Goal: Task Accomplishment & Management: Use online tool/utility

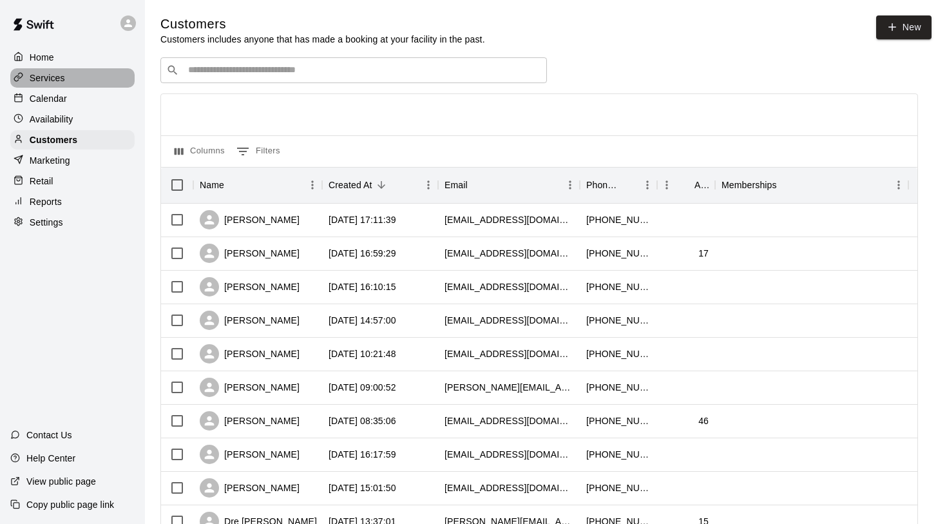
click at [44, 86] on div "Services" at bounding box center [72, 77] width 124 height 19
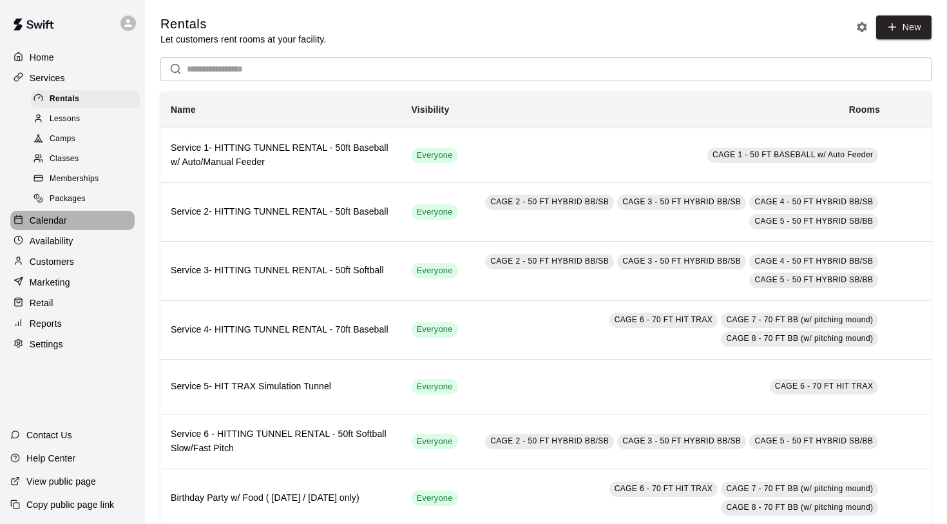
click at [48, 220] on p "Calendar" at bounding box center [48, 220] width 37 height 13
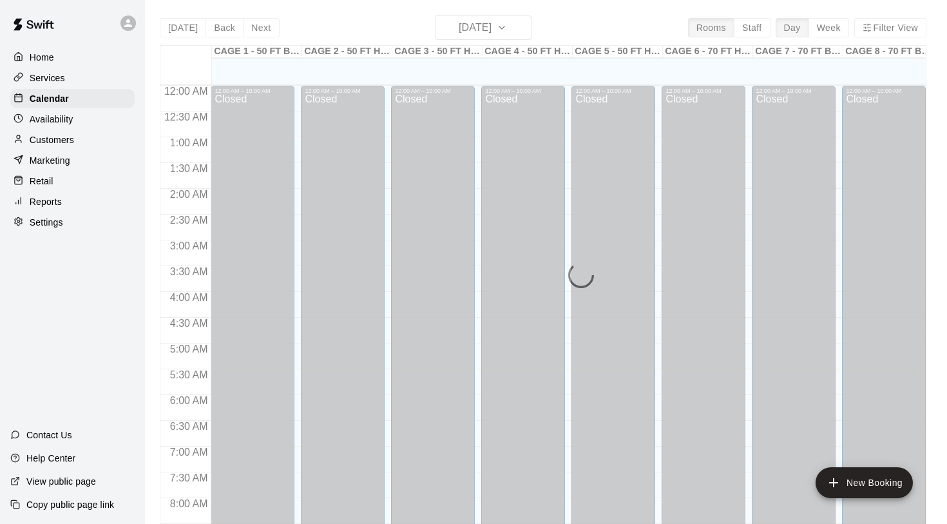
scroll to position [746, 0]
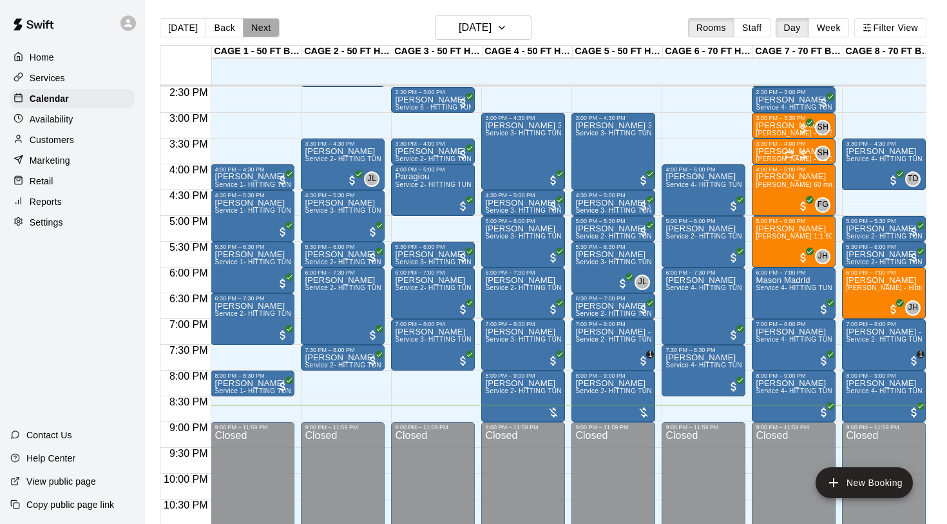
click at [262, 29] on button "Next" at bounding box center [261, 27] width 36 height 19
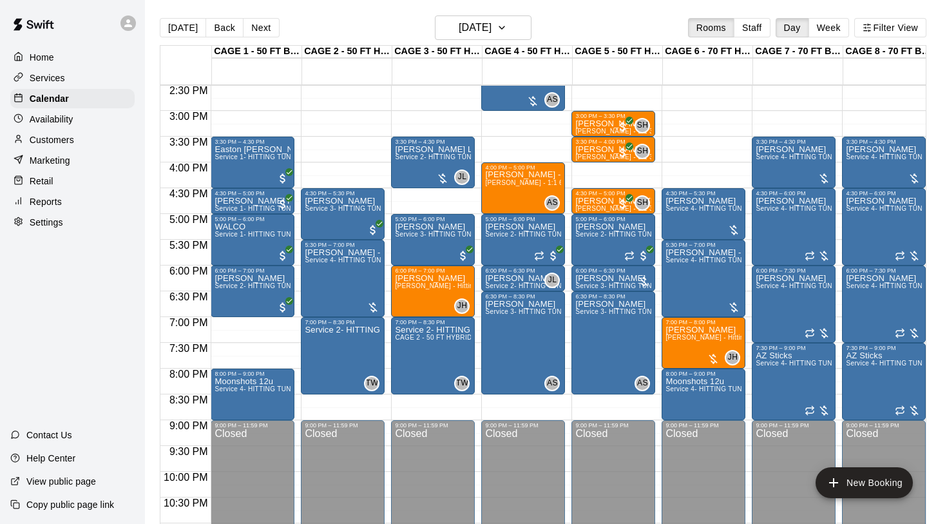
scroll to position [748, 0]
click at [260, 30] on button "Next" at bounding box center [261, 27] width 36 height 19
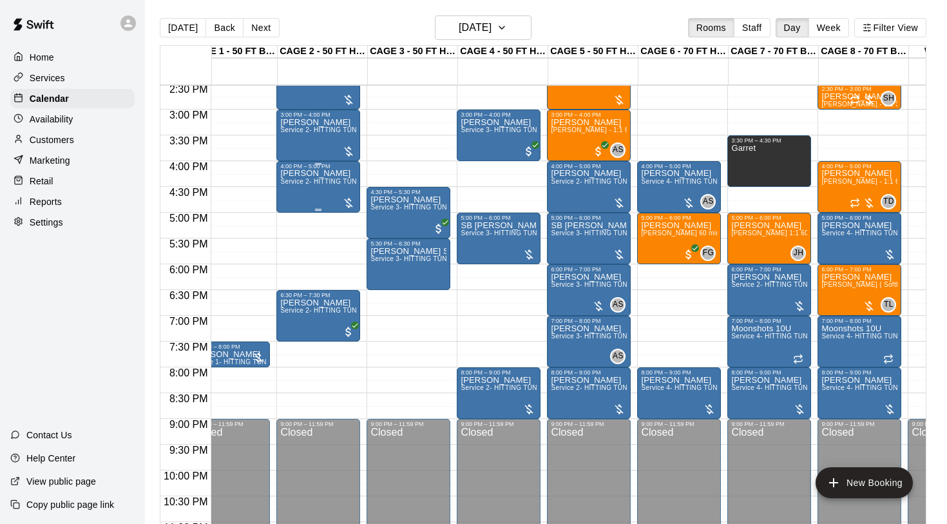
scroll to position [0, 24]
click at [258, 27] on button "Next" at bounding box center [261, 27] width 36 height 19
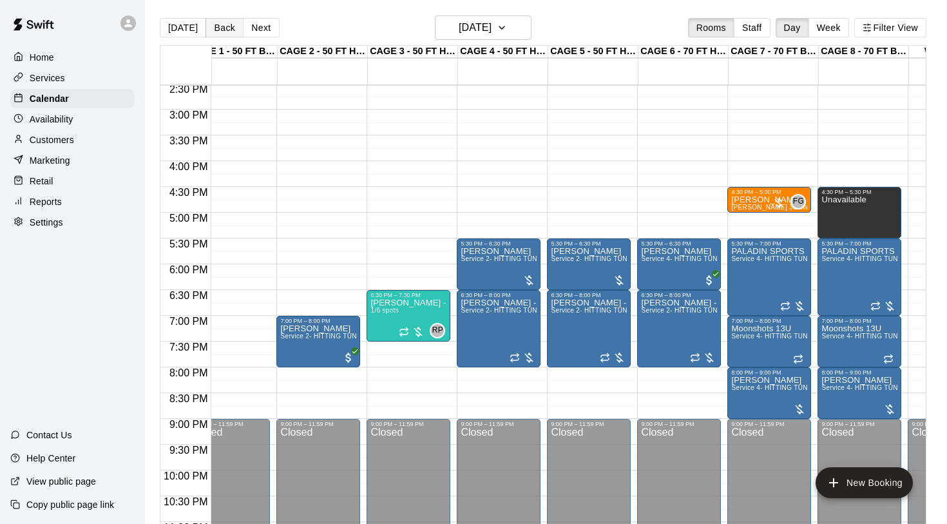
click at [222, 24] on button "Back" at bounding box center [224, 27] width 38 height 19
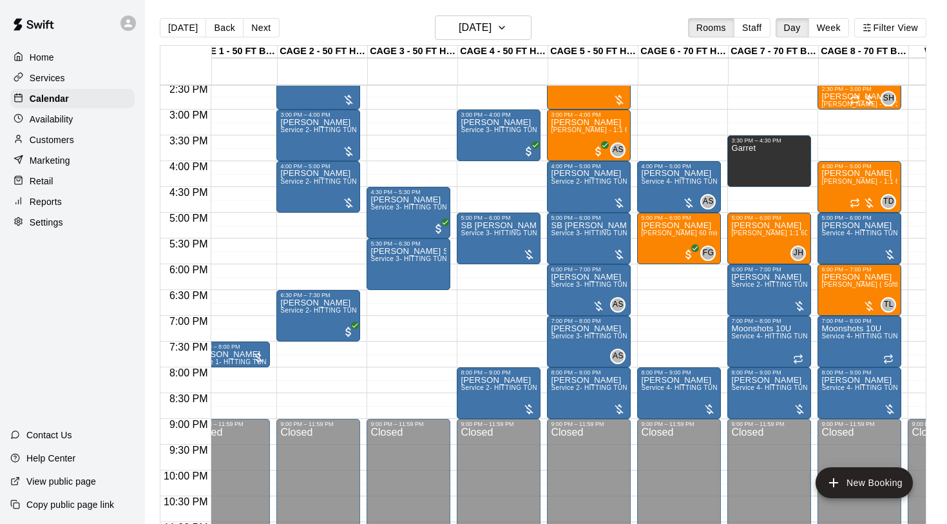
scroll to position [0, 0]
click at [262, 26] on button "Next" at bounding box center [261, 27] width 36 height 19
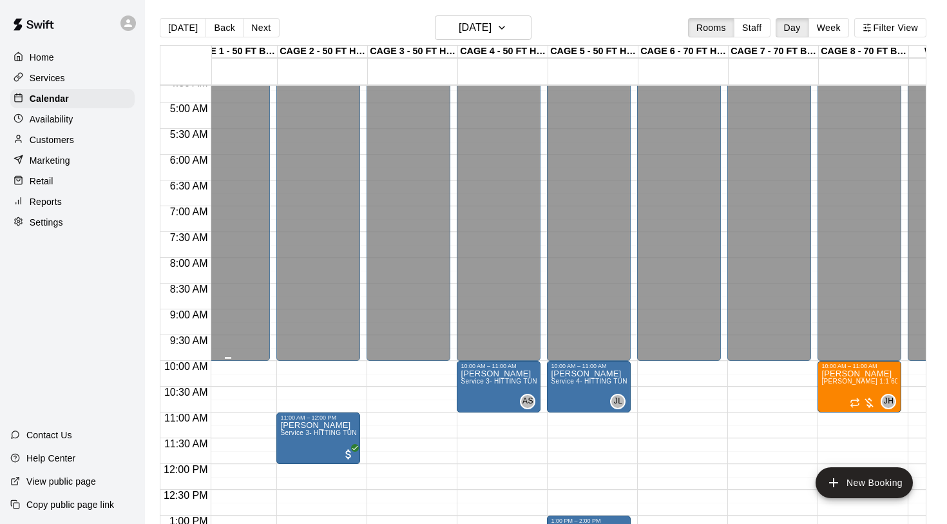
scroll to position [231, 24]
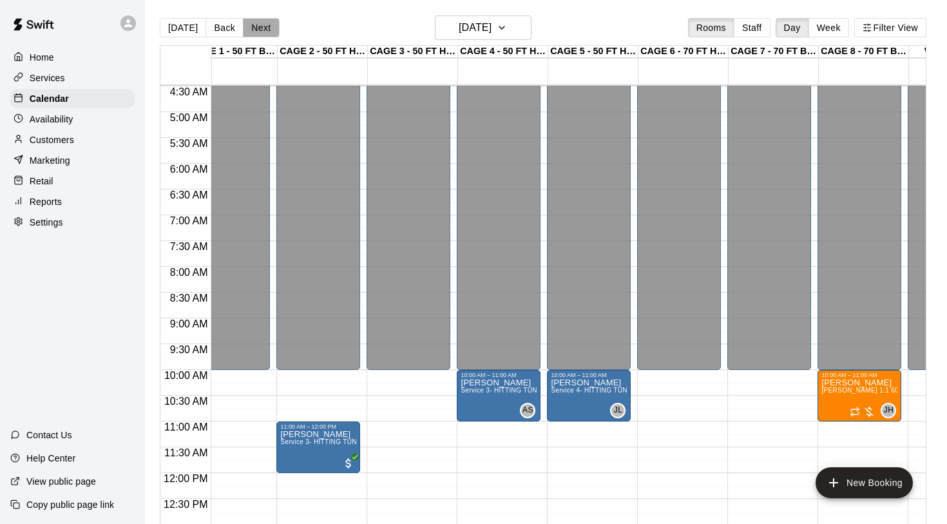
click at [260, 30] on button "Next" at bounding box center [261, 27] width 36 height 19
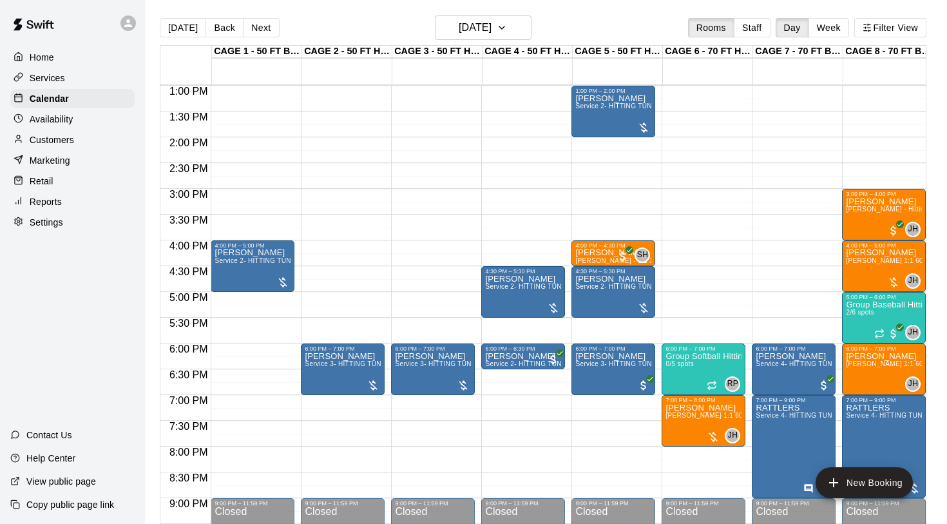
scroll to position [670, 0]
click at [182, 32] on button "[DATE]" at bounding box center [183, 27] width 46 height 19
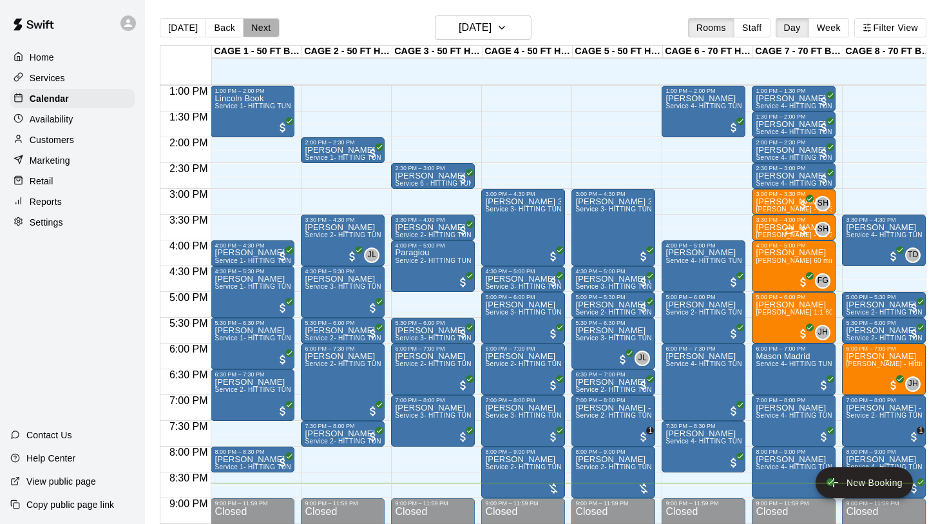
click at [256, 30] on button "Next" at bounding box center [261, 27] width 36 height 19
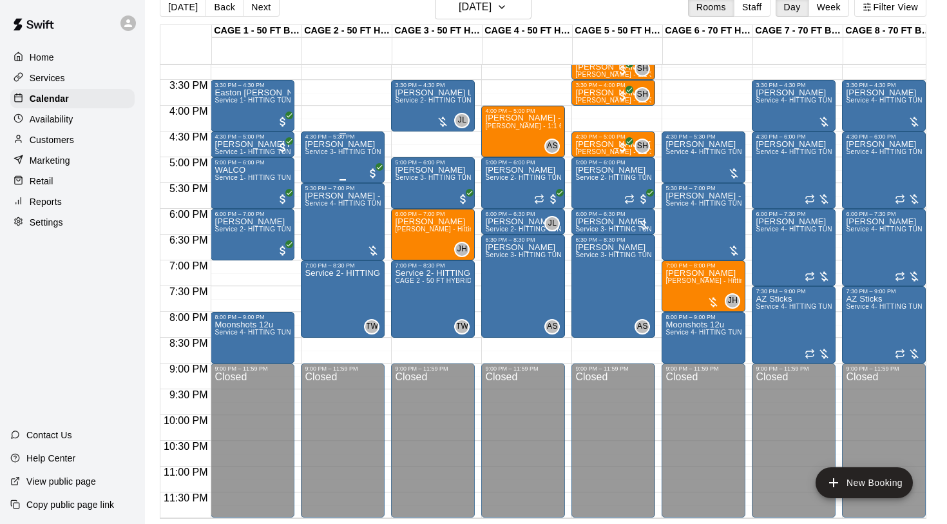
scroll to position [21, 0]
click at [265, 8] on button "Next" at bounding box center [261, 6] width 36 height 19
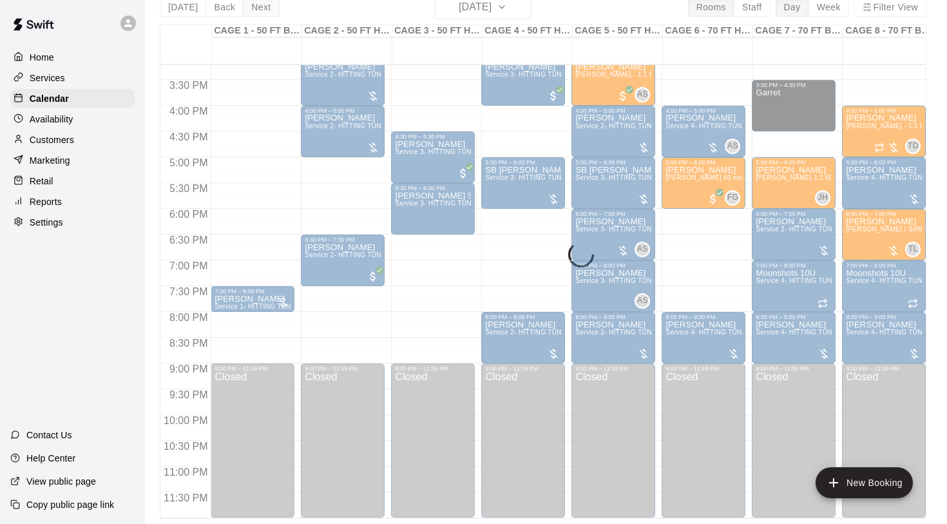
click at [265, 8] on div "[DATE] Back [DATE][DATE] Rooms Staff Day Week Filter View CAGE 1 - 50 FT BASEBA…" at bounding box center [543, 257] width 767 height 524
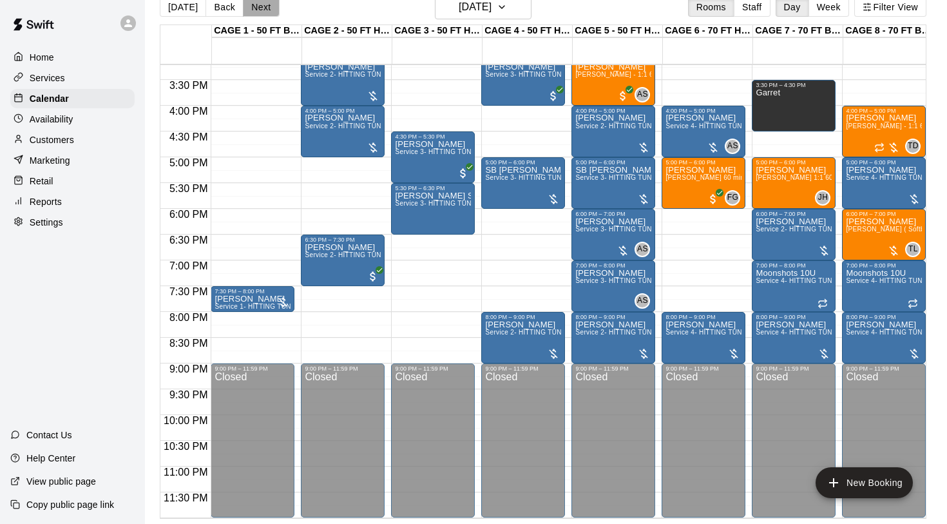
click at [265, 8] on button "Next" at bounding box center [261, 6] width 36 height 19
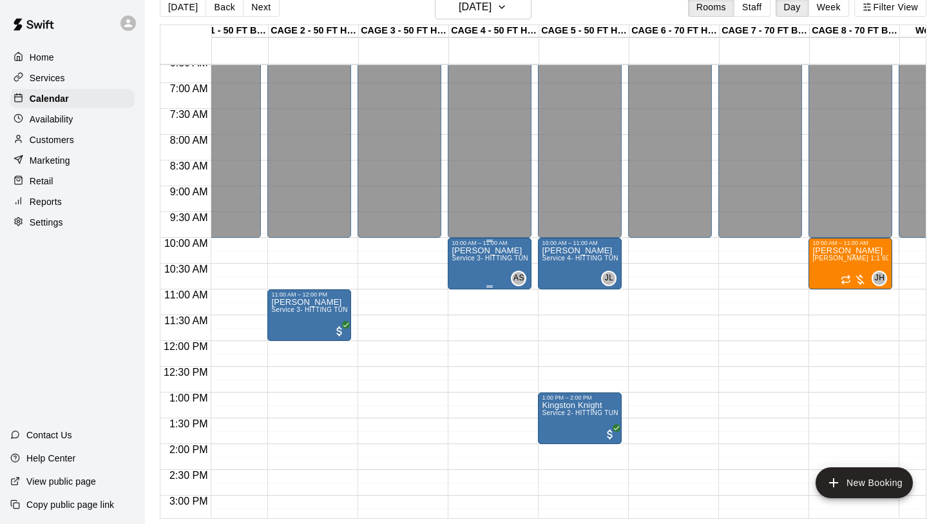
scroll to position [354, 33]
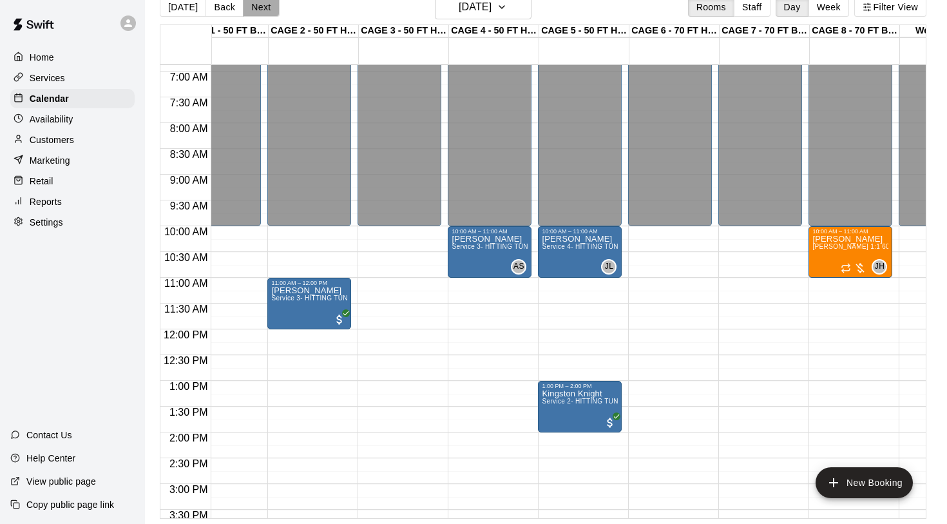
click at [263, 7] on button "Next" at bounding box center [261, 6] width 36 height 19
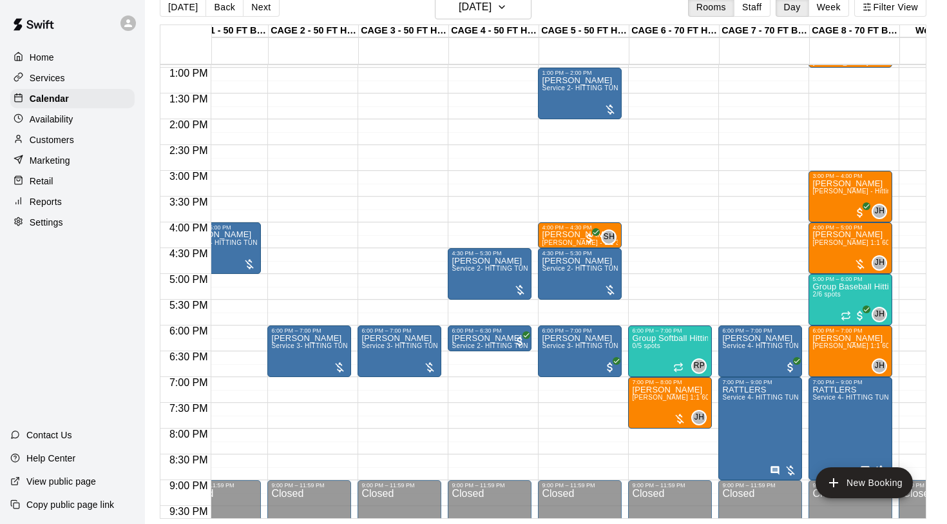
scroll to position [671, 33]
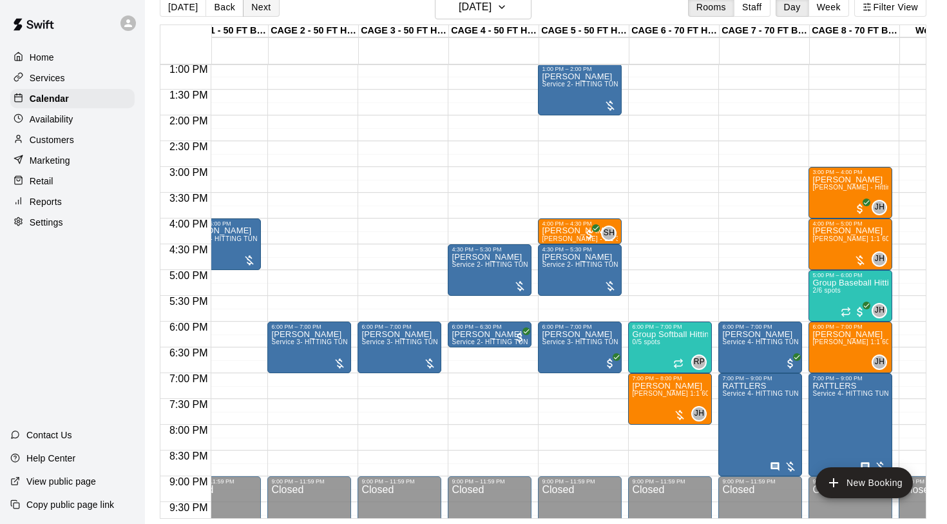
click at [263, 3] on button "Next" at bounding box center [261, 6] width 36 height 19
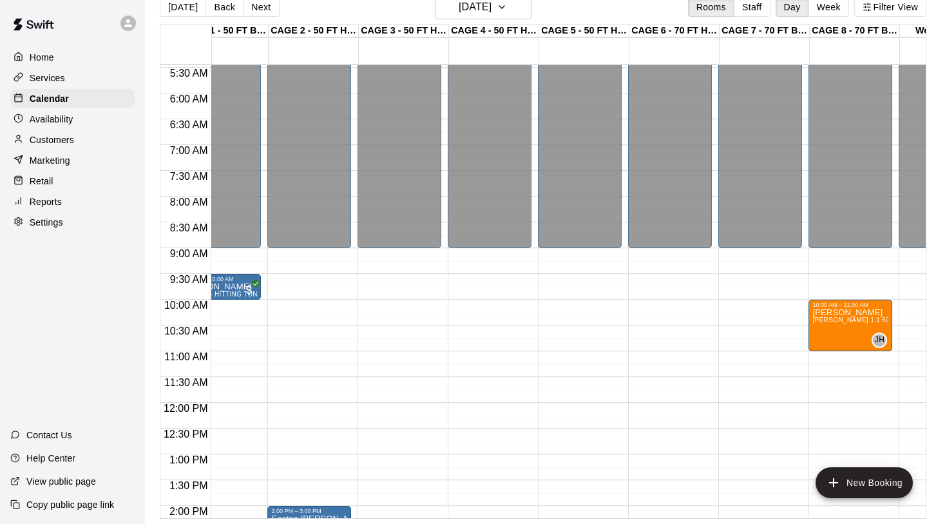
scroll to position [271, 33]
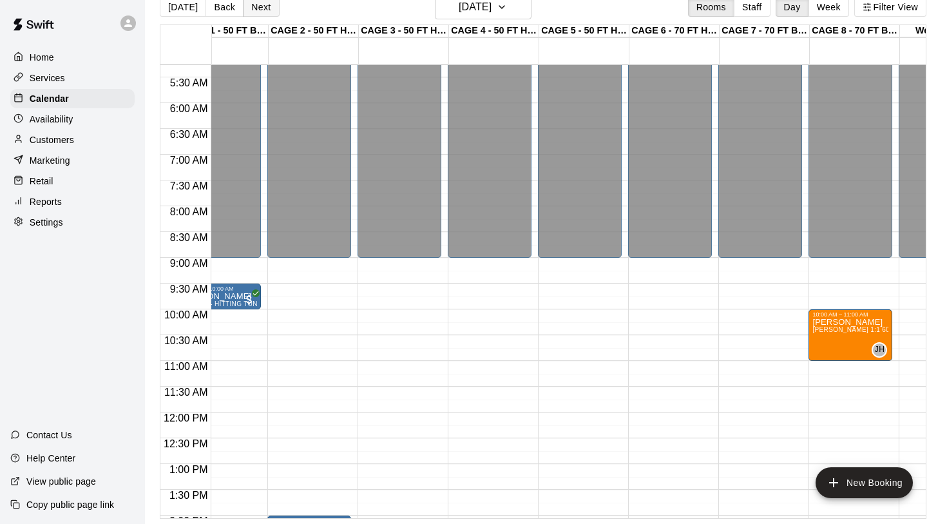
click at [263, 6] on button "Next" at bounding box center [261, 6] width 36 height 19
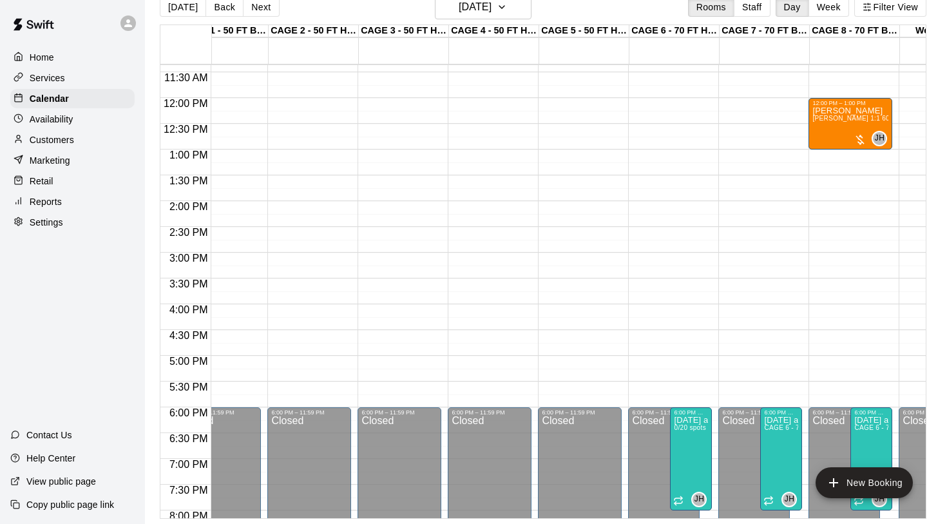
scroll to position [589, 33]
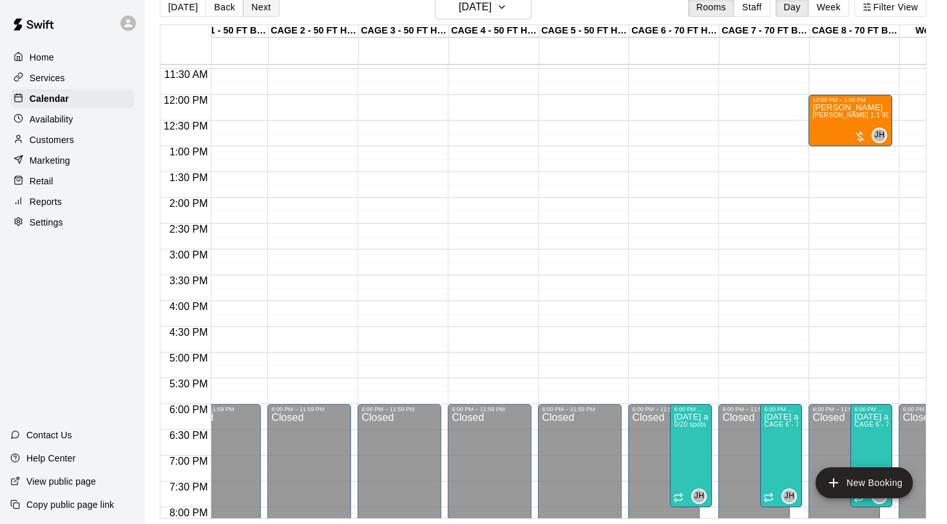
click at [264, 8] on button "Next" at bounding box center [261, 6] width 36 height 19
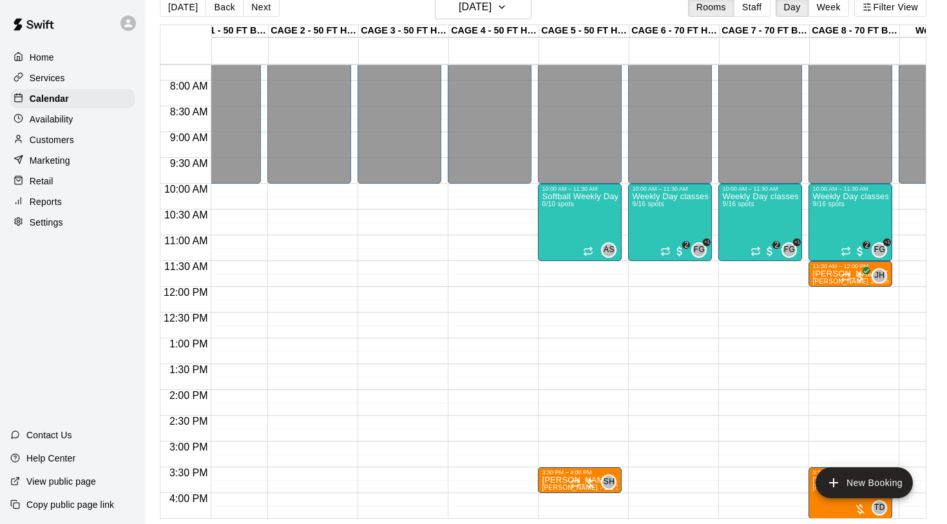
scroll to position [416, 33]
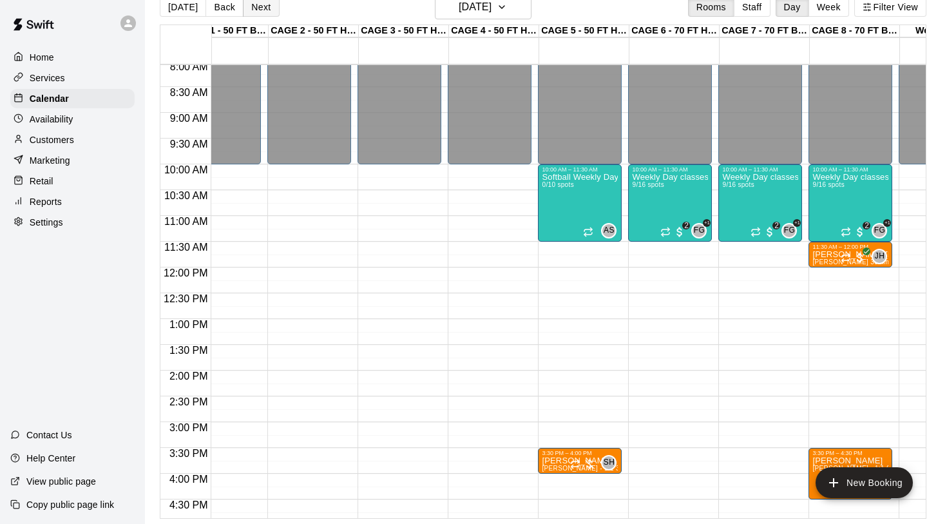
click at [258, 6] on button "Next" at bounding box center [261, 6] width 36 height 19
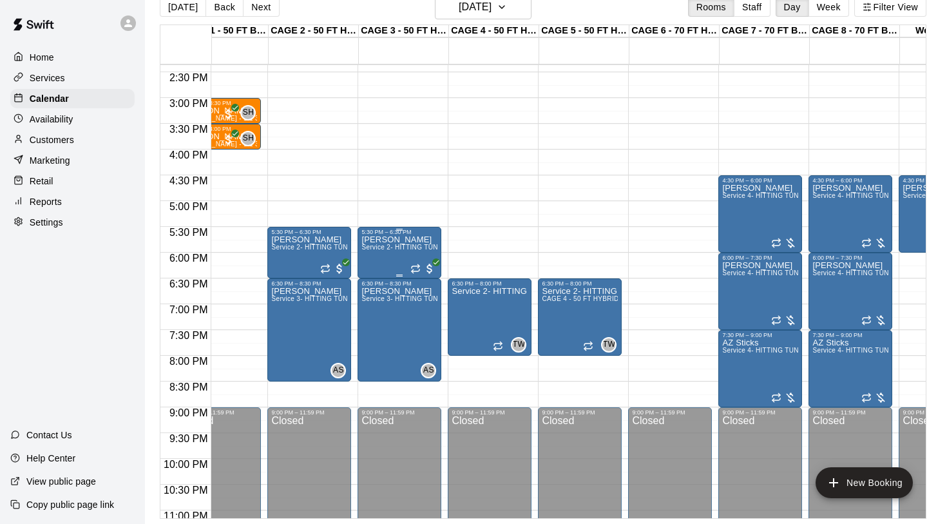
scroll to position [759, 33]
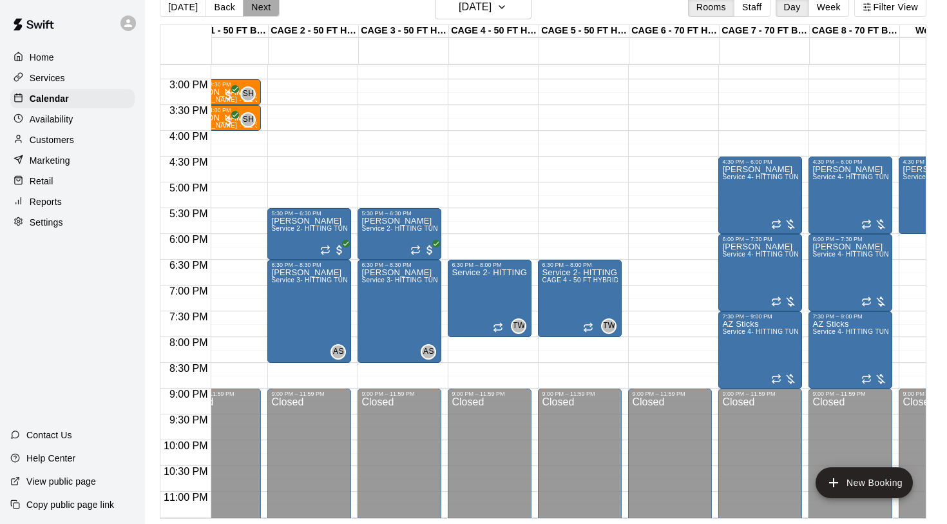
click at [254, 10] on button "Next" at bounding box center [261, 6] width 36 height 19
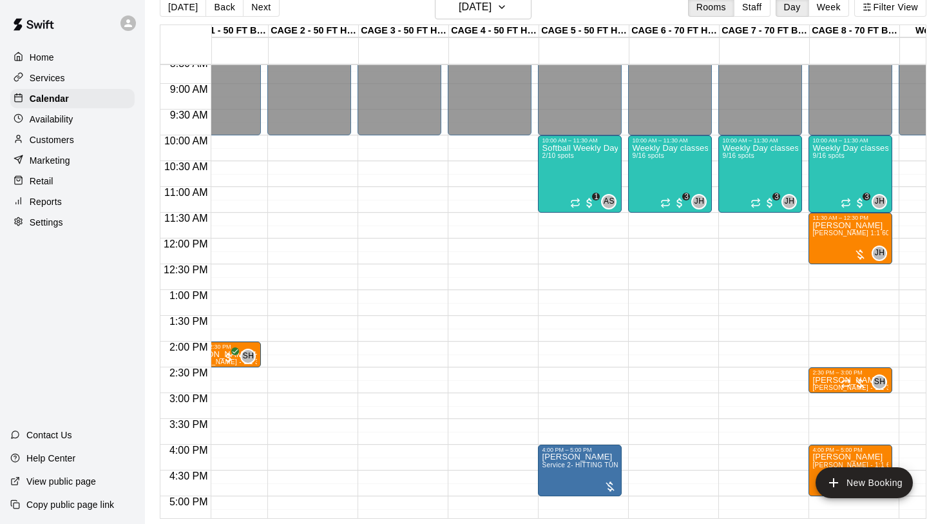
scroll to position [395, 33]
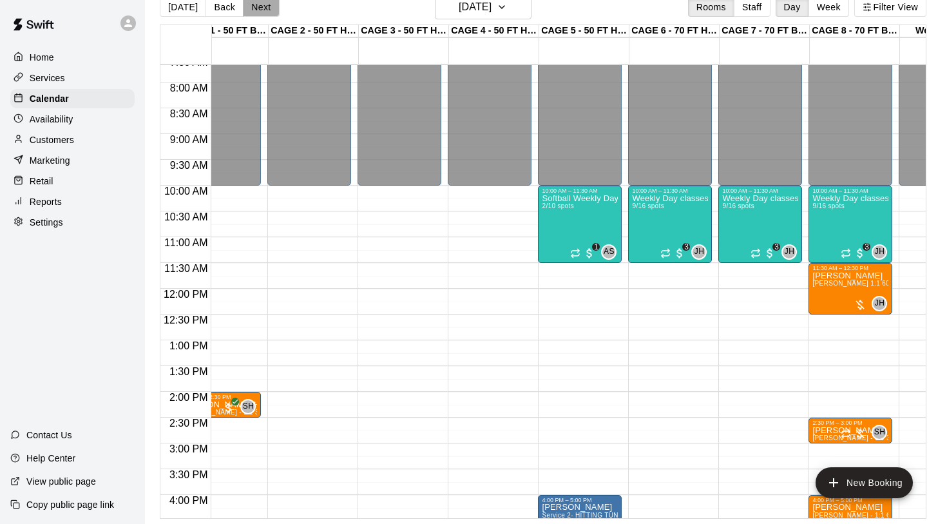
click at [265, 8] on button "Next" at bounding box center [261, 6] width 36 height 19
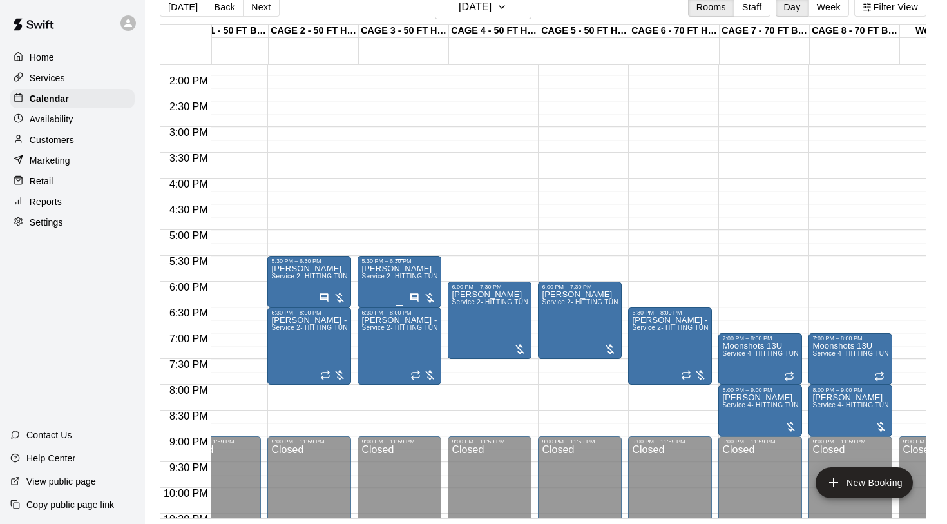
scroll to position [712, 33]
click at [263, 5] on button "Next" at bounding box center [261, 6] width 36 height 19
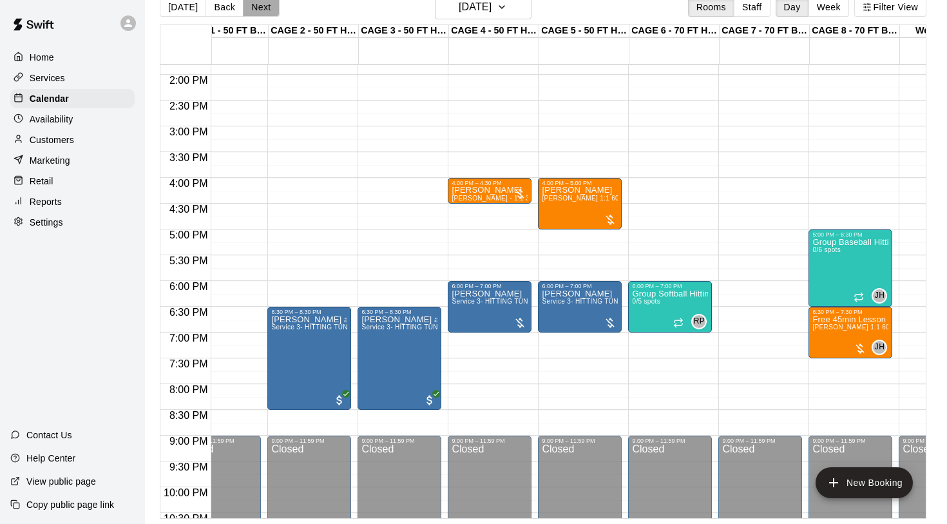
click at [256, 7] on button "Next" at bounding box center [261, 6] width 36 height 19
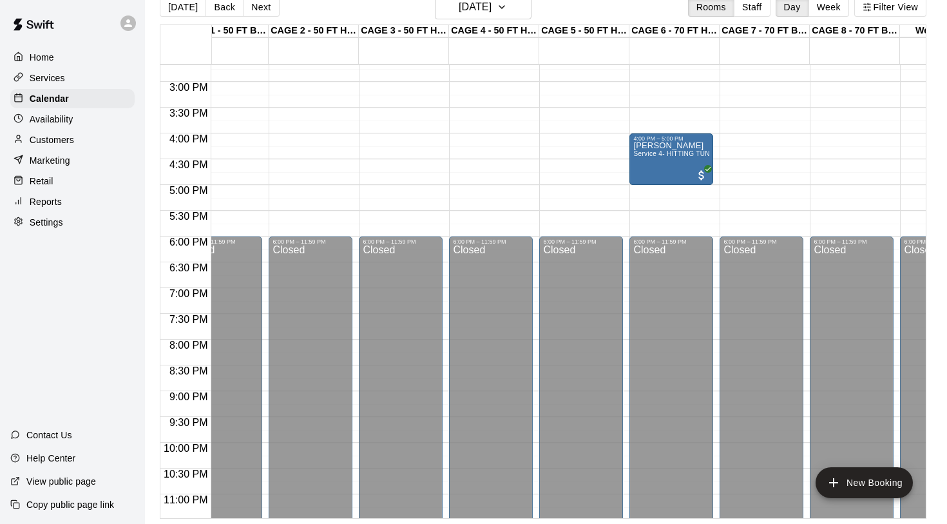
scroll to position [0, 32]
click at [262, 12] on button "Next" at bounding box center [261, 6] width 36 height 19
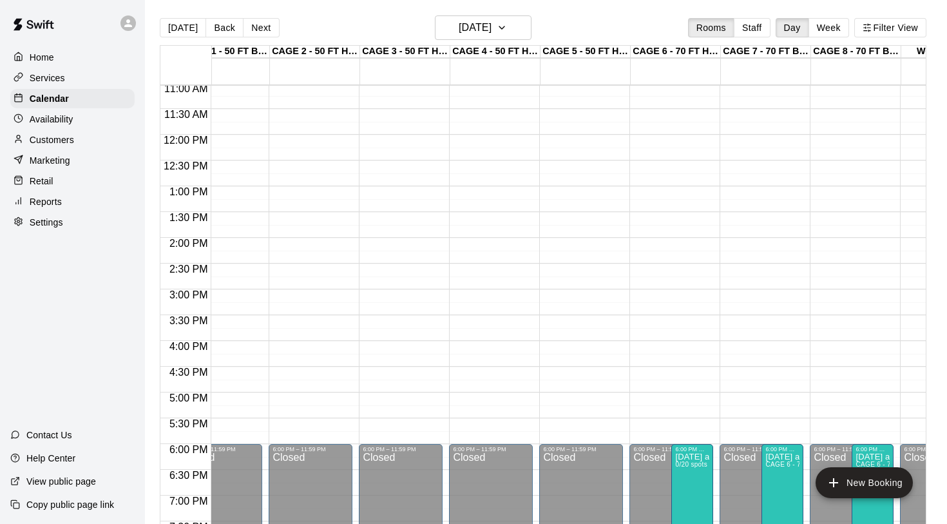
scroll to position [491, 32]
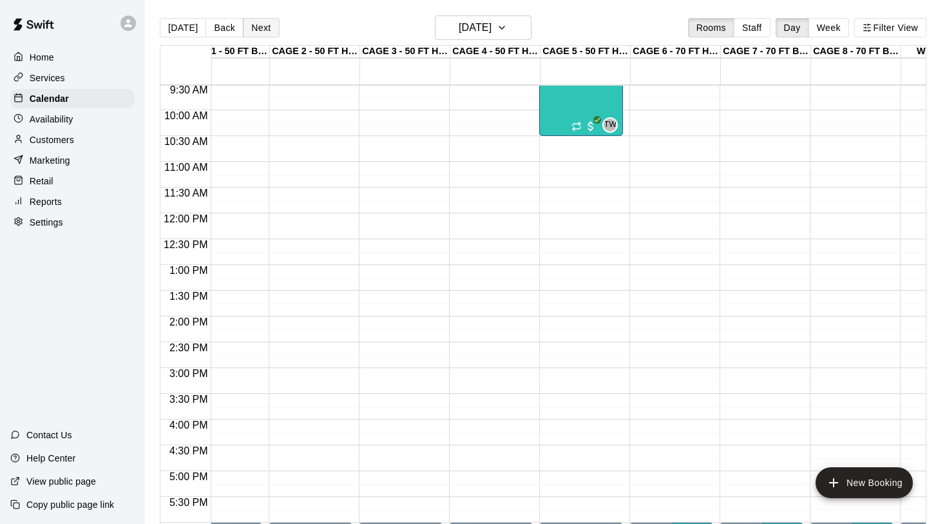
click at [258, 30] on button "Next" at bounding box center [261, 27] width 36 height 19
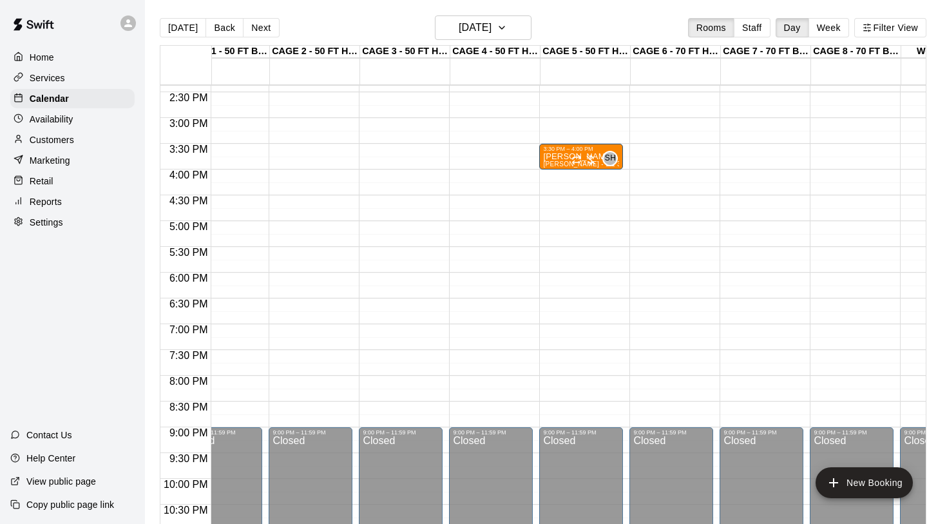
scroll to position [764, 32]
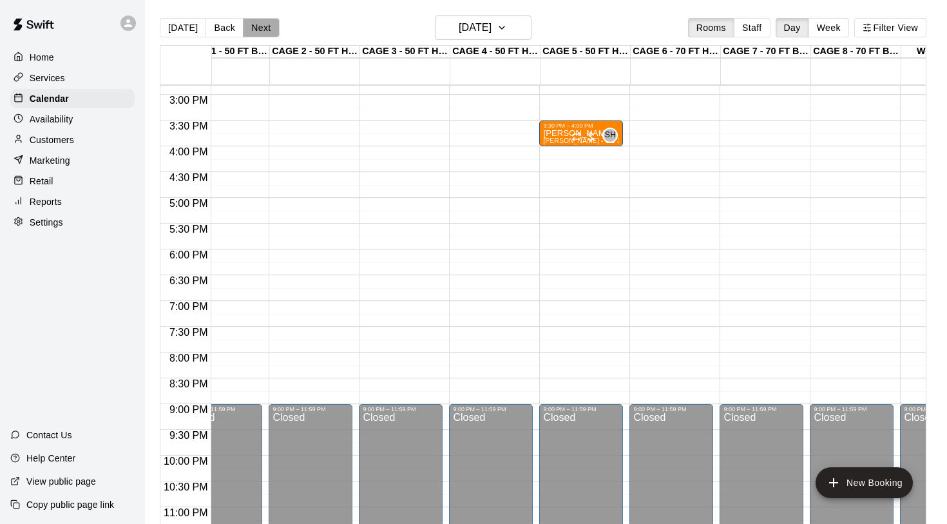
click at [248, 30] on button "Next" at bounding box center [261, 27] width 36 height 19
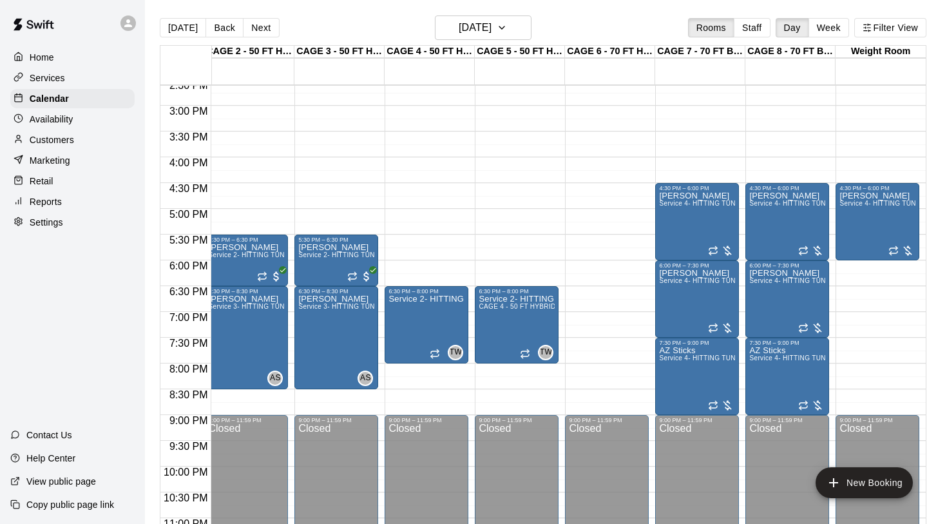
scroll to position [0, 97]
click at [256, 30] on button "Next" at bounding box center [261, 27] width 36 height 19
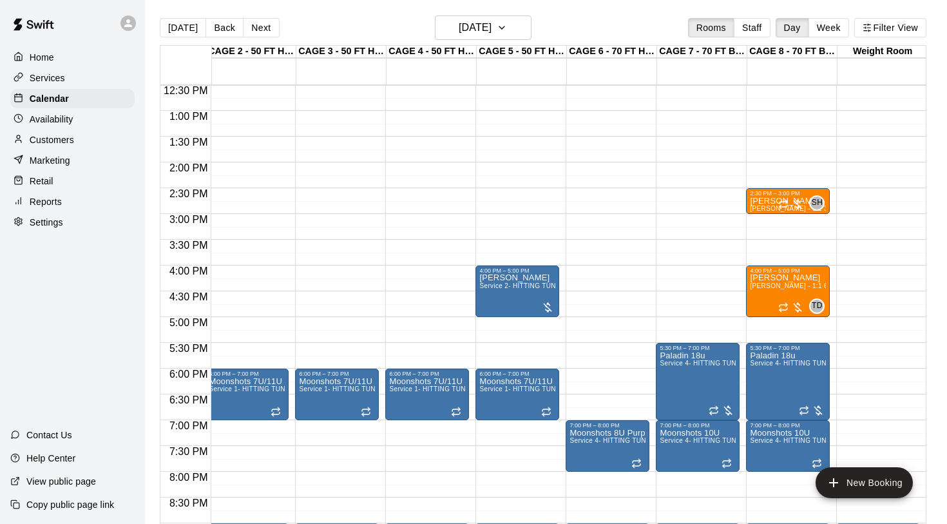
scroll to position [487, 96]
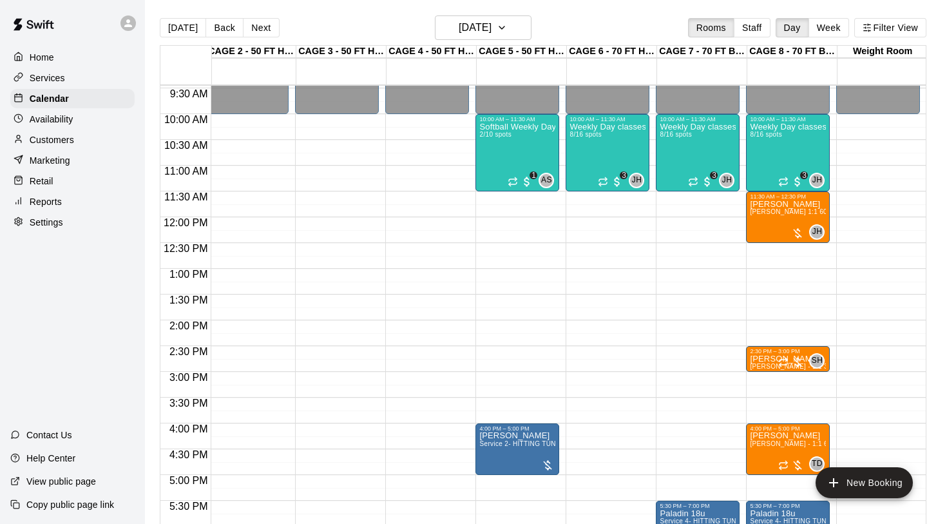
click at [62, 142] on p "Customers" at bounding box center [52, 139] width 44 height 13
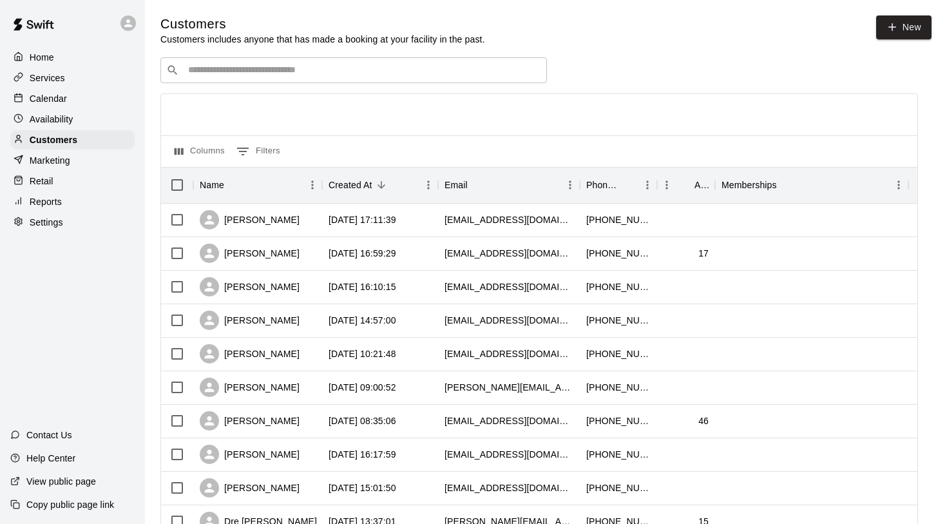
click at [231, 77] on div "​ ​" at bounding box center [353, 70] width 387 height 26
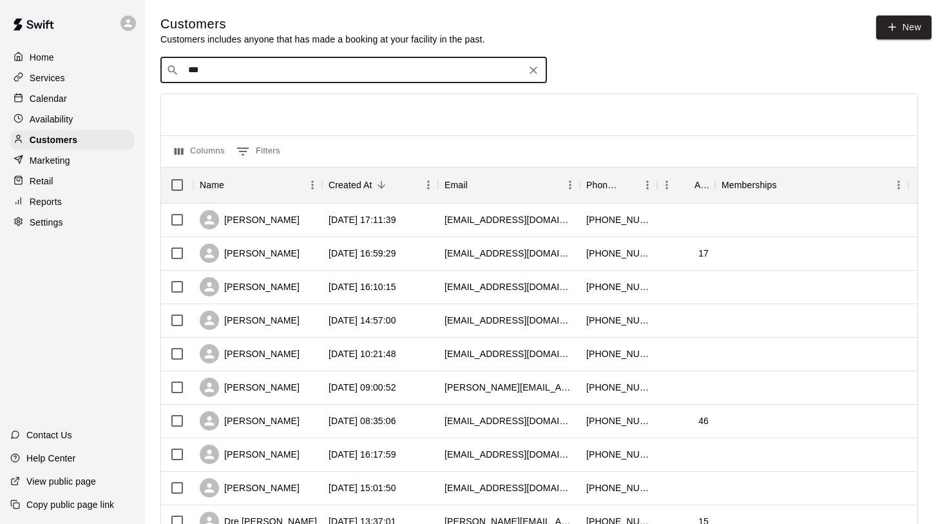
type input "****"
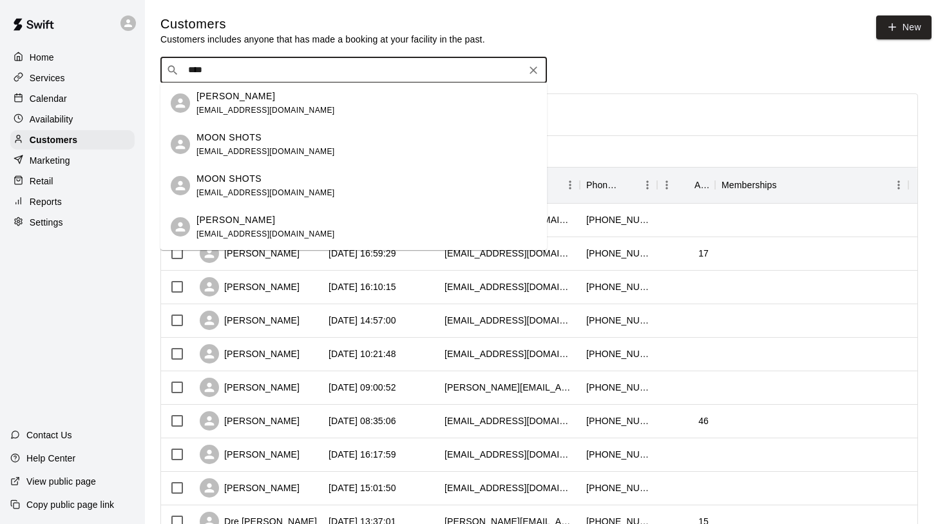
click at [243, 142] on p "MOON SHOTS" at bounding box center [228, 138] width 65 height 14
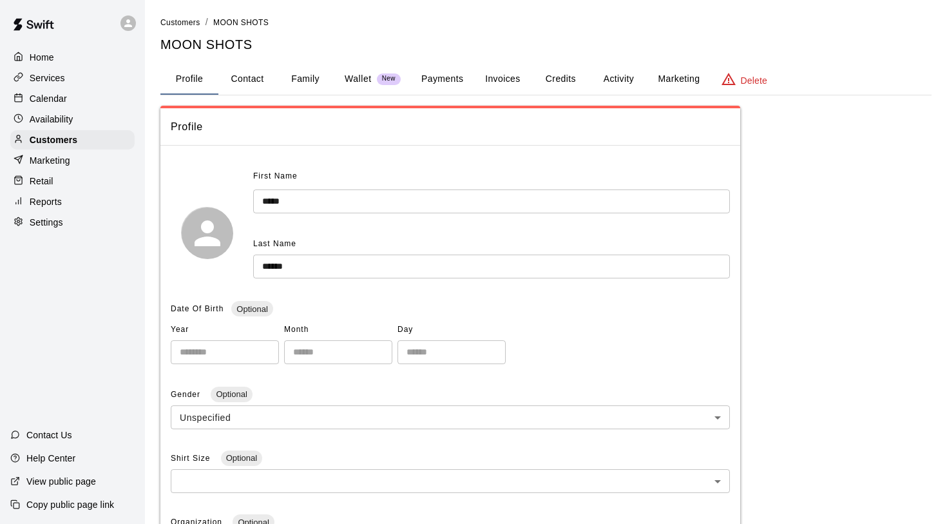
click at [607, 80] on button "Activity" at bounding box center [618, 79] width 58 height 31
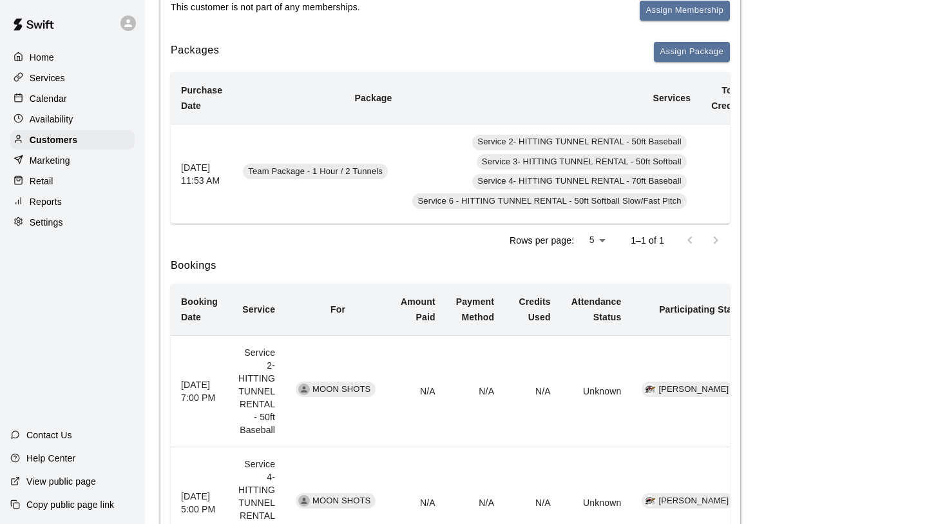
scroll to position [166, 0]
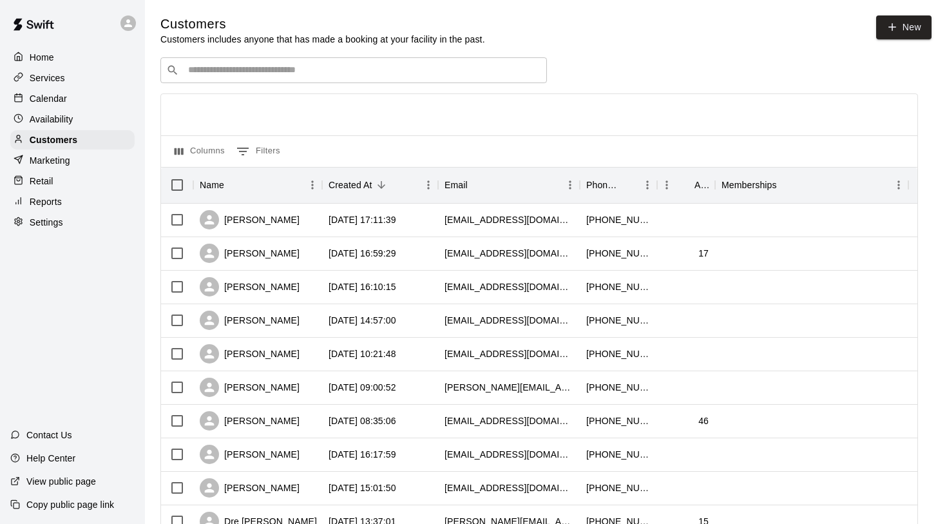
click at [252, 74] on input "Search customers by name or email" at bounding box center [362, 70] width 357 height 13
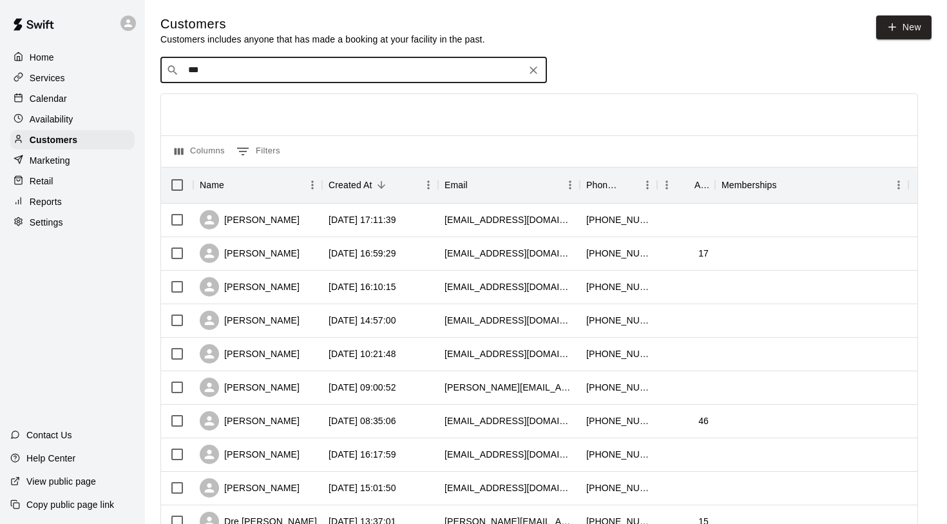
type input "****"
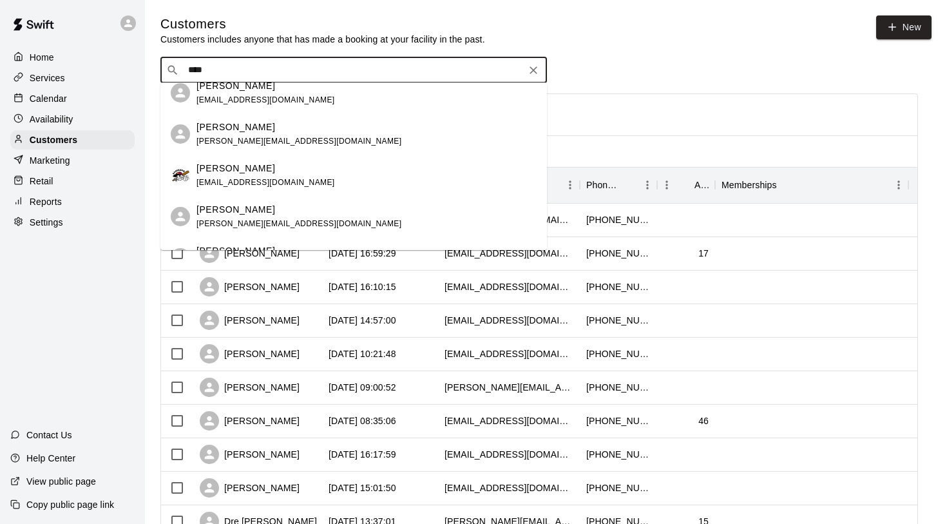
scroll to position [137, 0]
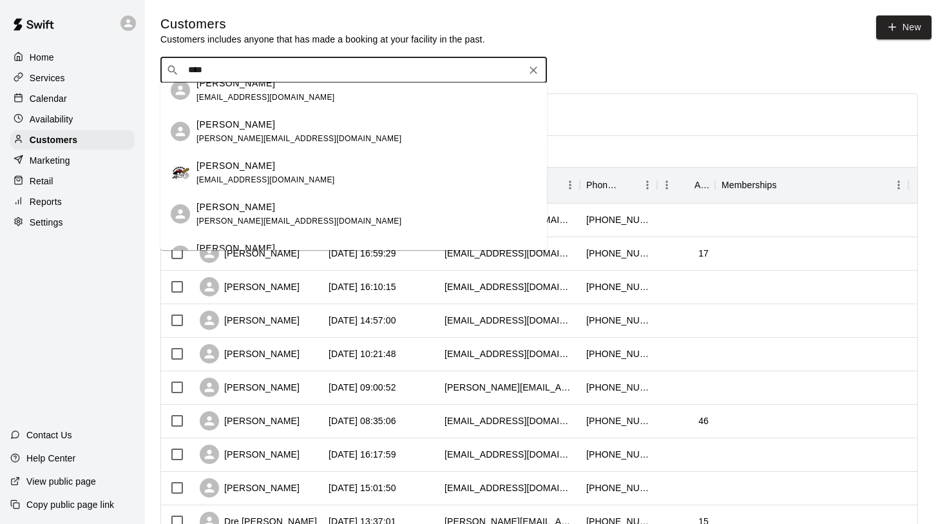
click at [236, 162] on p "[PERSON_NAME]" at bounding box center [235, 166] width 79 height 14
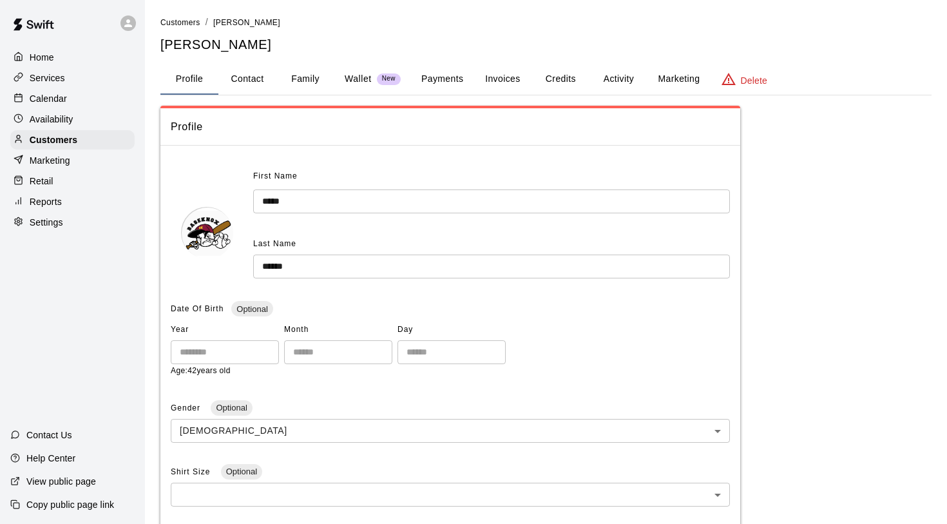
click at [604, 79] on button "Activity" at bounding box center [618, 79] width 58 height 31
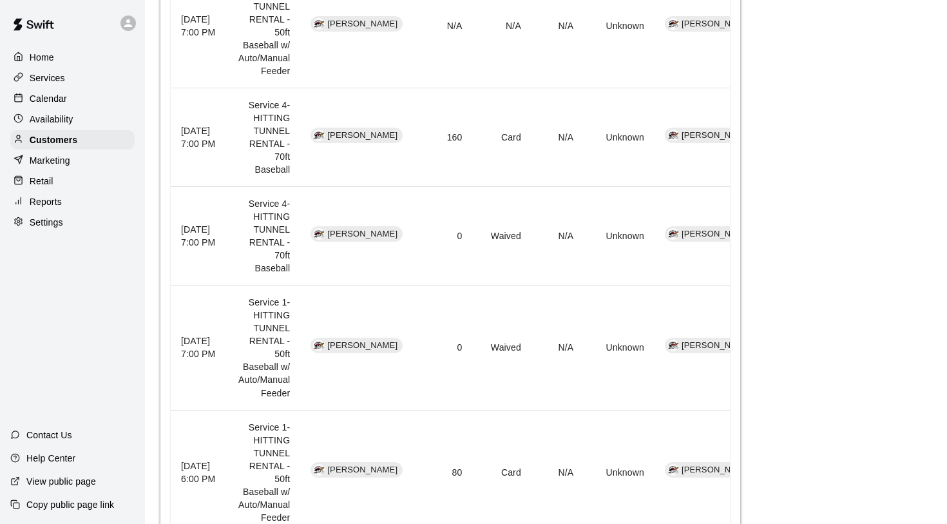
scroll to position [542, 0]
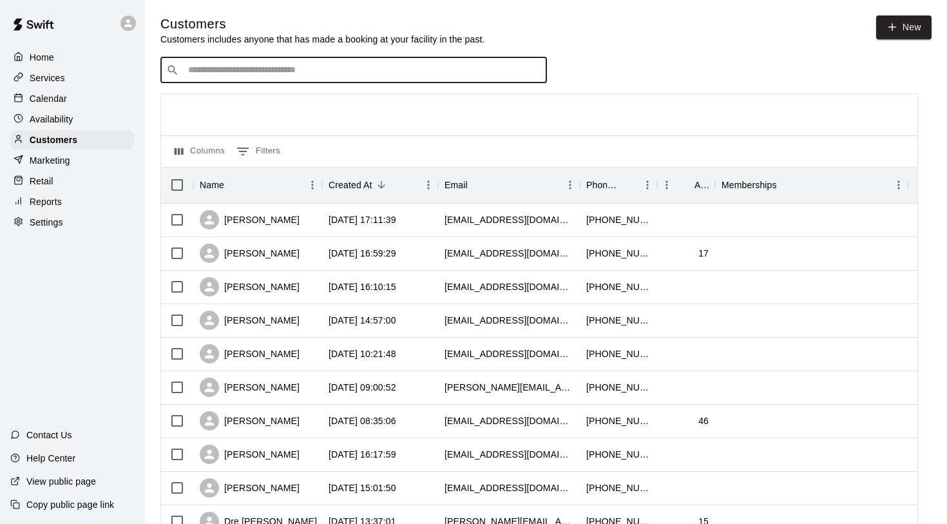
click at [255, 70] on input "Search customers by name or email" at bounding box center [362, 70] width 357 height 13
click at [66, 108] on div "Home Services Calendar Availability Customers Marketing Retail Reports Settings" at bounding box center [72, 139] width 145 height 187
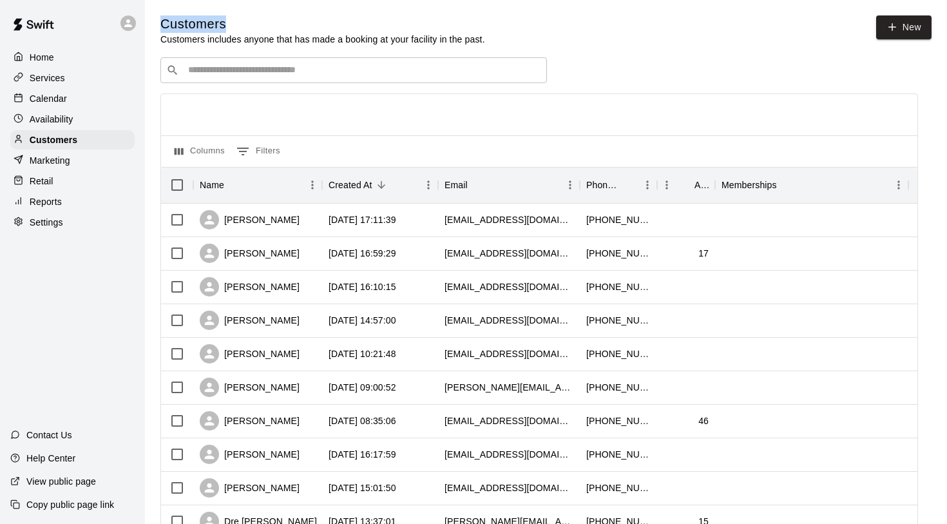
click at [66, 108] on div "Home Services Calendar Availability Customers Marketing Retail Reports Settings" at bounding box center [72, 139] width 145 height 187
click at [56, 99] on p "Calendar" at bounding box center [48, 98] width 37 height 13
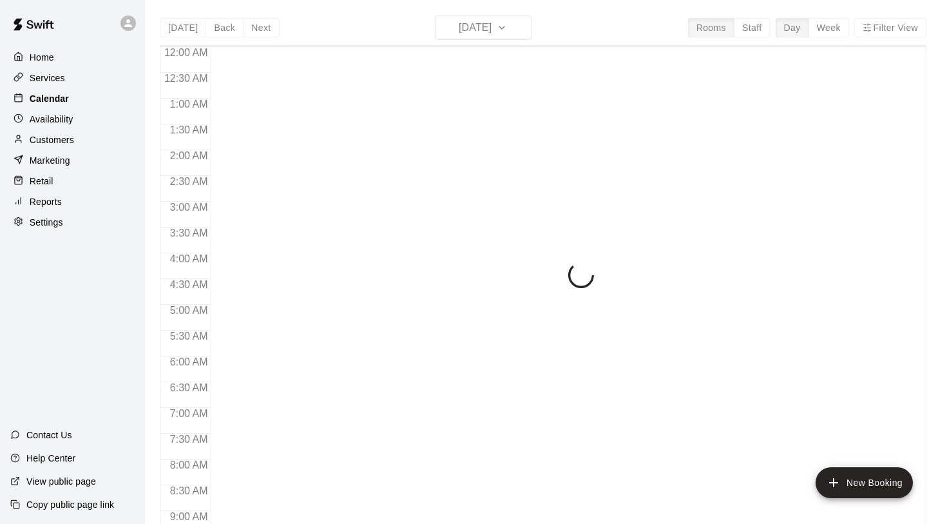
scroll to position [746, 0]
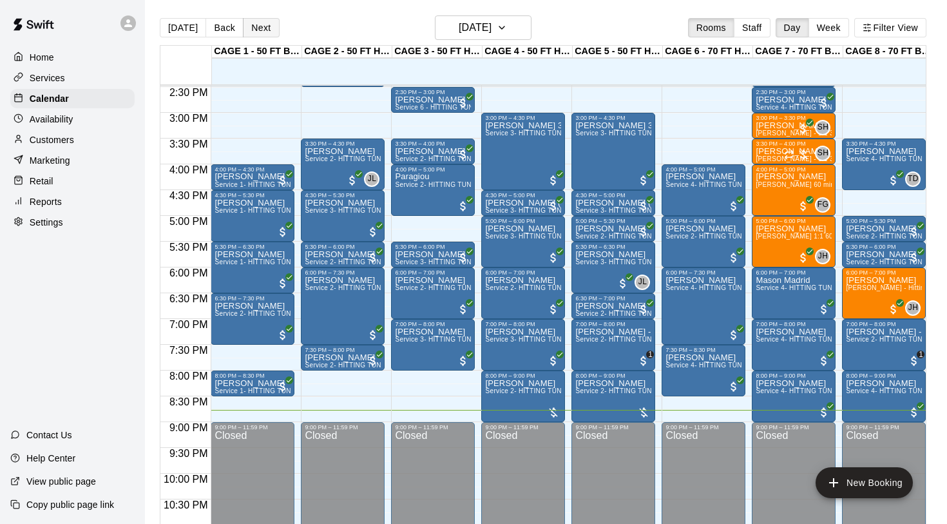
click at [245, 33] on button "Next" at bounding box center [261, 27] width 36 height 19
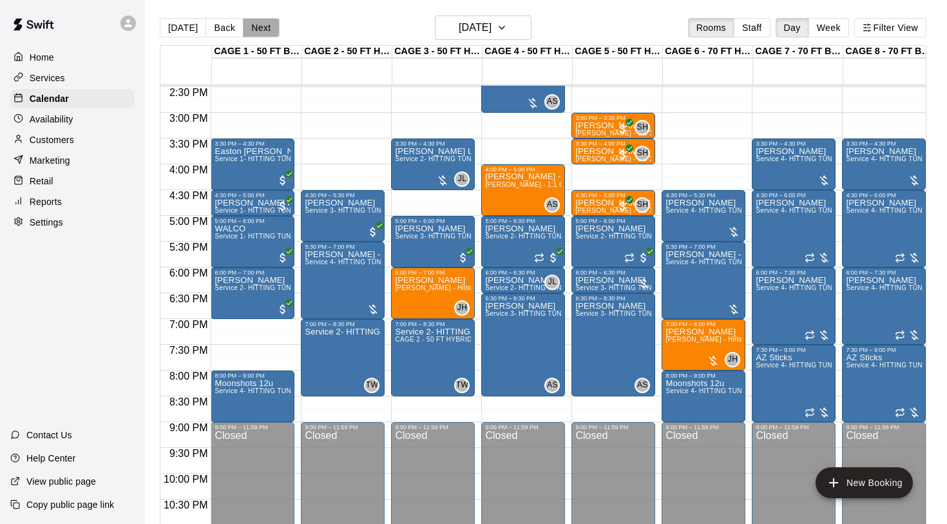
click at [256, 32] on button "Next" at bounding box center [261, 27] width 36 height 19
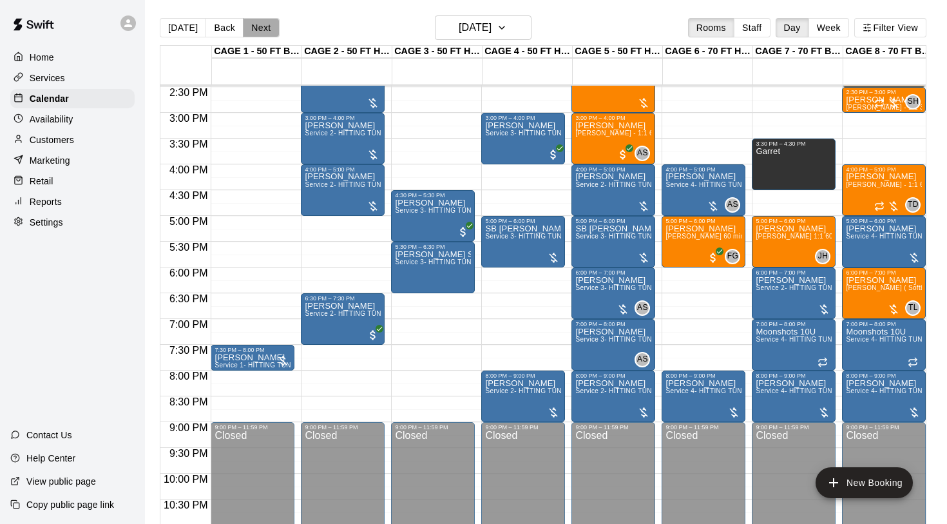
click at [258, 29] on button "Next" at bounding box center [261, 27] width 36 height 19
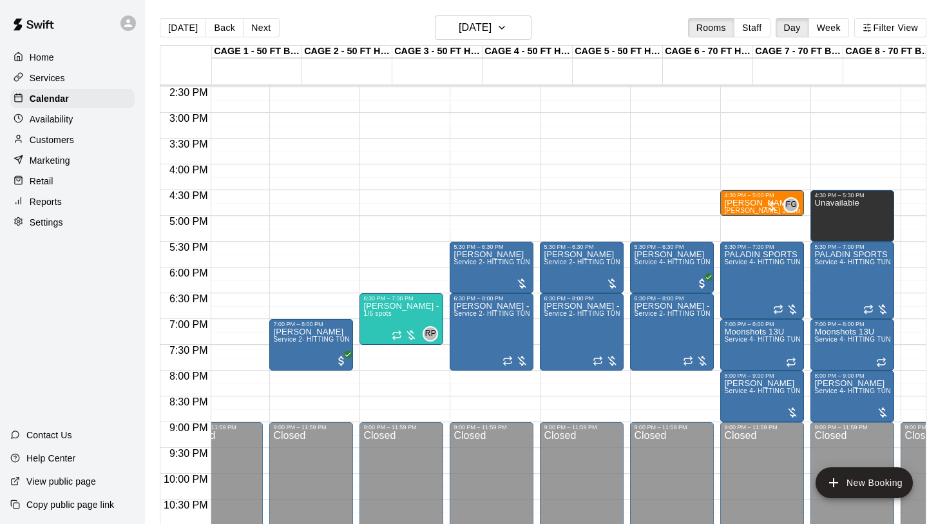
scroll to position [0, 35]
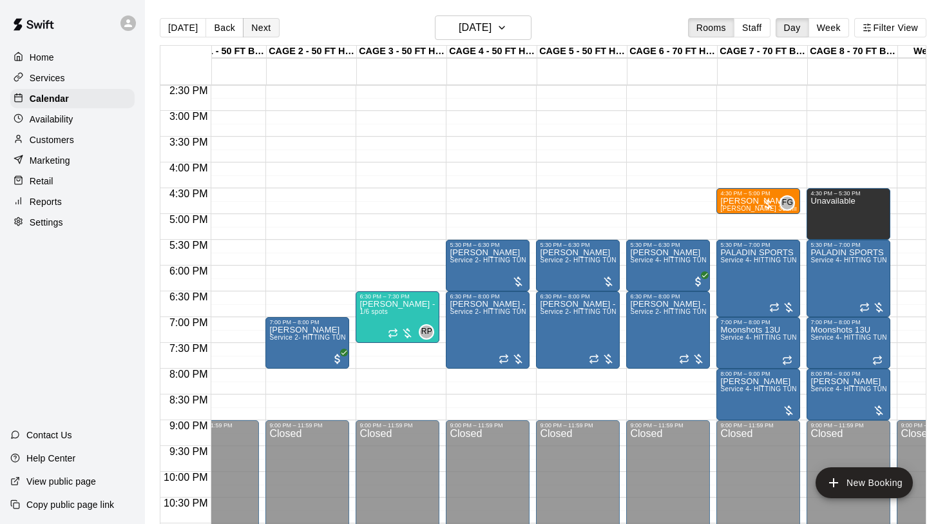
click at [260, 32] on button "Next" at bounding box center [261, 27] width 36 height 19
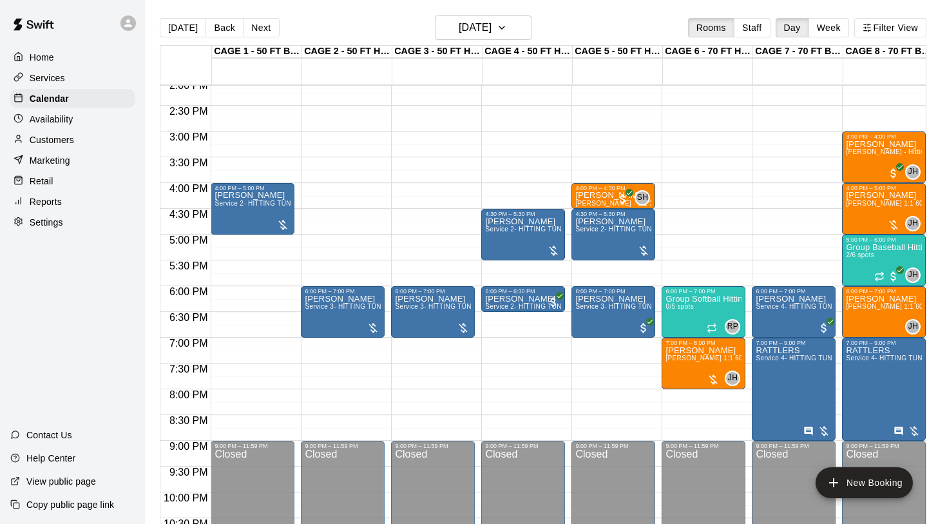
scroll to position [727, 0]
click at [261, 28] on button "Next" at bounding box center [261, 27] width 36 height 19
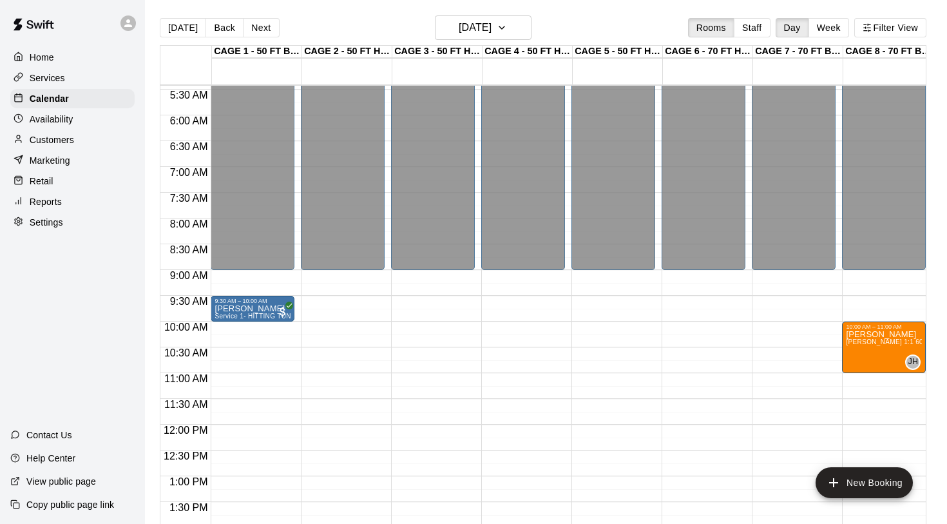
scroll to position [372, 0]
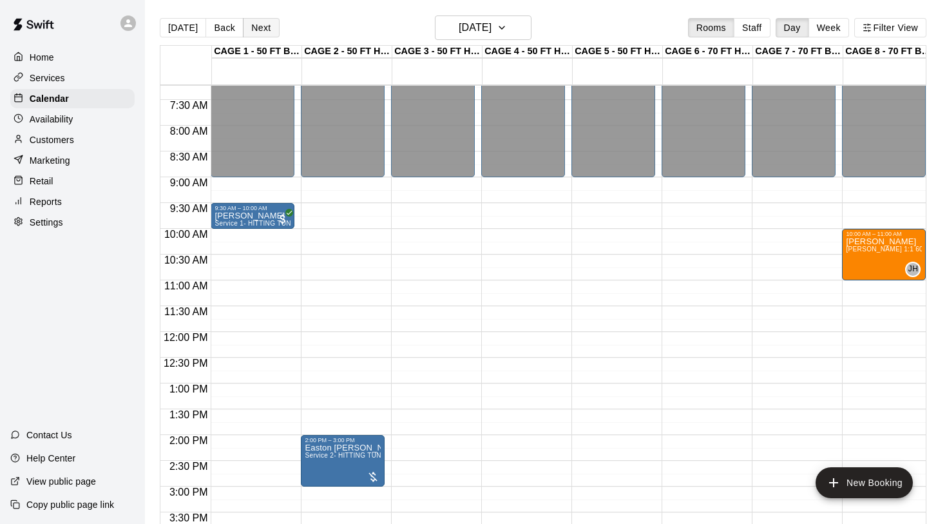
click at [259, 28] on button "Next" at bounding box center [261, 27] width 36 height 19
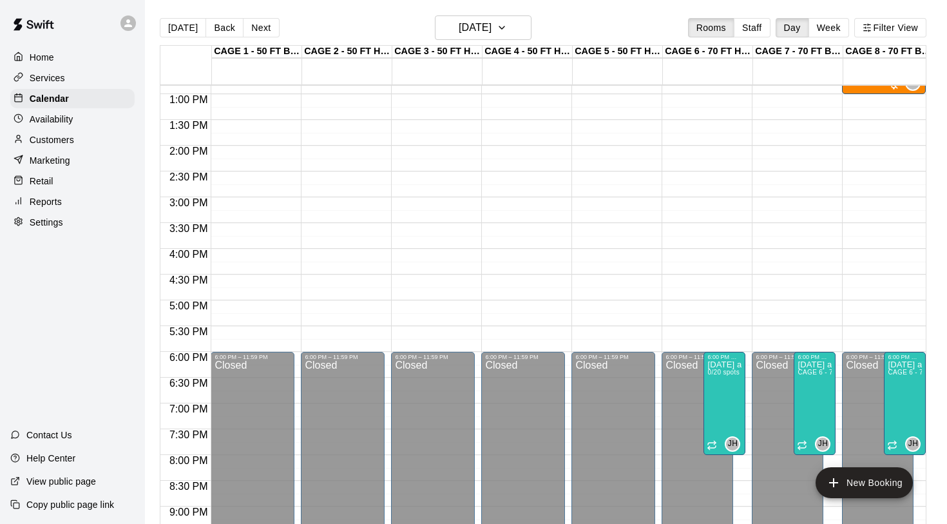
scroll to position [673, 0]
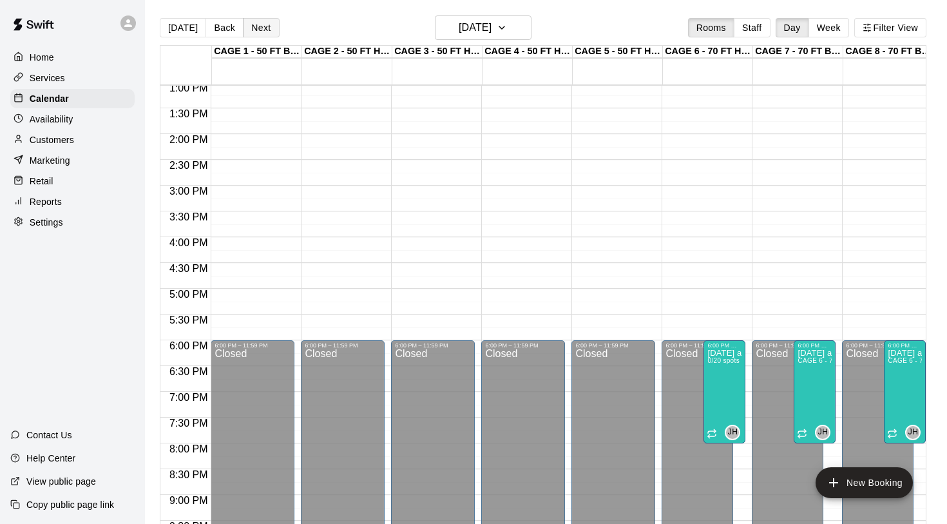
click at [255, 28] on button "Next" at bounding box center [261, 27] width 36 height 19
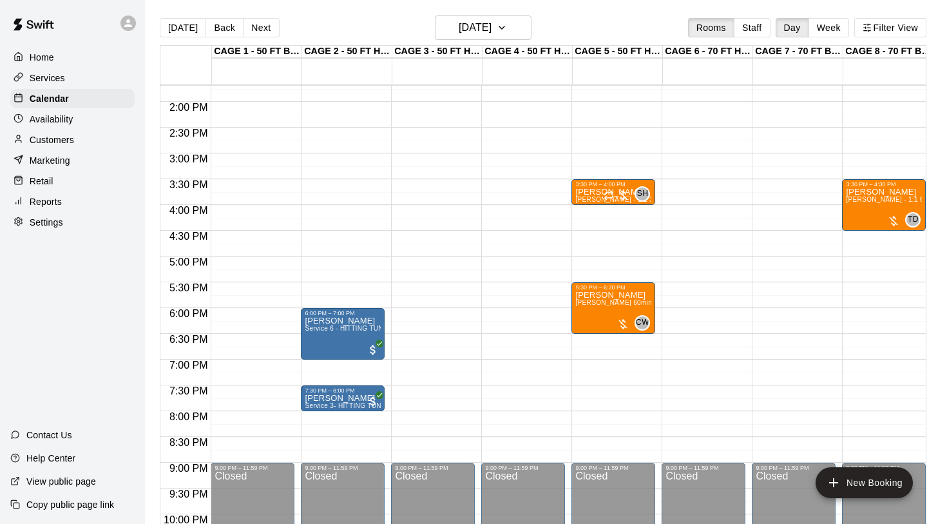
scroll to position [732, 0]
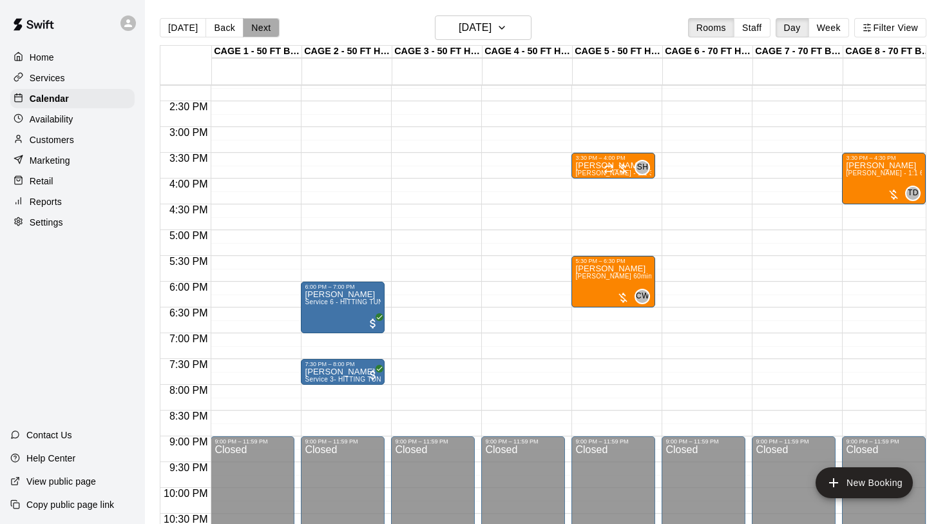
click at [265, 26] on button "Next" at bounding box center [261, 27] width 36 height 19
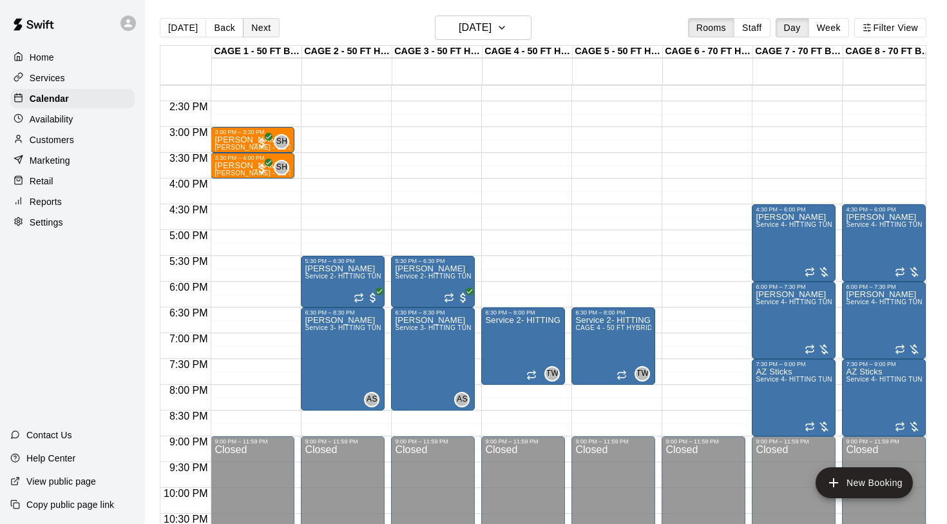
click at [253, 27] on button "Next" at bounding box center [261, 27] width 36 height 19
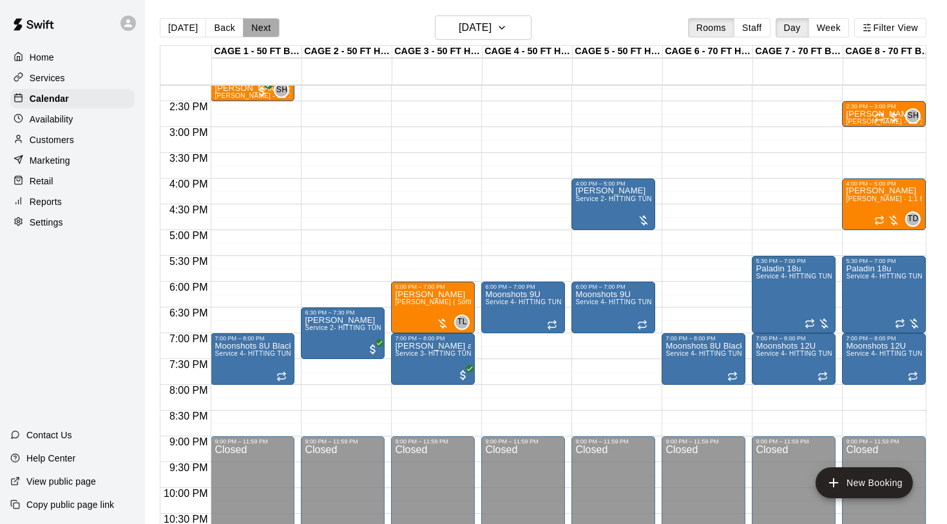
click at [253, 27] on button "Next" at bounding box center [261, 27] width 36 height 19
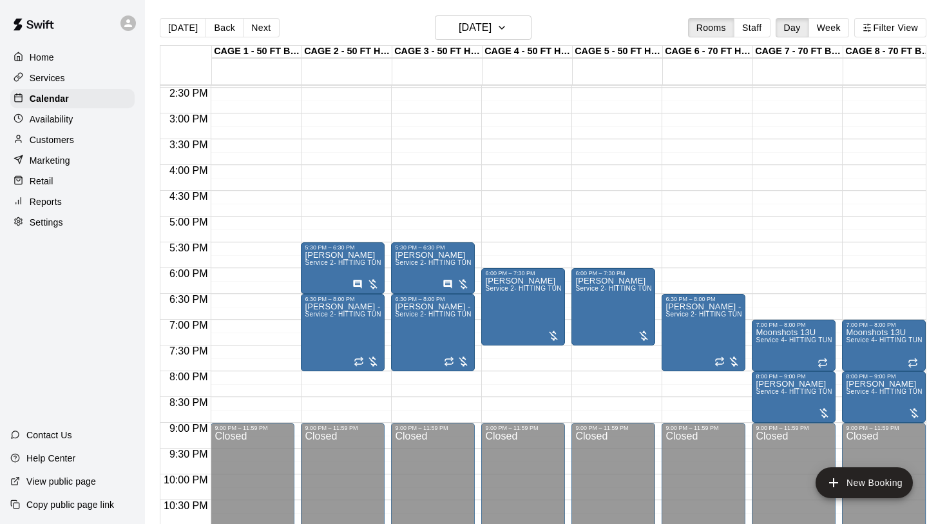
scroll to position [749, 0]
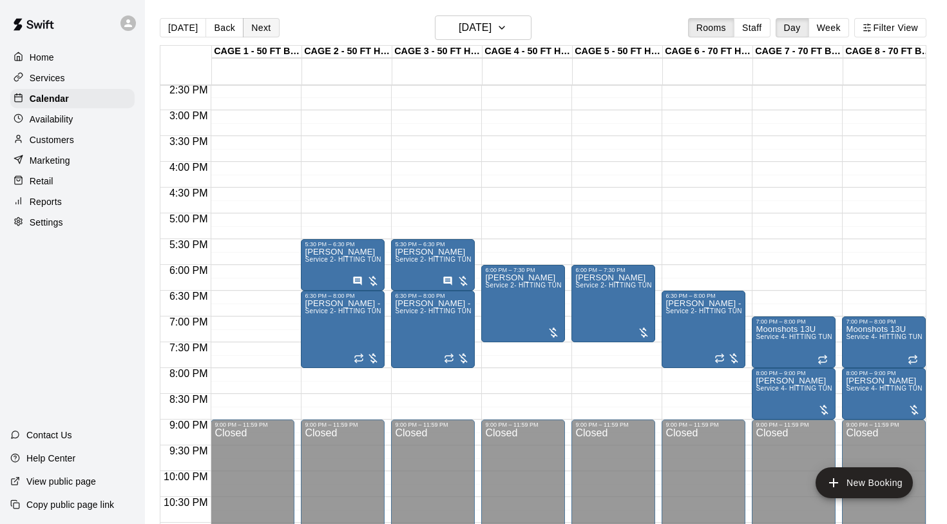
click at [260, 30] on button "Next" at bounding box center [261, 27] width 36 height 19
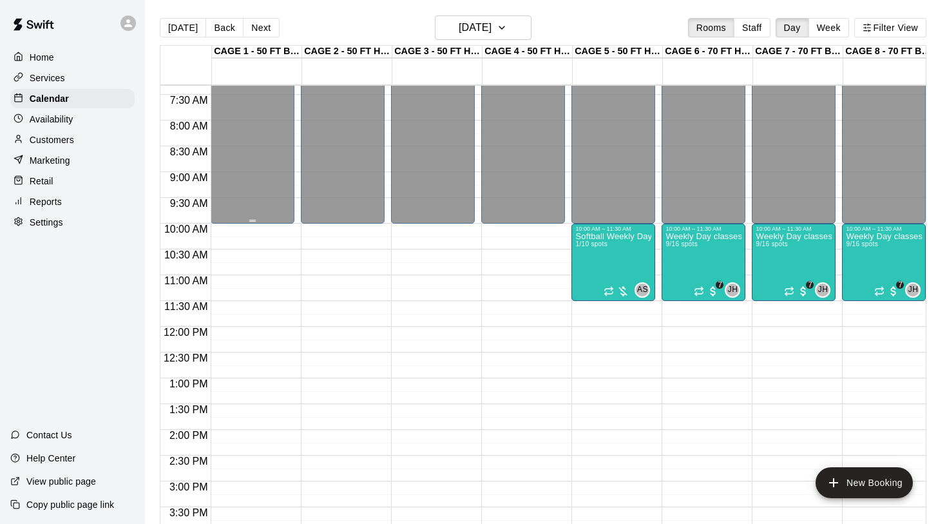
scroll to position [385, 0]
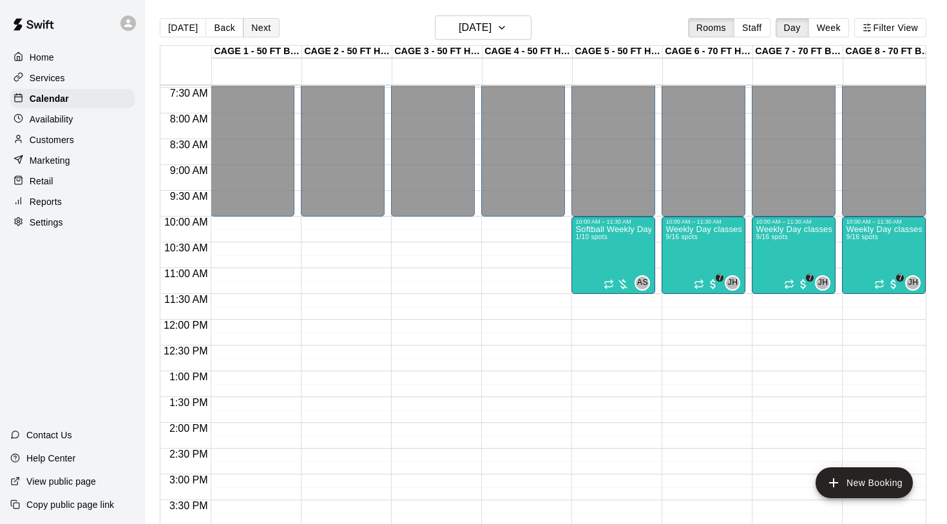
click at [265, 23] on button "Next" at bounding box center [261, 27] width 36 height 19
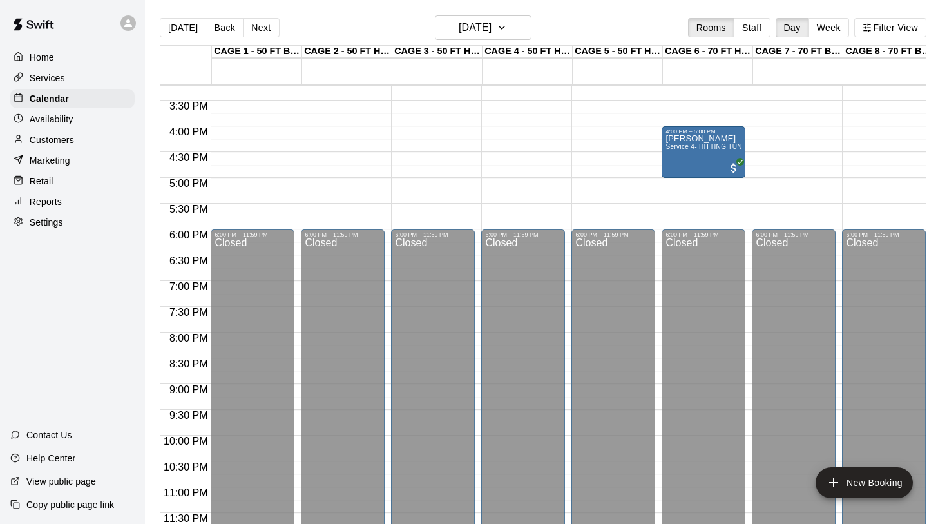
scroll to position [785, 0]
click at [254, 31] on button "Next" at bounding box center [261, 27] width 36 height 19
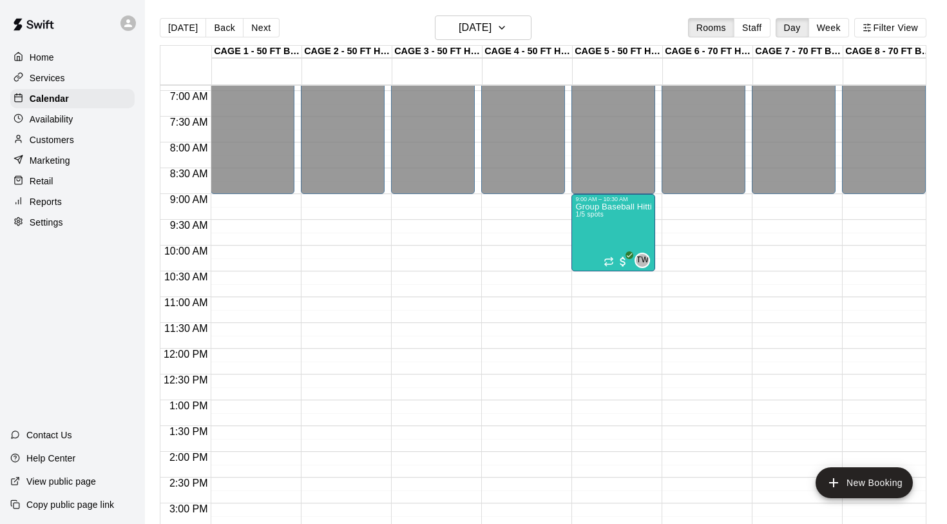
scroll to position [350, 0]
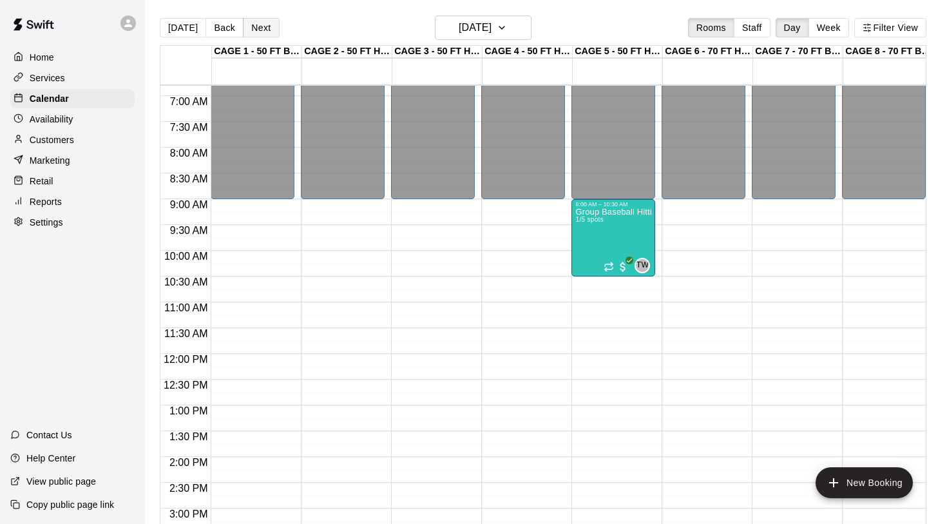
click at [259, 32] on button "Next" at bounding box center [261, 27] width 36 height 19
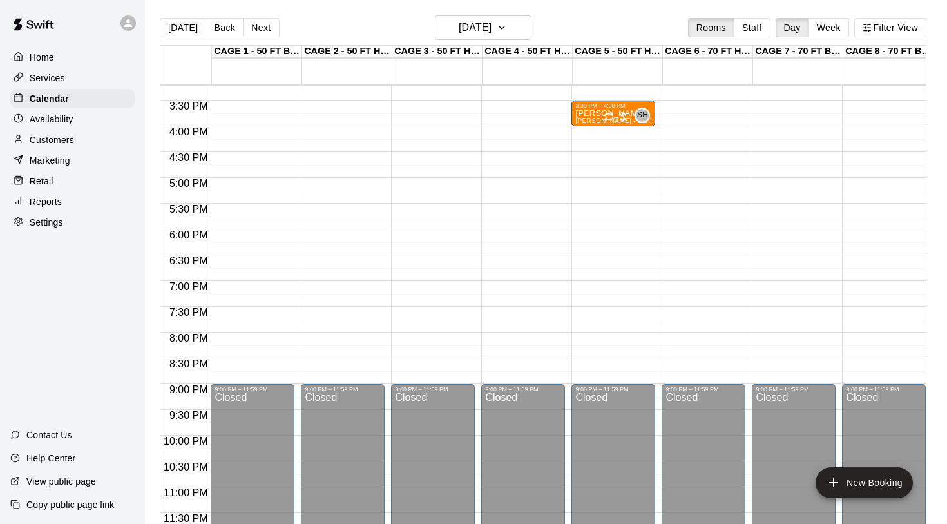
scroll to position [785, 0]
click at [260, 21] on button "Next" at bounding box center [261, 27] width 36 height 19
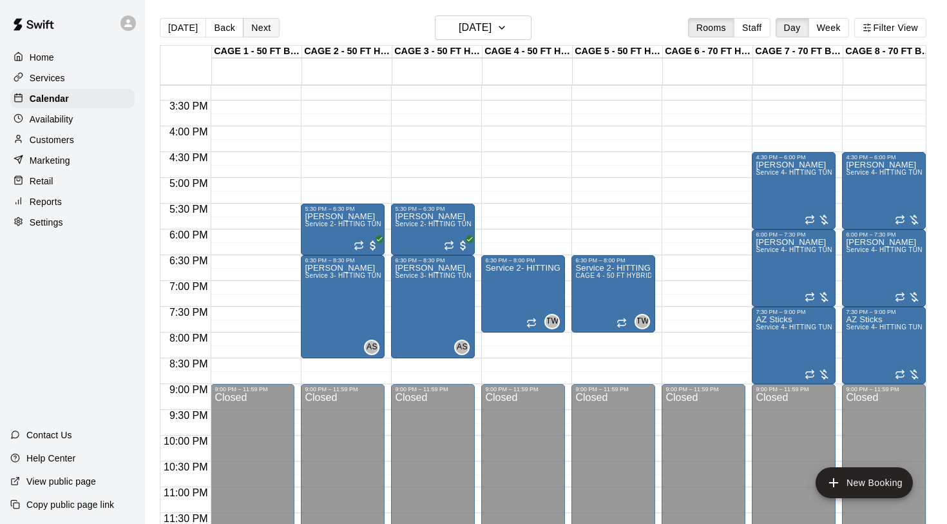
click at [262, 27] on button "Next" at bounding box center [261, 27] width 36 height 19
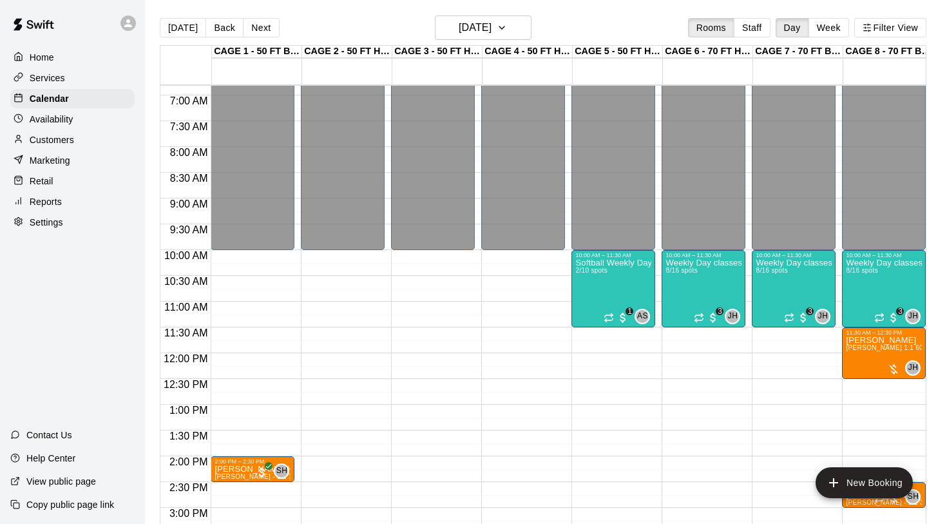
scroll to position [332, 0]
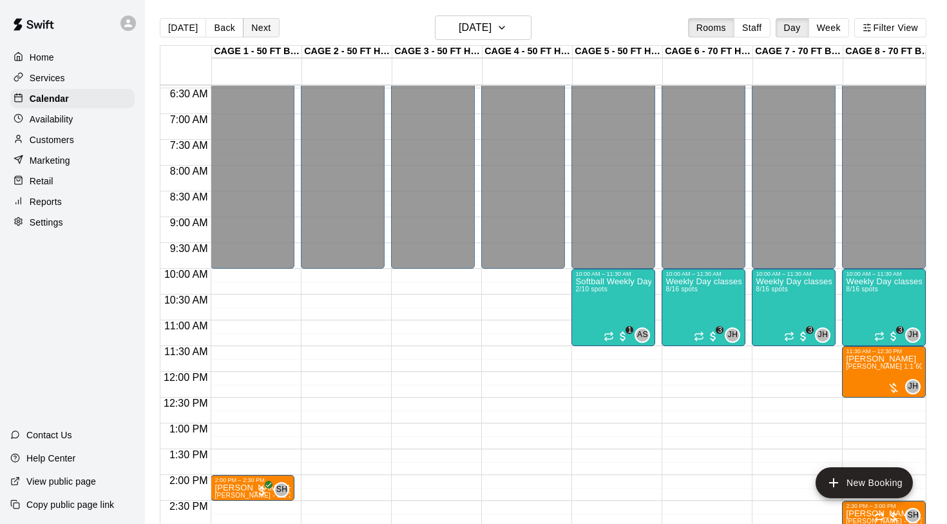
click at [259, 29] on button "Next" at bounding box center [261, 27] width 36 height 19
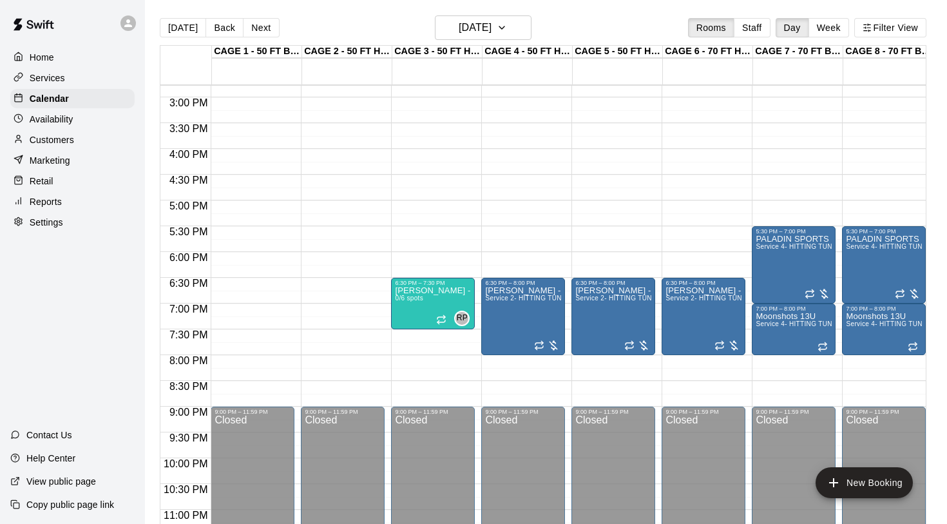
scroll to position [762, 0]
click at [262, 33] on button "Next" at bounding box center [261, 27] width 36 height 19
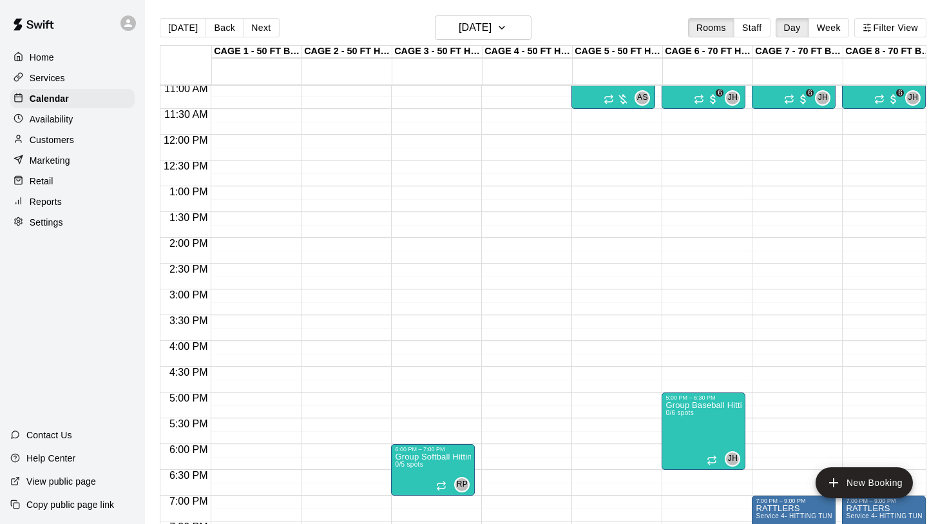
scroll to position [555, 0]
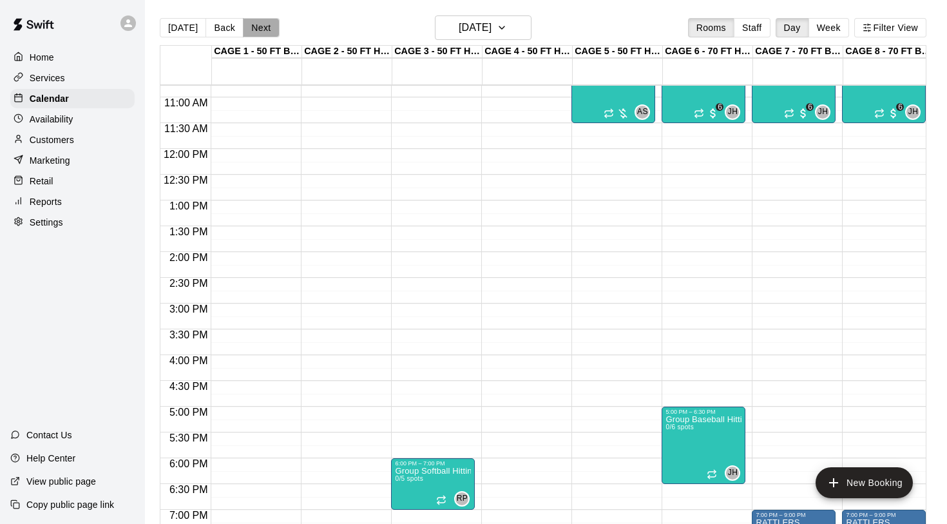
click at [269, 28] on button "Next" at bounding box center [261, 27] width 36 height 19
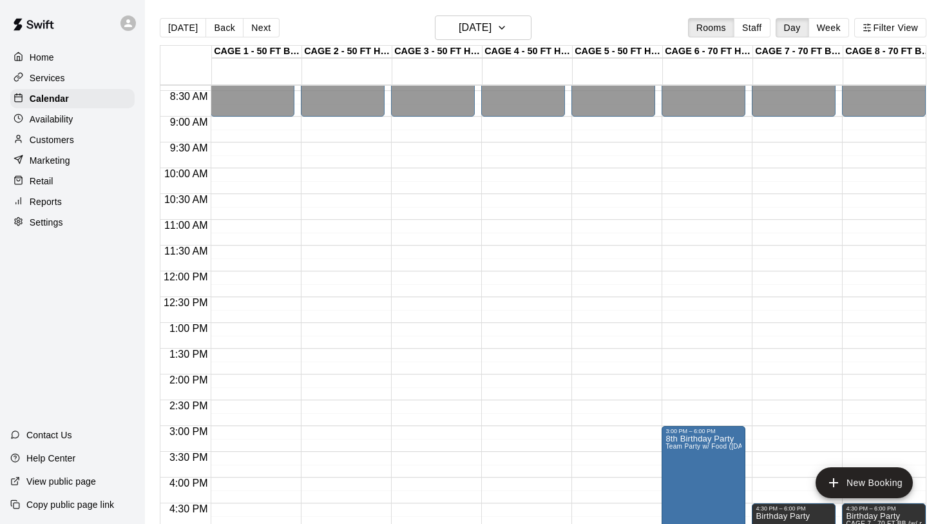
scroll to position [374, 0]
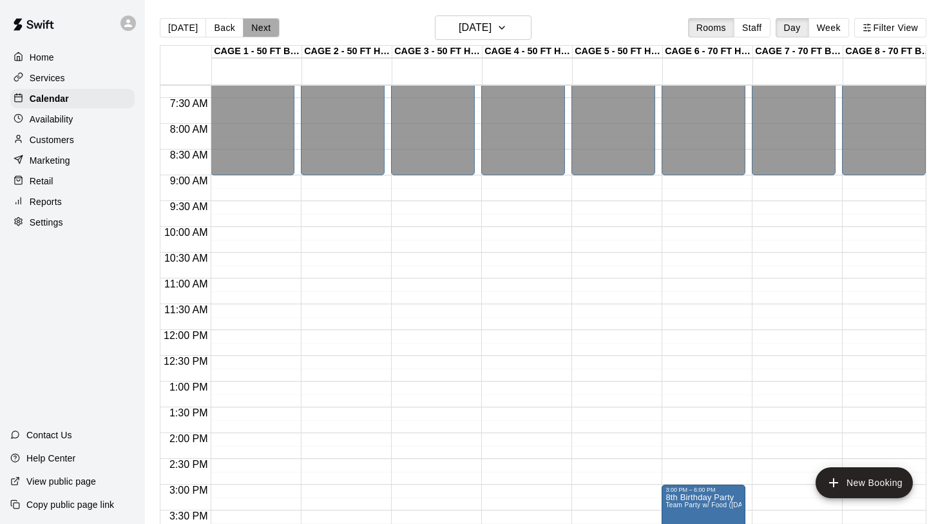
click at [269, 37] on button "Next" at bounding box center [261, 27] width 36 height 19
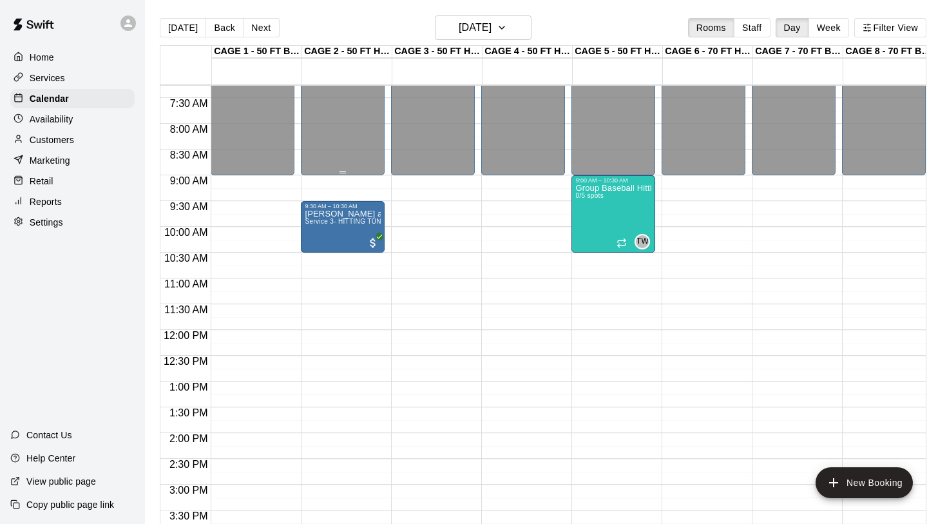
scroll to position [388, 0]
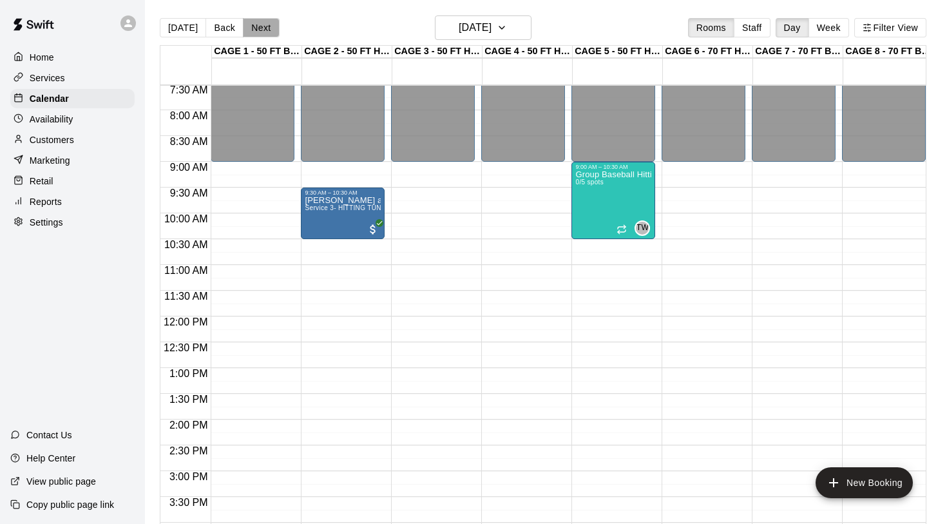
click at [259, 27] on button "Next" at bounding box center [261, 27] width 36 height 19
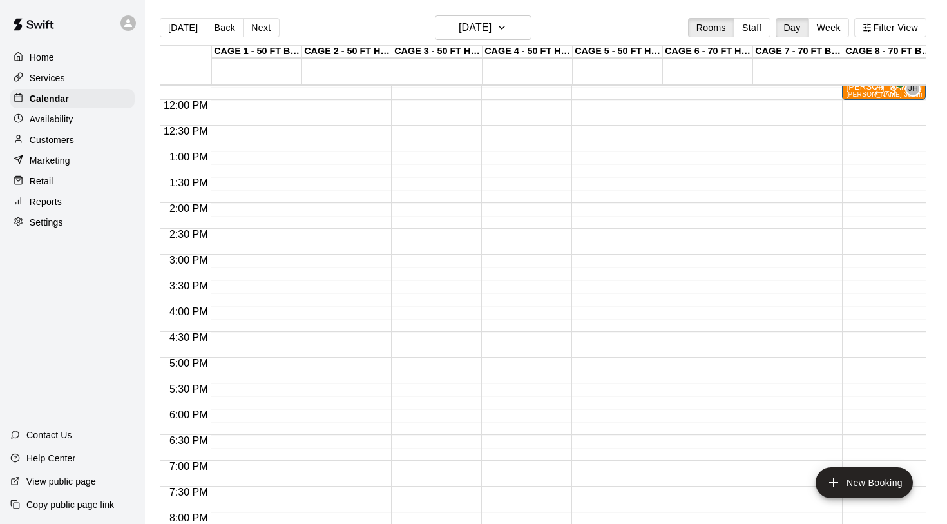
scroll to position [611, 0]
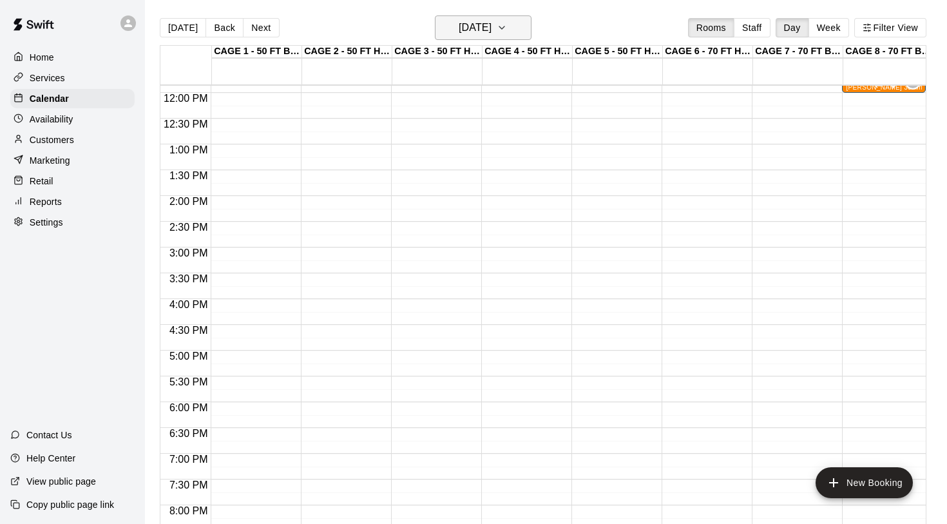
click at [474, 31] on h6 "[DATE]" at bounding box center [475, 28] width 33 height 18
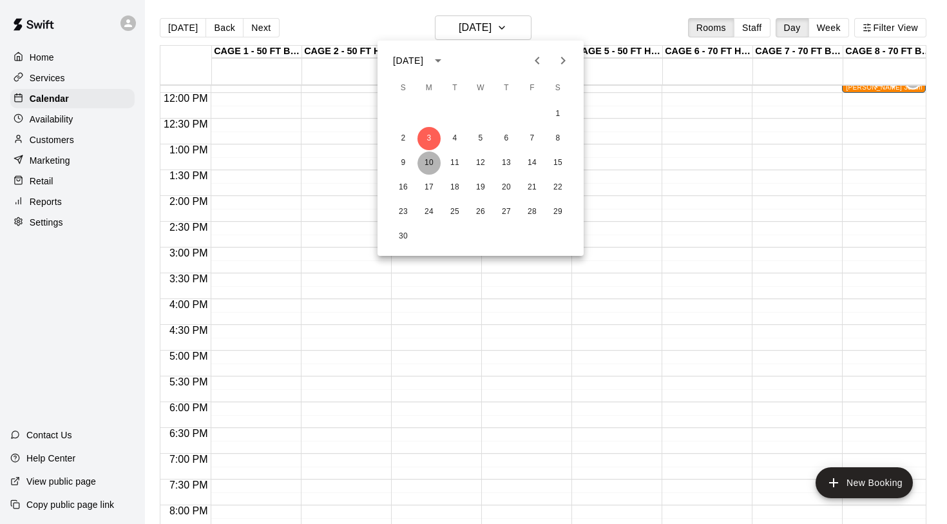
click at [435, 166] on button "10" at bounding box center [428, 162] width 23 height 23
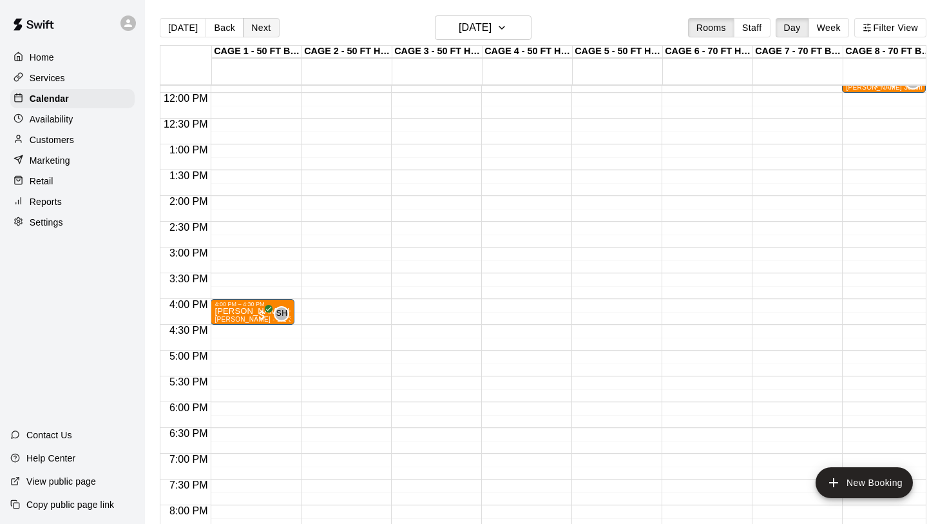
click at [258, 25] on button "Next" at bounding box center [261, 27] width 36 height 19
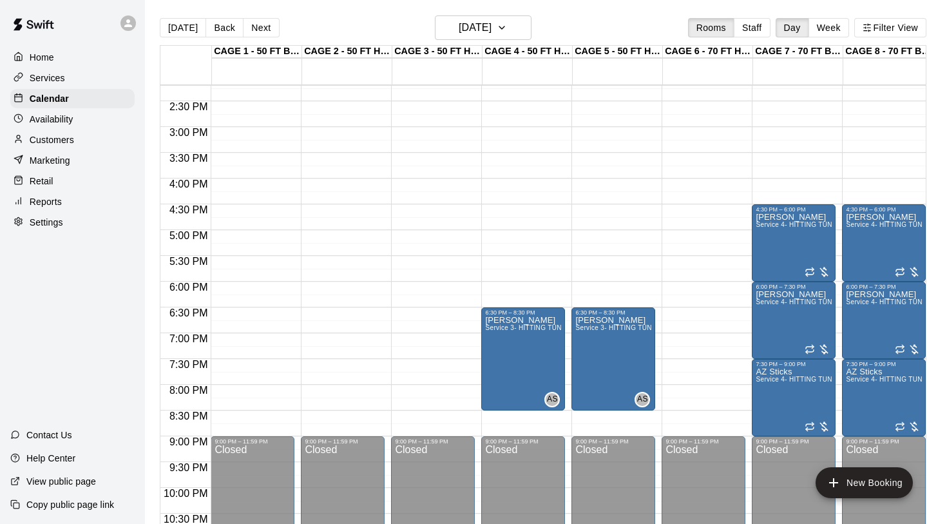
scroll to position [742, 0]
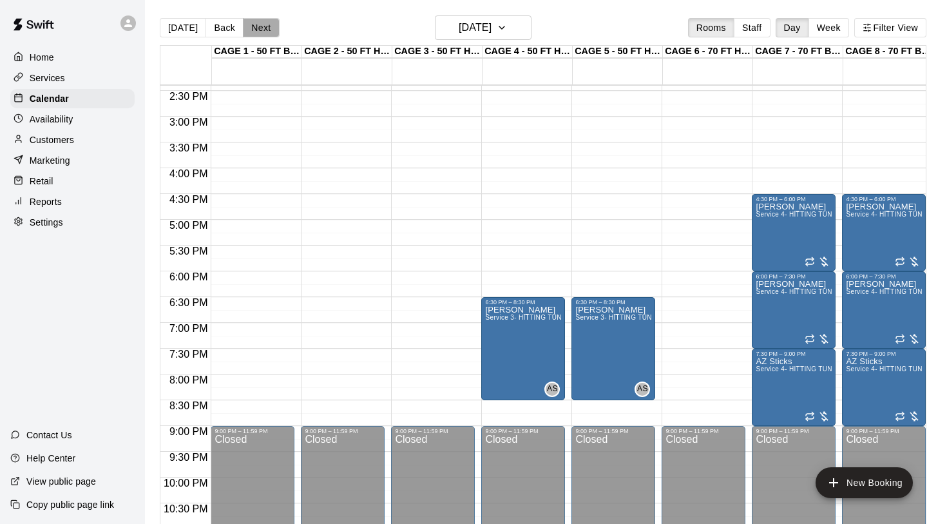
click at [256, 28] on button "Next" at bounding box center [261, 27] width 36 height 19
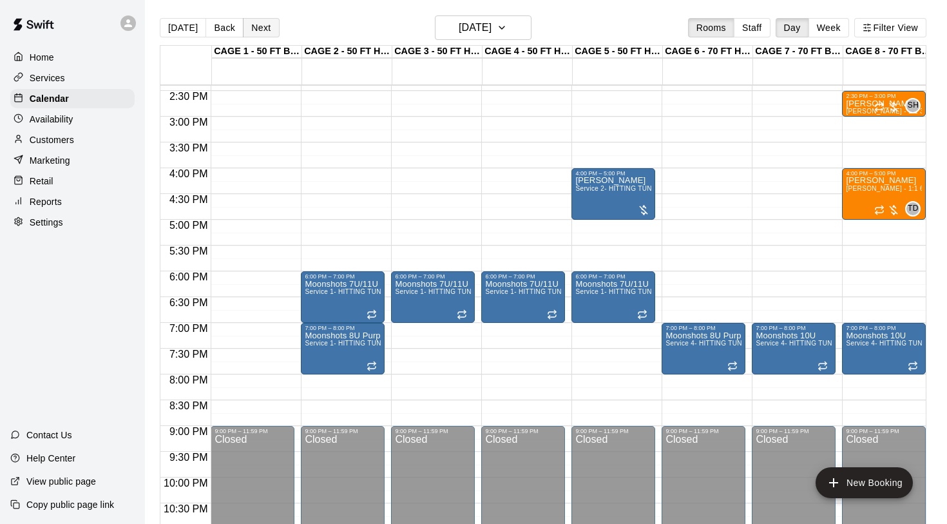
click at [256, 28] on button "Next" at bounding box center [261, 27] width 36 height 19
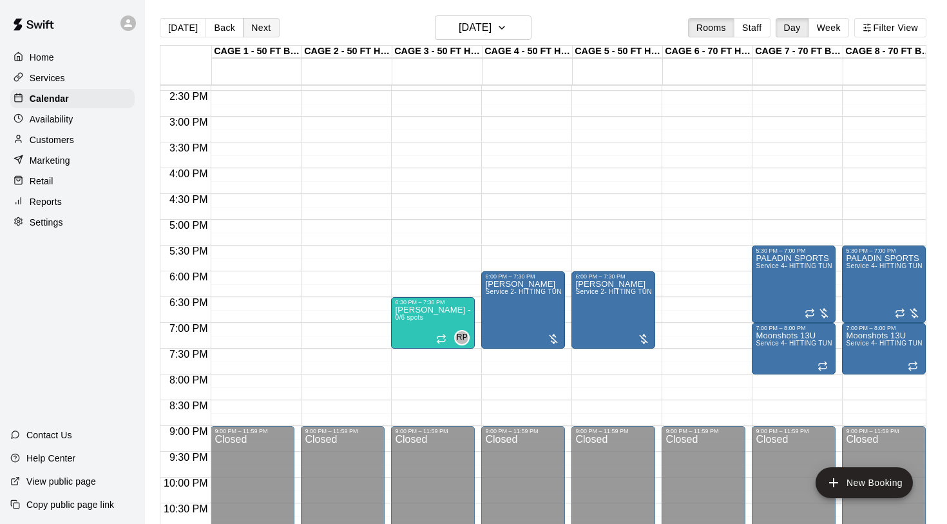
click at [256, 28] on button "Next" at bounding box center [261, 27] width 36 height 19
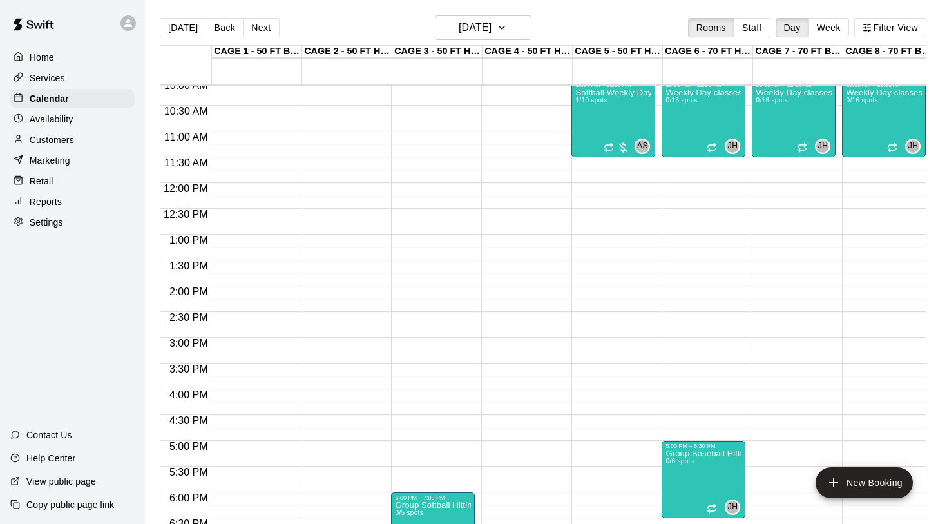
scroll to position [487, 0]
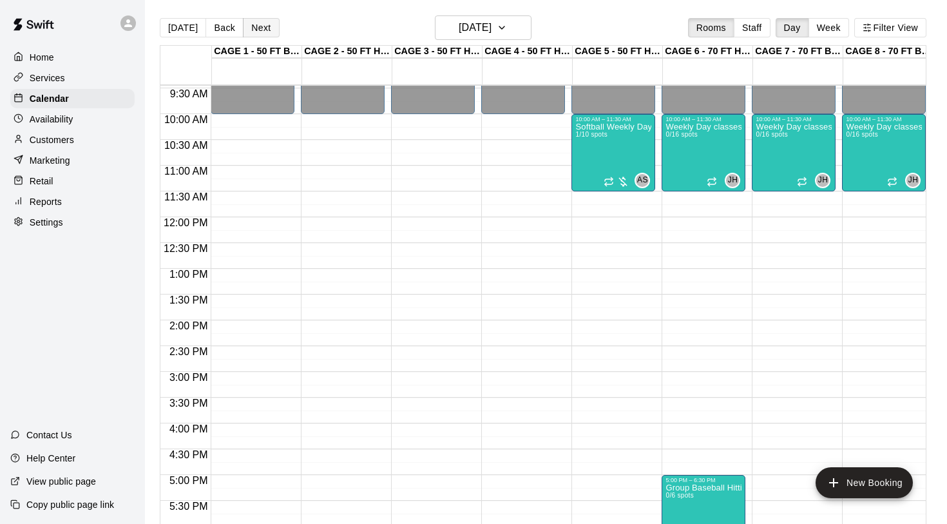
click at [263, 28] on button "Next" at bounding box center [261, 27] width 36 height 19
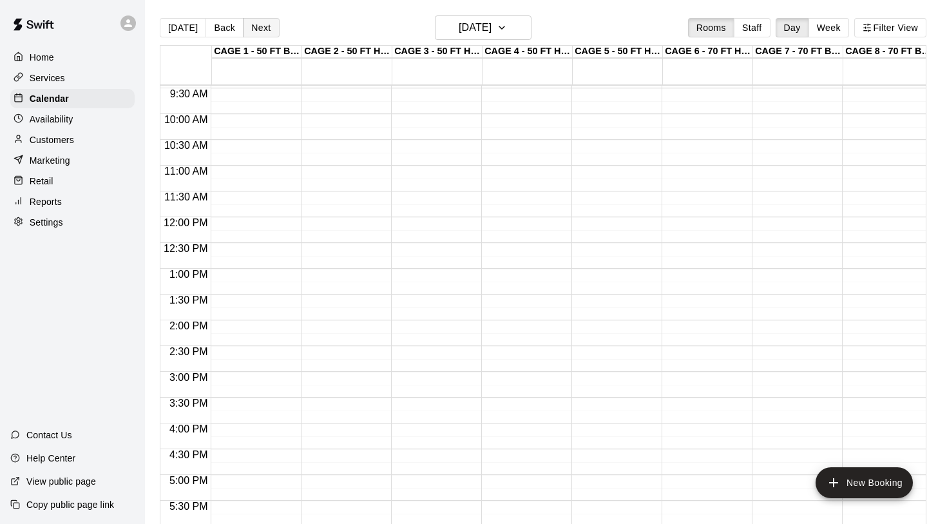
click at [263, 28] on button "Next" at bounding box center [261, 27] width 36 height 19
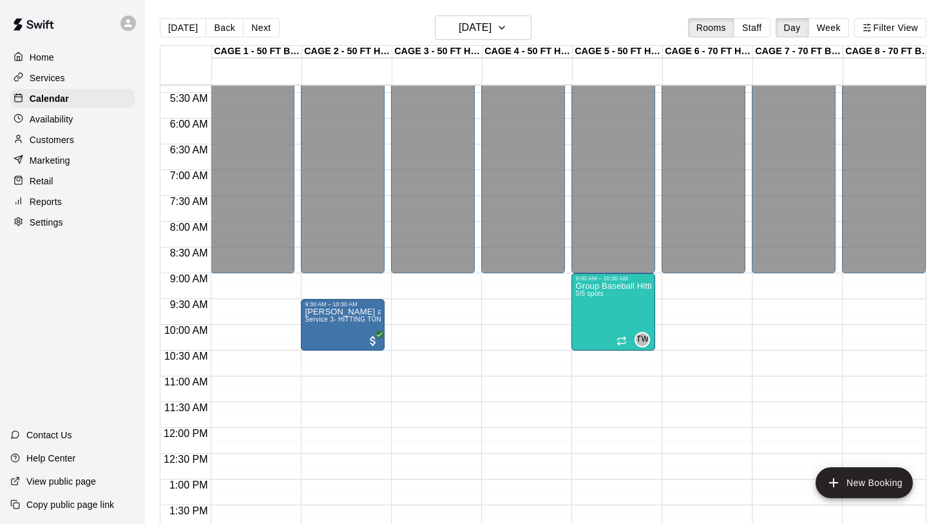
scroll to position [254, 0]
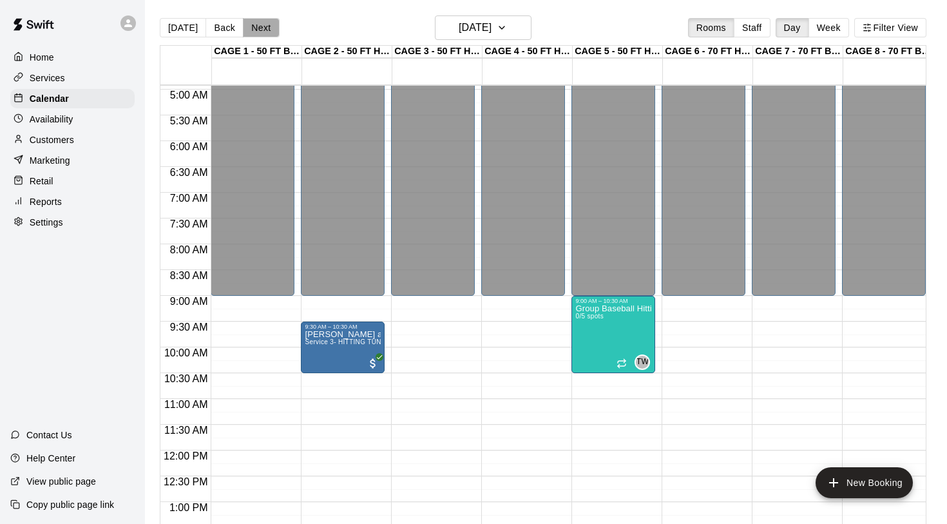
click at [256, 21] on button "Next" at bounding box center [261, 27] width 36 height 19
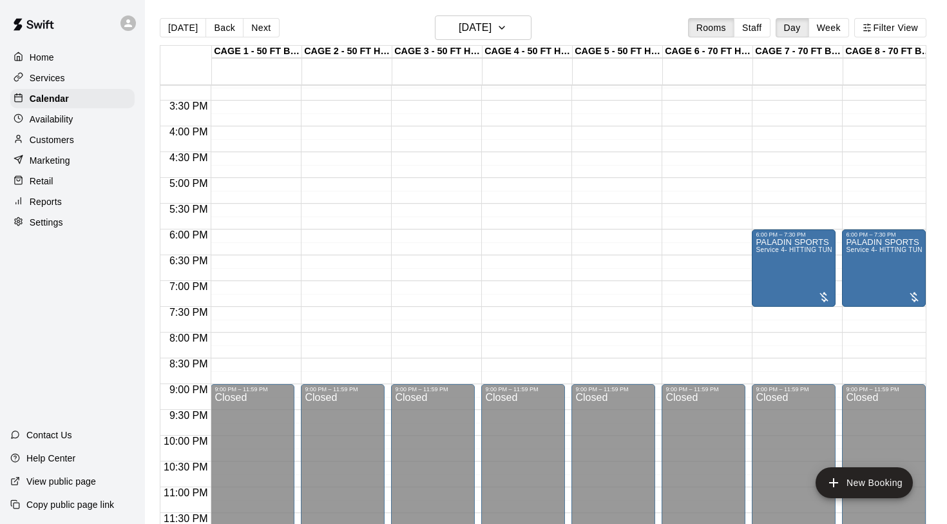
scroll to position [785, 0]
click at [259, 33] on button "Next" at bounding box center [261, 27] width 36 height 19
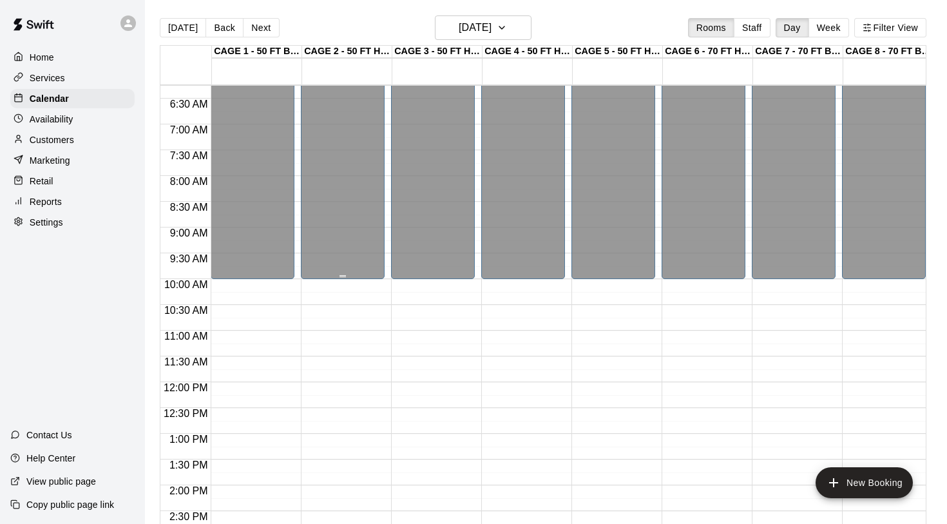
scroll to position [317, 0]
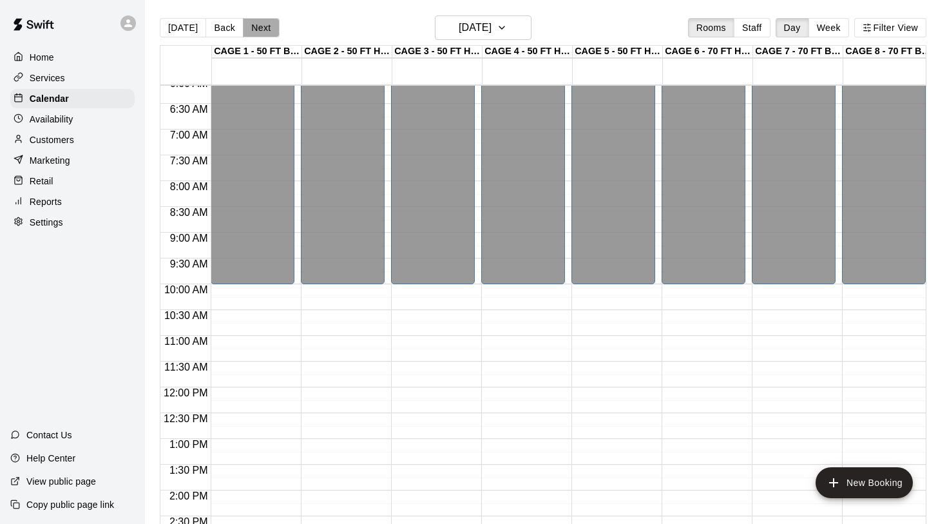
click at [262, 32] on button "Next" at bounding box center [261, 27] width 36 height 19
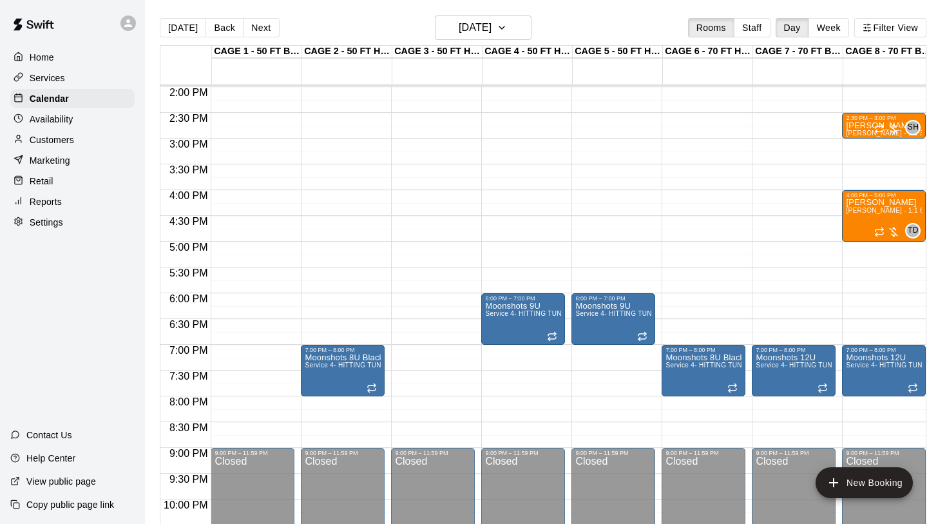
scroll to position [723, 0]
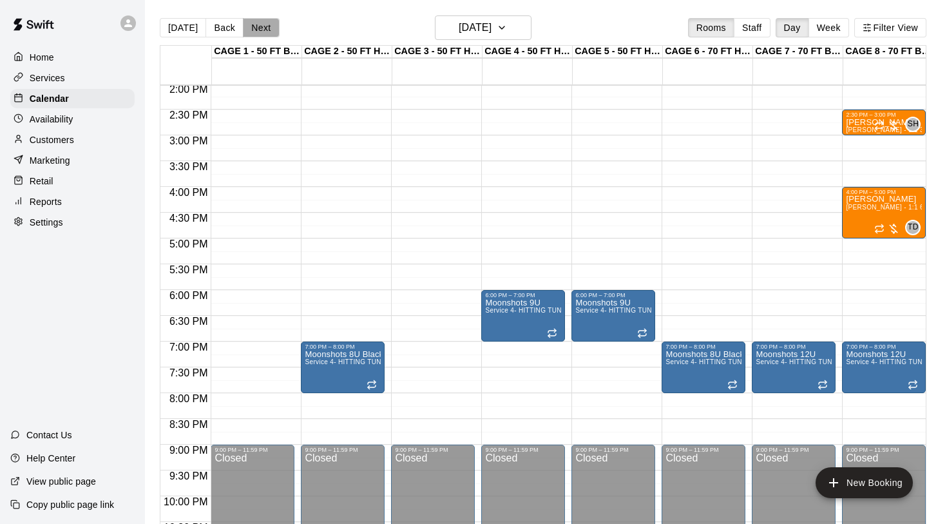
click at [265, 28] on button "Next" at bounding box center [261, 27] width 36 height 19
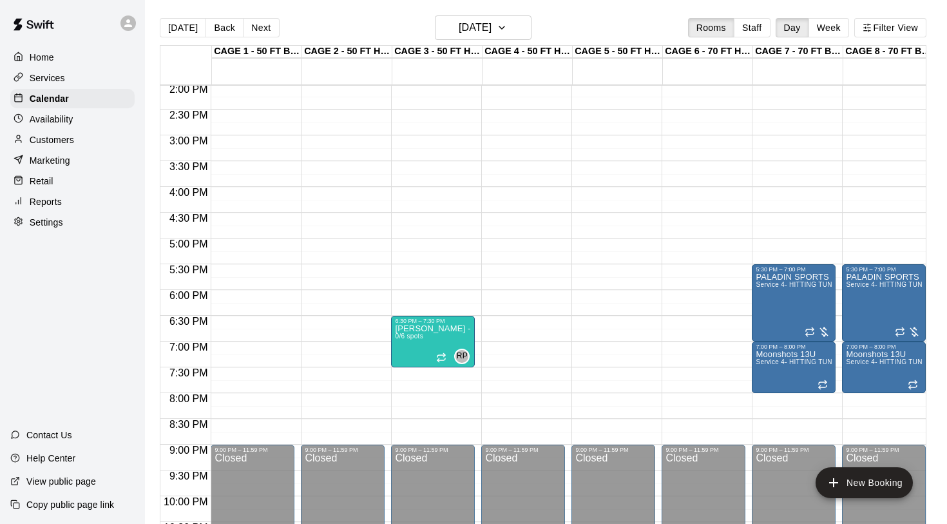
scroll to position [729, 0]
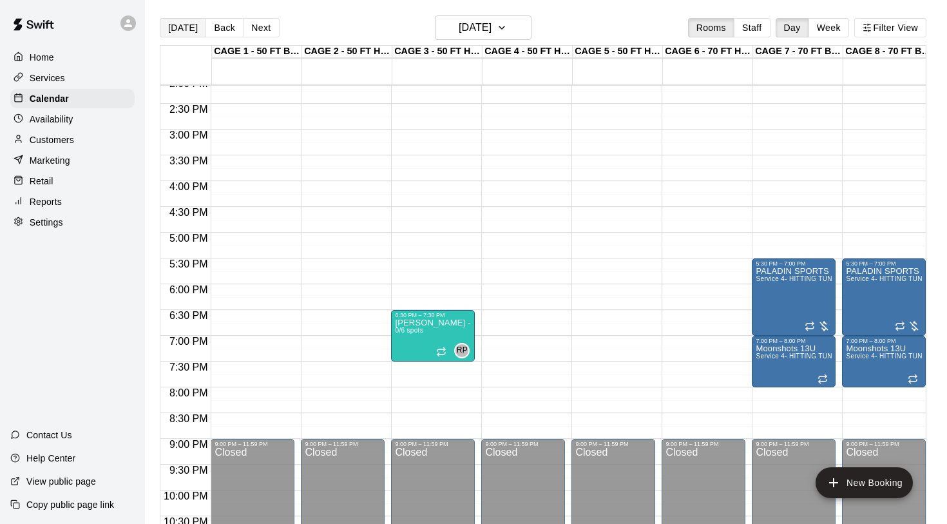
click at [196, 30] on button "[DATE]" at bounding box center [183, 27] width 46 height 19
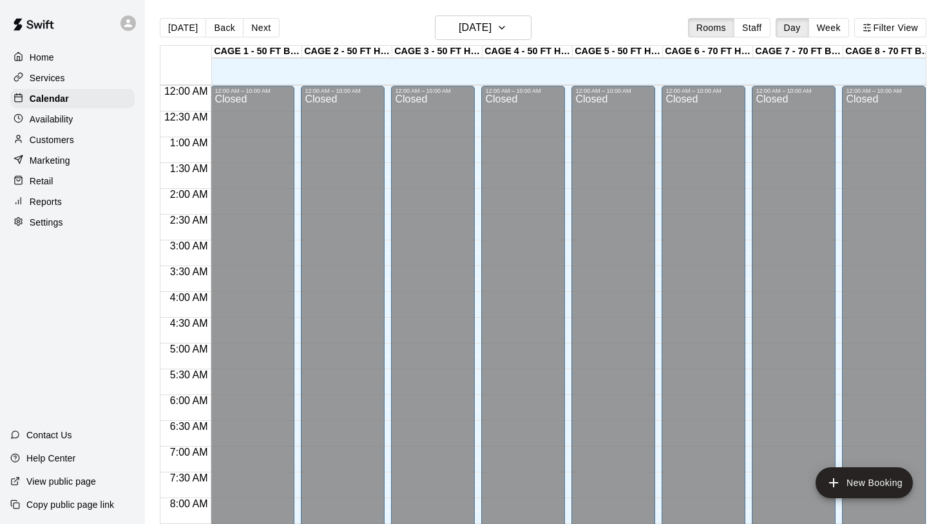
scroll to position [0, 0]
click at [260, 26] on button "Next" at bounding box center [261, 27] width 36 height 19
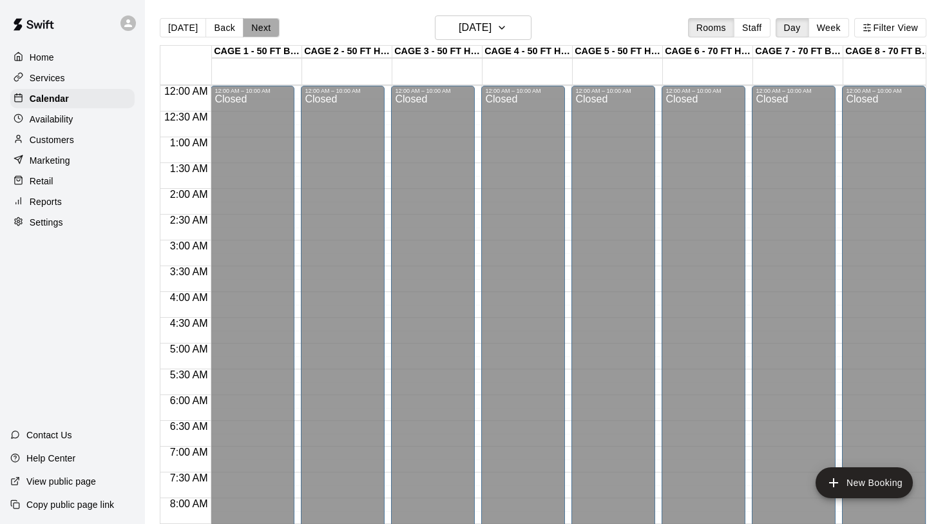
click at [258, 27] on button "Next" at bounding box center [261, 27] width 36 height 19
click at [246, 32] on button "Next" at bounding box center [261, 27] width 36 height 19
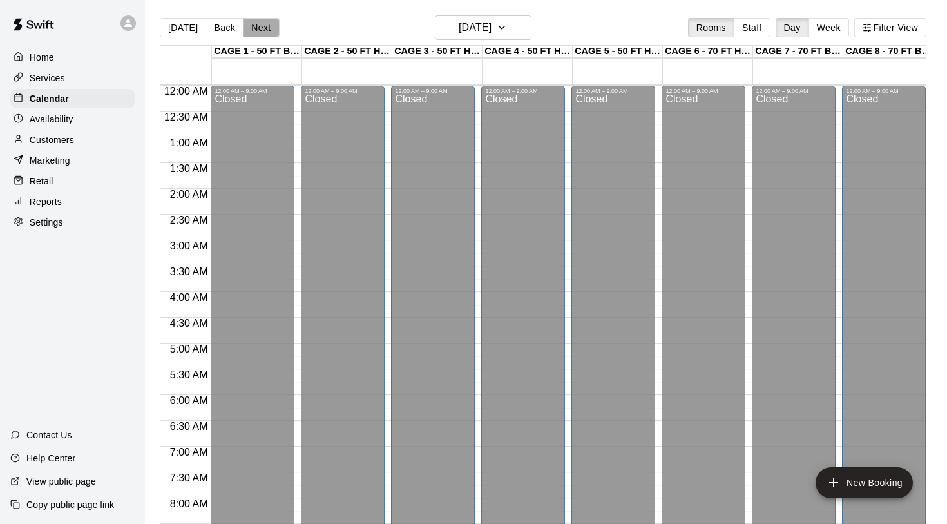
click at [246, 32] on button "Next" at bounding box center [261, 27] width 36 height 19
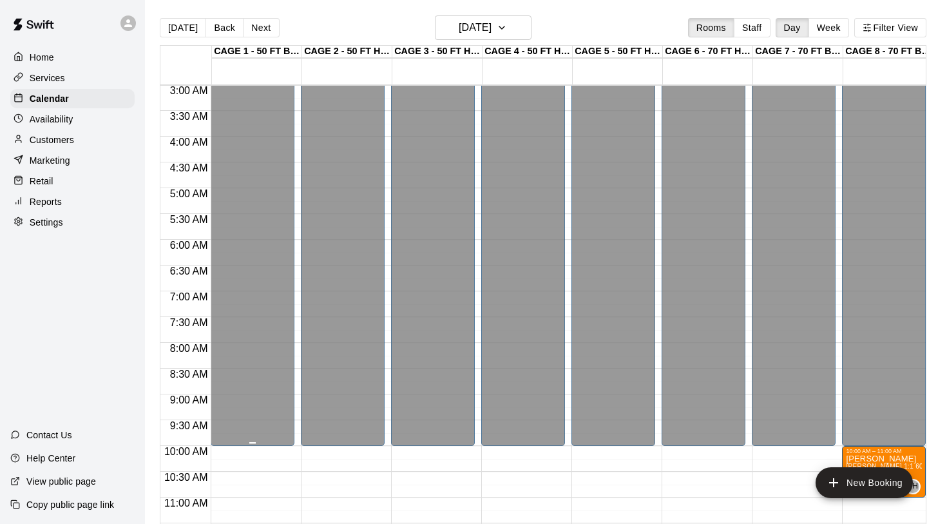
scroll to position [166, 0]
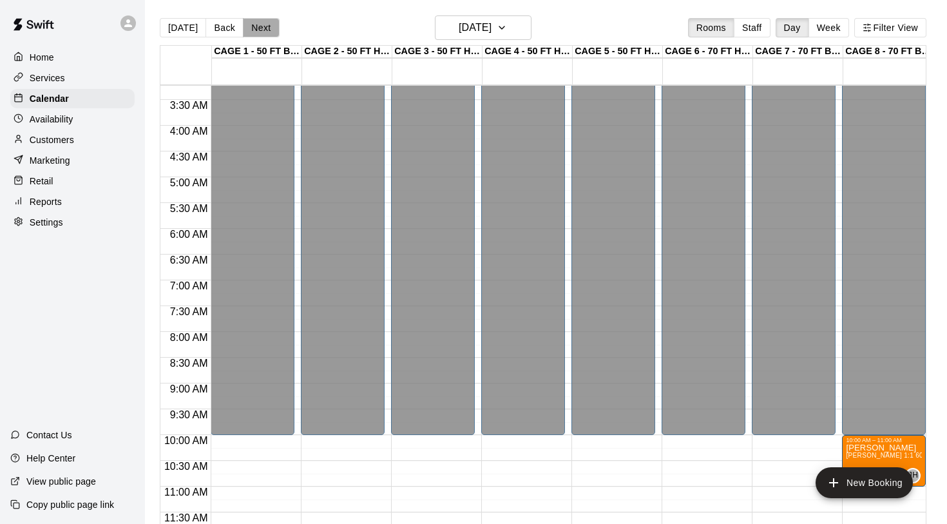
click at [252, 30] on button "Next" at bounding box center [261, 27] width 36 height 19
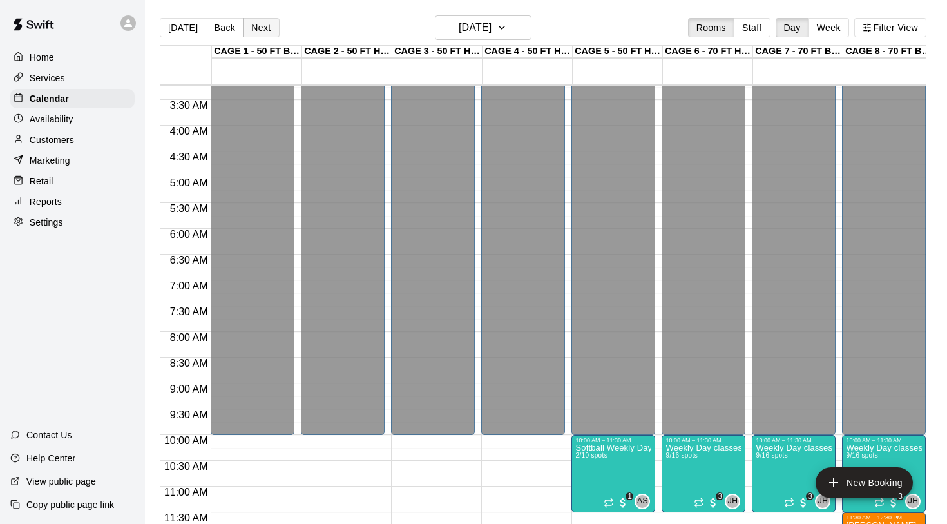
click at [258, 22] on button "Next" at bounding box center [261, 27] width 36 height 19
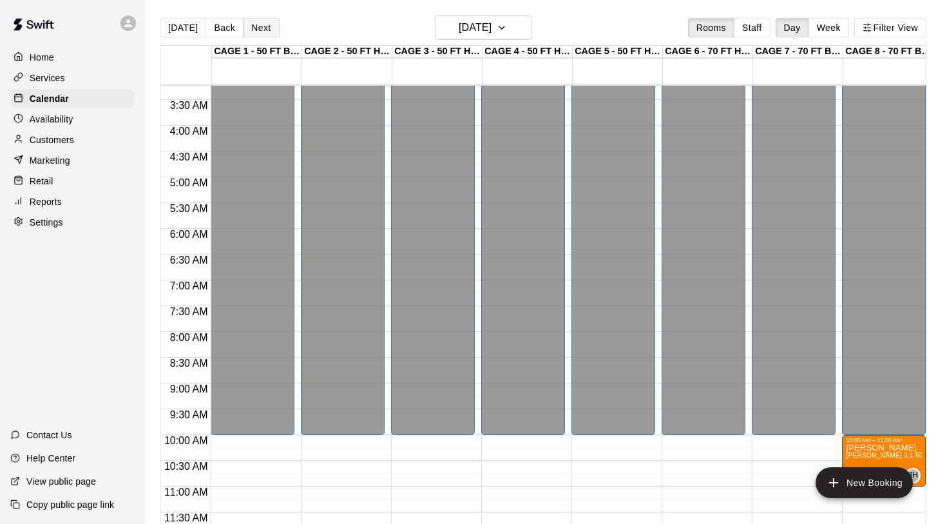
click at [258, 22] on button "Next" at bounding box center [261, 27] width 36 height 19
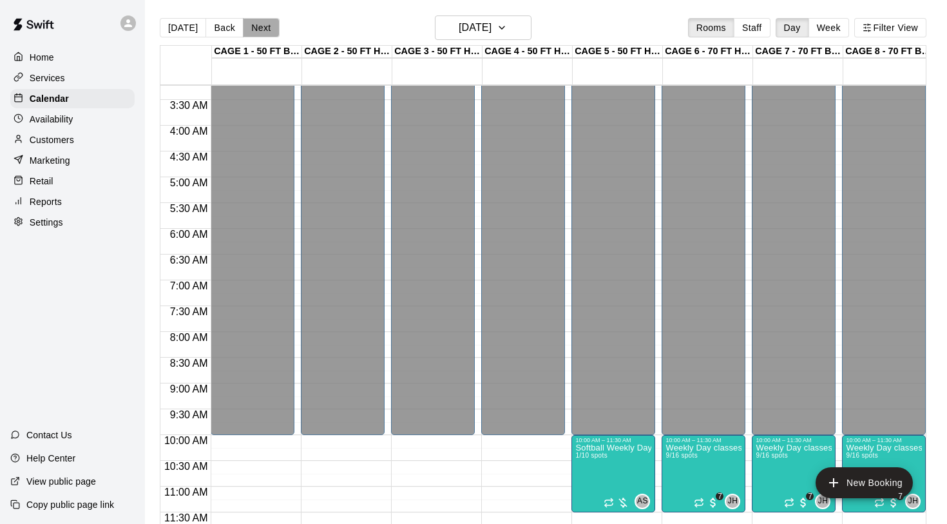
click at [258, 22] on button "Next" at bounding box center [261, 27] width 36 height 19
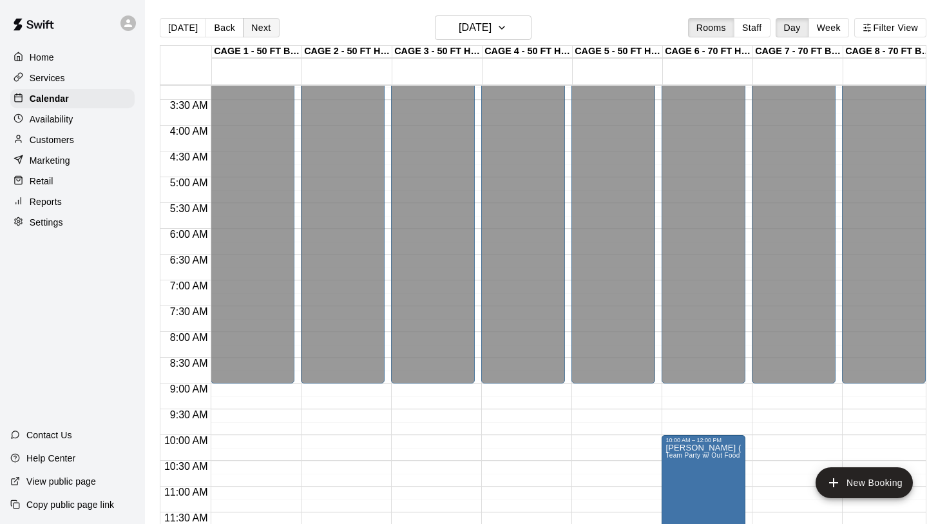
click at [258, 22] on button "Next" at bounding box center [261, 27] width 36 height 19
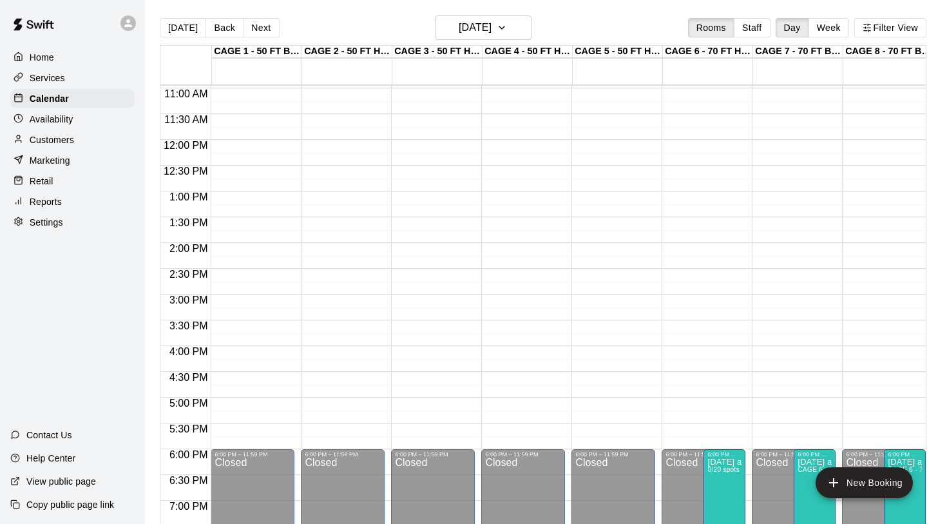
scroll to position [573, 0]
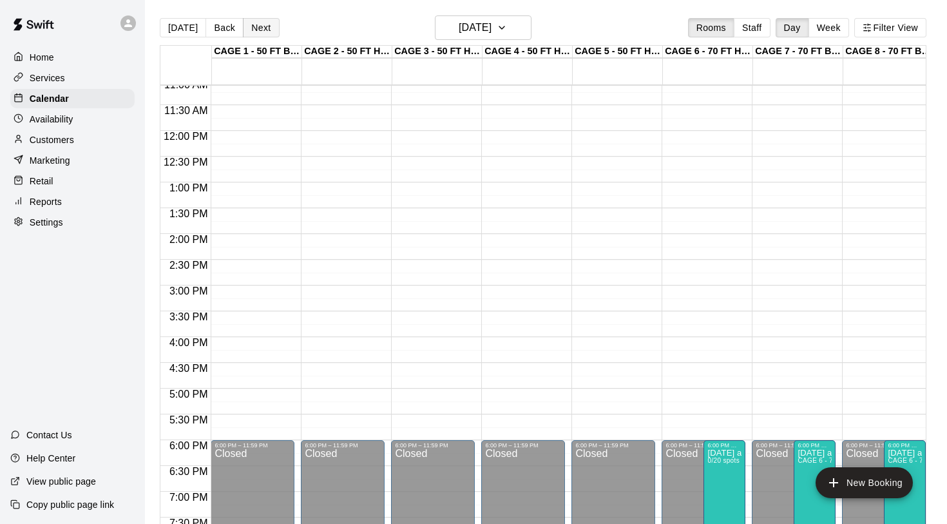
click at [264, 33] on button "Next" at bounding box center [261, 27] width 36 height 19
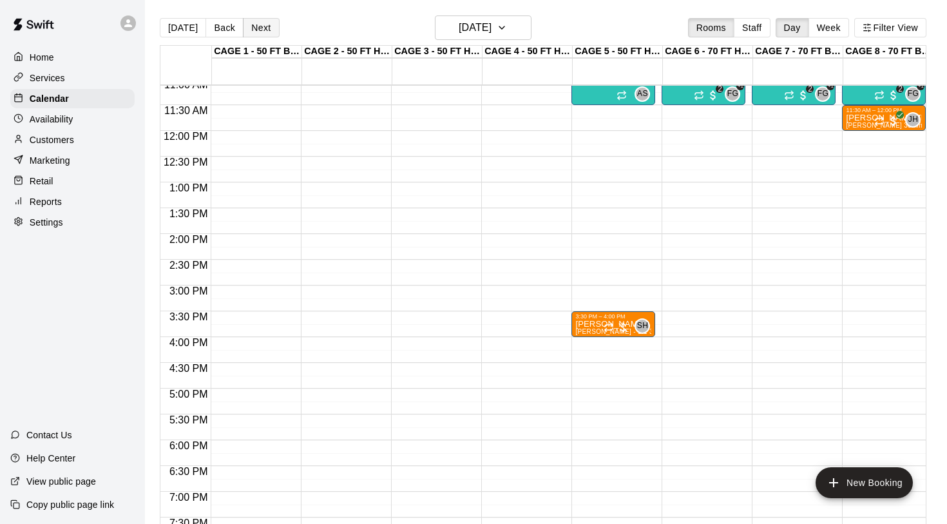
click at [264, 33] on button "Next" at bounding box center [261, 27] width 36 height 19
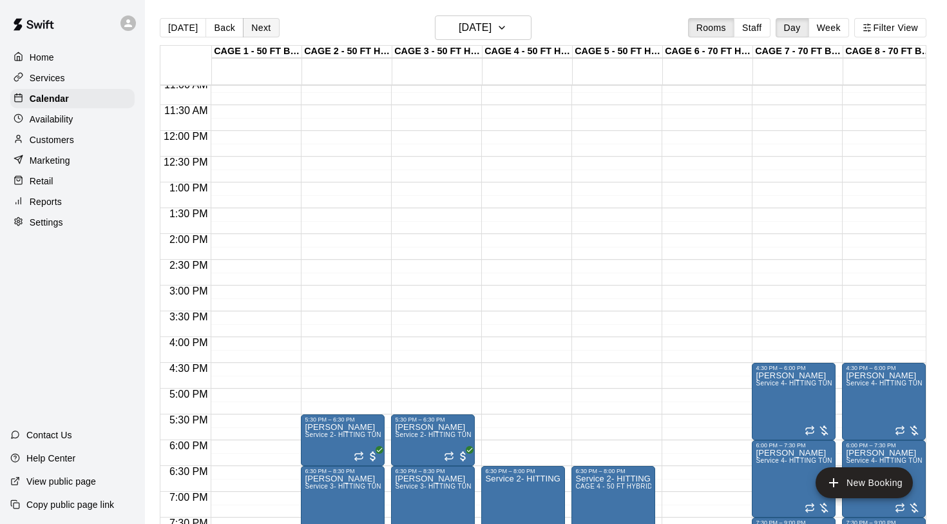
click at [264, 33] on button "Next" at bounding box center [261, 27] width 36 height 19
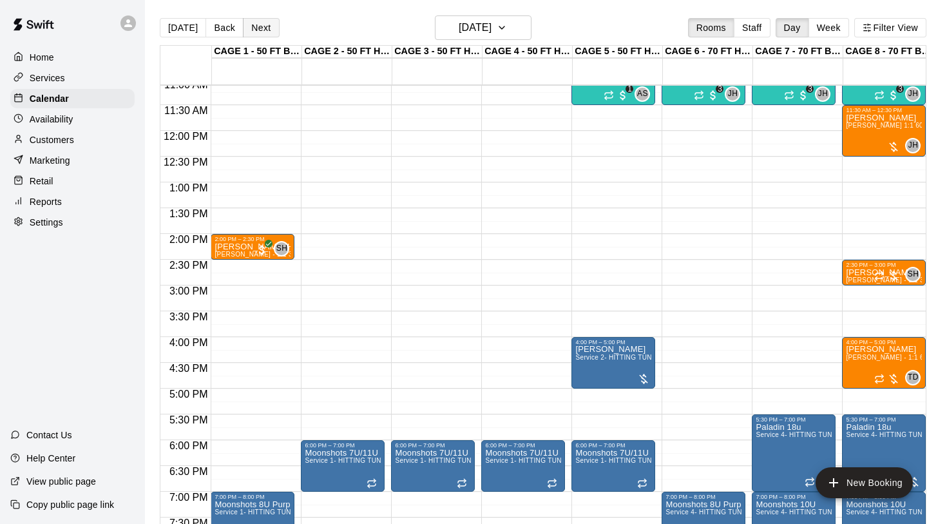
click at [264, 33] on button "Next" at bounding box center [261, 27] width 36 height 19
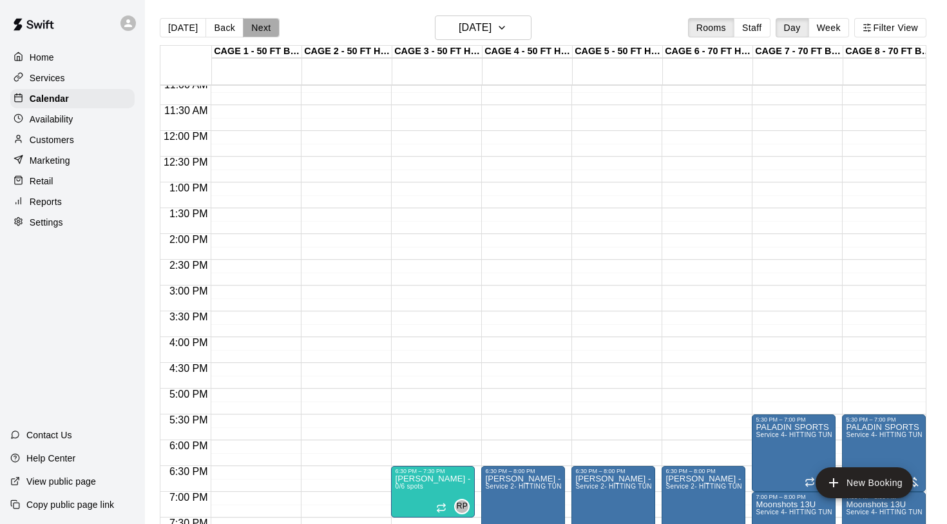
click at [256, 28] on button "Next" at bounding box center [261, 27] width 36 height 19
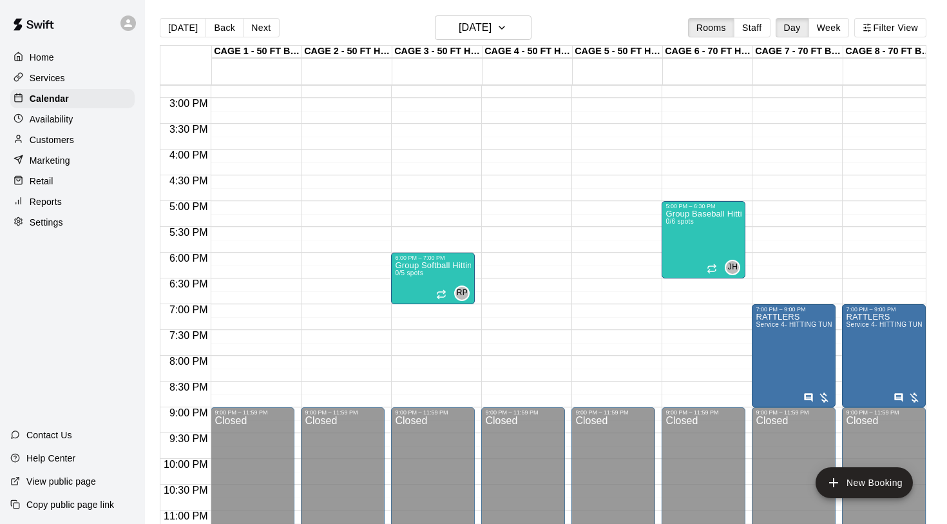
scroll to position [761, 0]
click at [250, 28] on button "Next" at bounding box center [261, 27] width 36 height 19
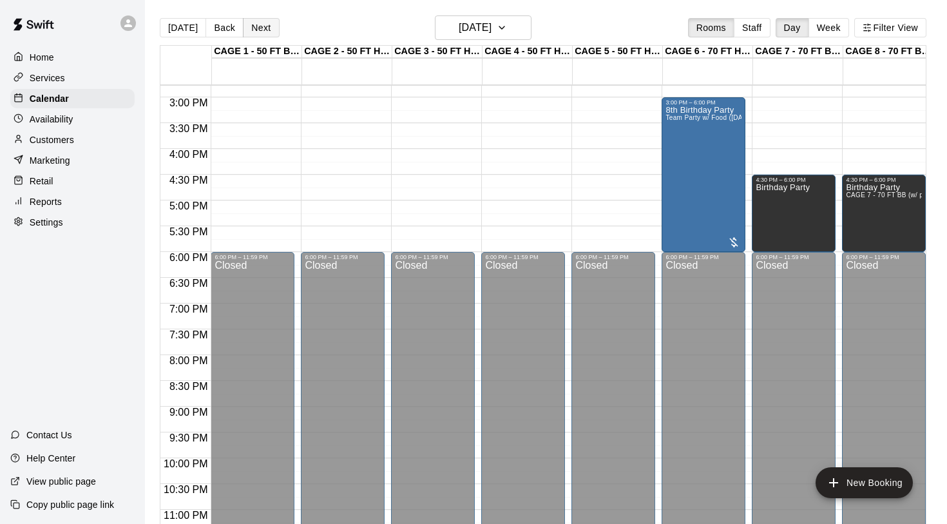
click at [250, 28] on button "Next" at bounding box center [261, 27] width 36 height 19
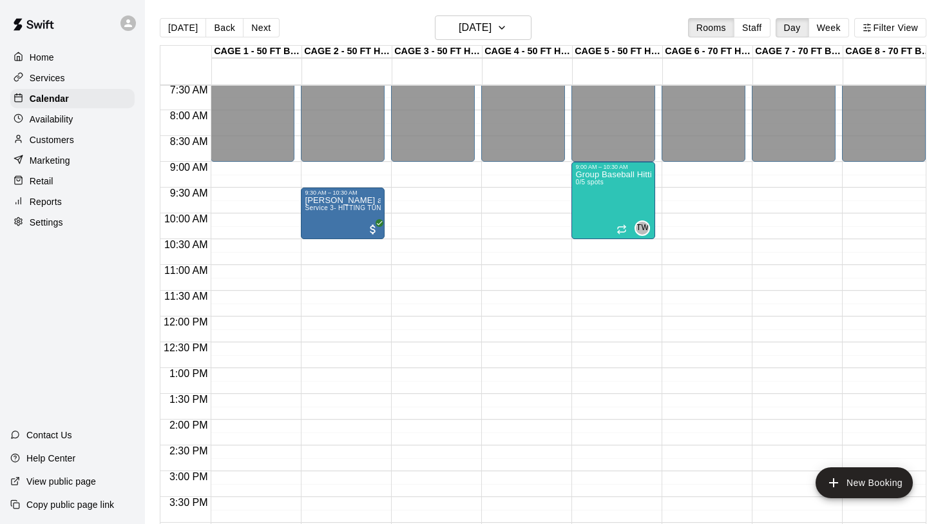
scroll to position [387, 0]
click at [266, 25] on button "Next" at bounding box center [261, 27] width 36 height 19
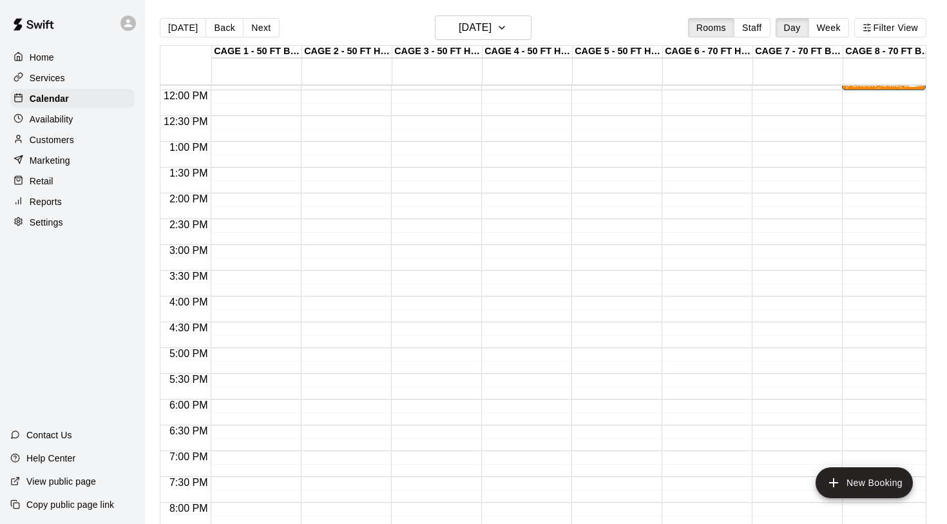
scroll to position [615, 0]
click at [184, 28] on button "[DATE]" at bounding box center [183, 27] width 46 height 19
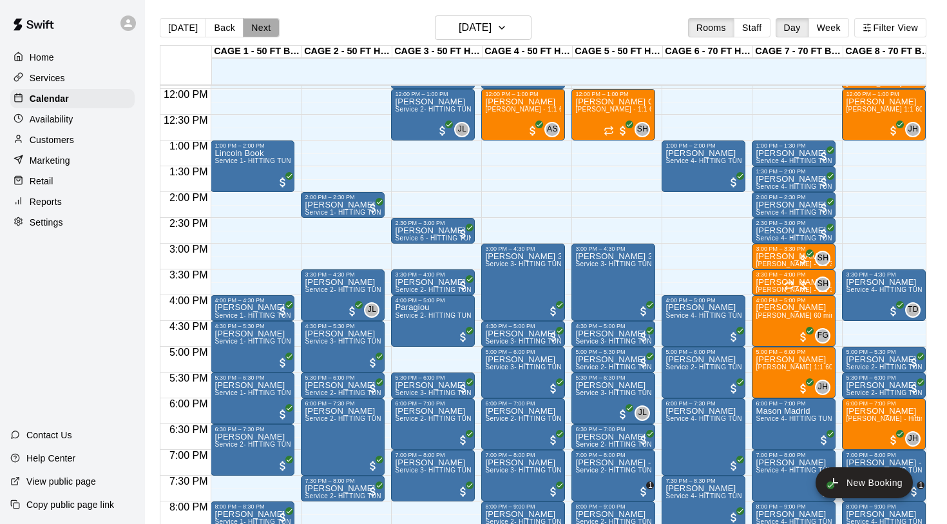
click at [246, 26] on button "Next" at bounding box center [261, 27] width 36 height 19
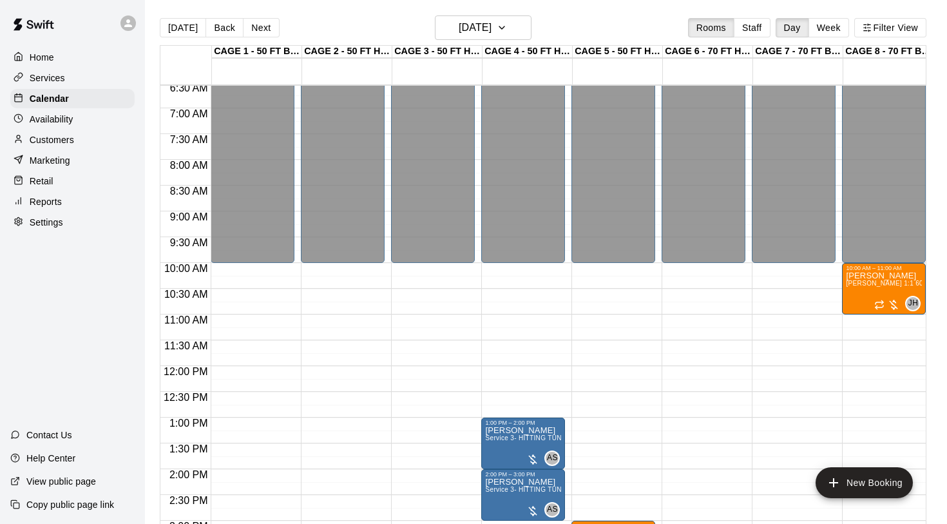
scroll to position [340, 0]
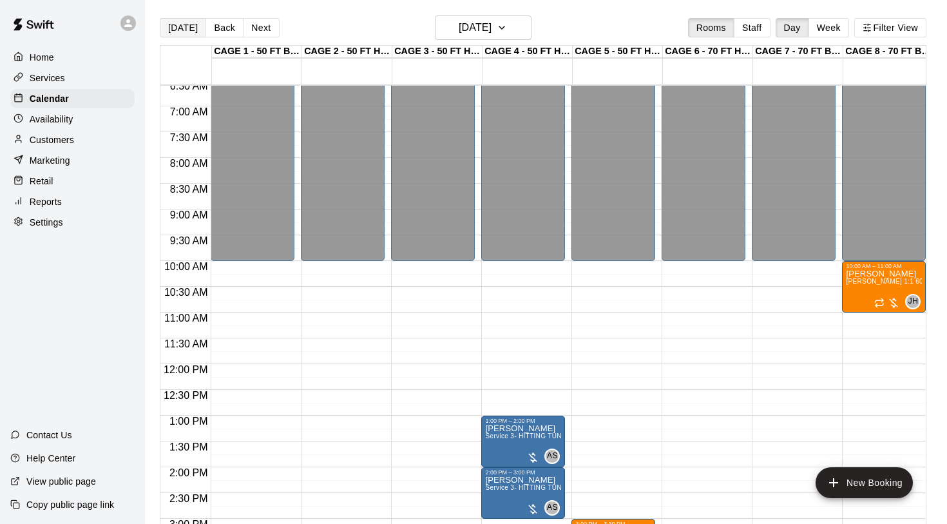
click at [186, 27] on button "[DATE]" at bounding box center [183, 27] width 46 height 19
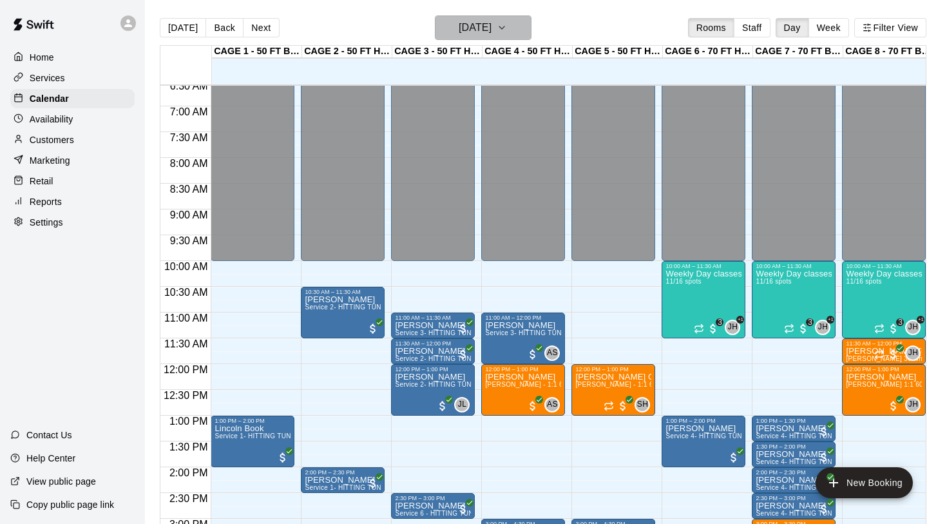
click at [483, 32] on h6 "[DATE]" at bounding box center [475, 28] width 33 height 18
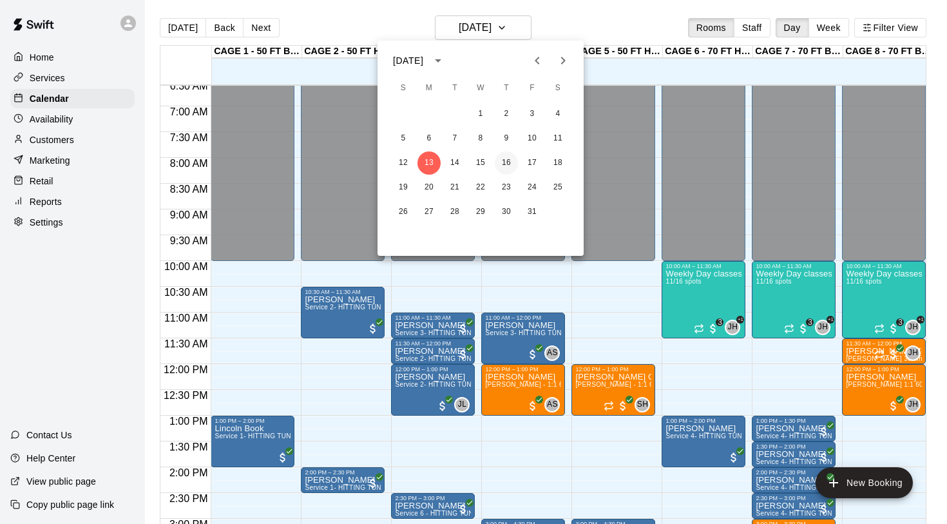
click at [506, 164] on button "16" at bounding box center [506, 162] width 23 height 23
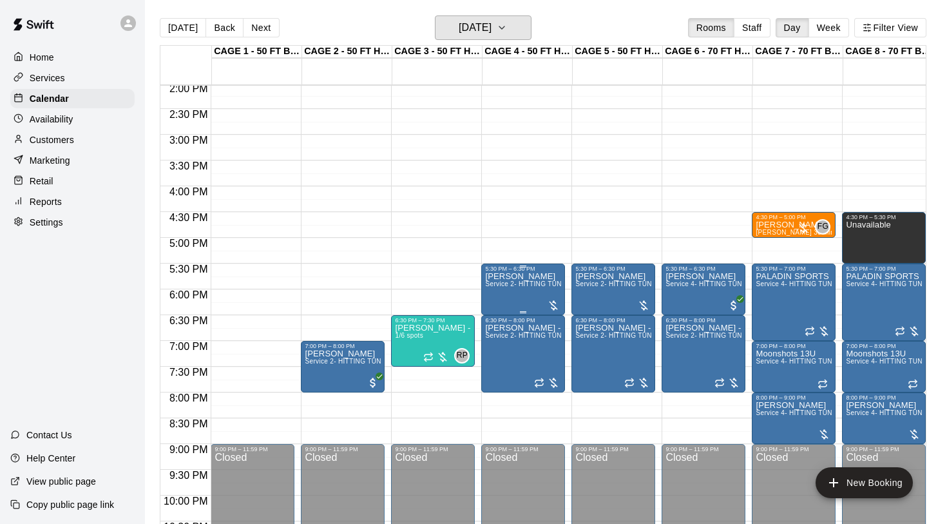
scroll to position [727, 0]
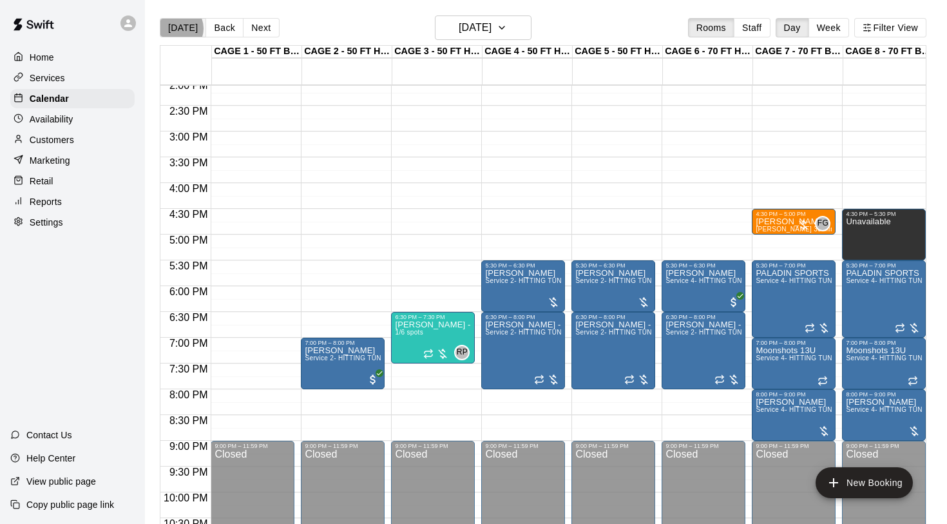
click at [176, 28] on button "[DATE]" at bounding box center [183, 27] width 46 height 19
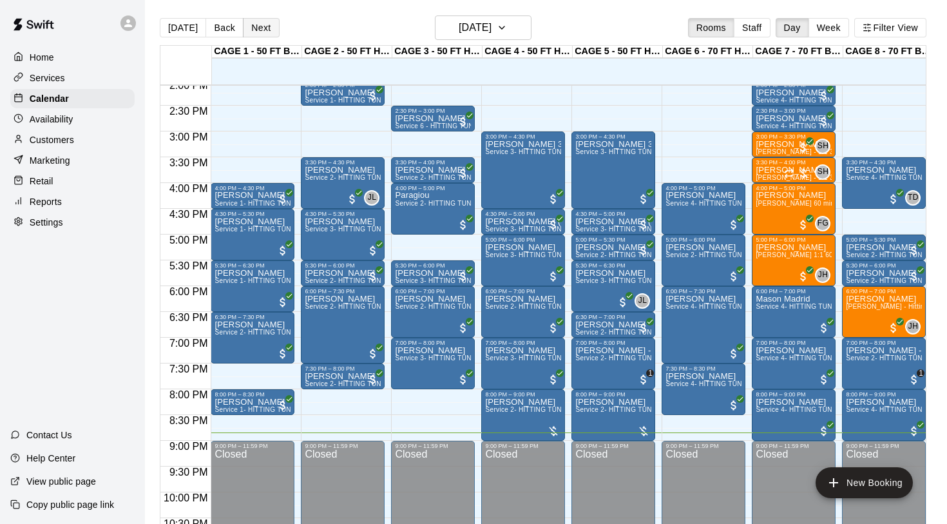
click at [269, 28] on button "Next" at bounding box center [261, 27] width 36 height 19
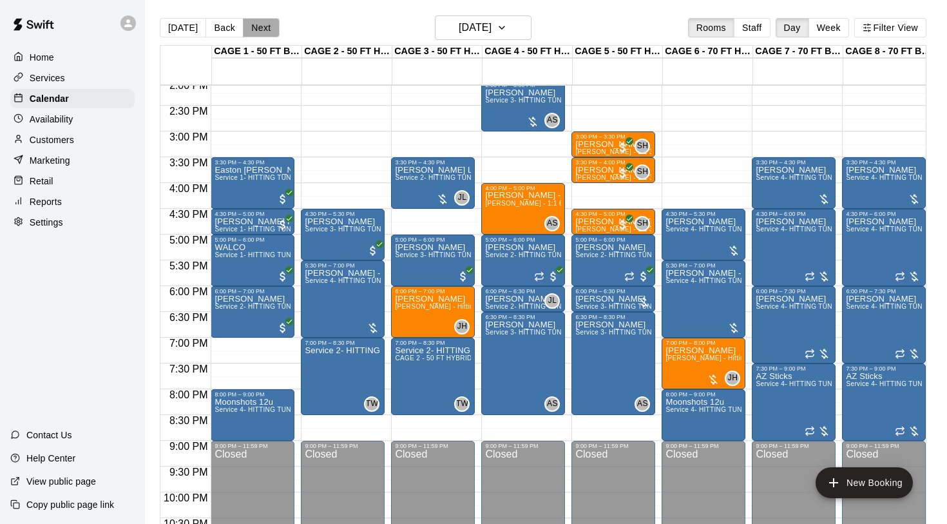
click at [268, 28] on button "Next" at bounding box center [261, 27] width 36 height 19
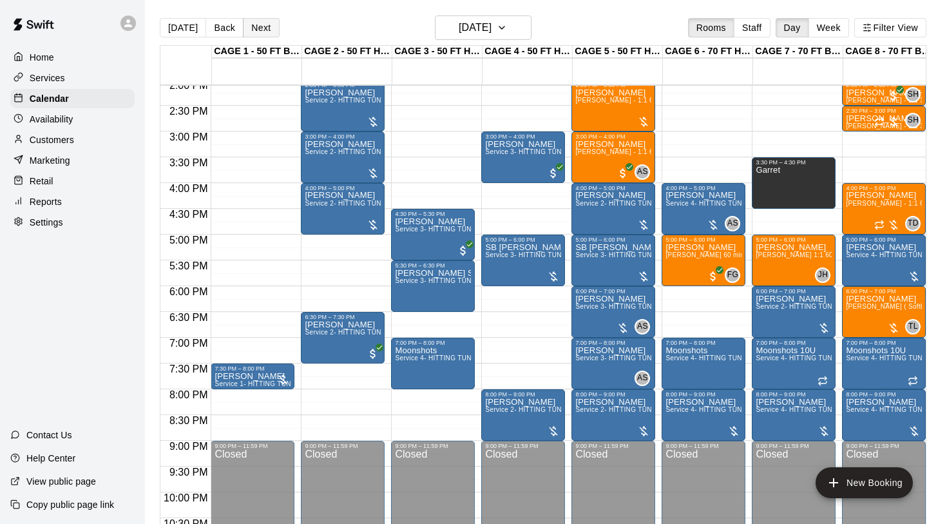
click at [268, 28] on button "Next" at bounding box center [261, 27] width 36 height 19
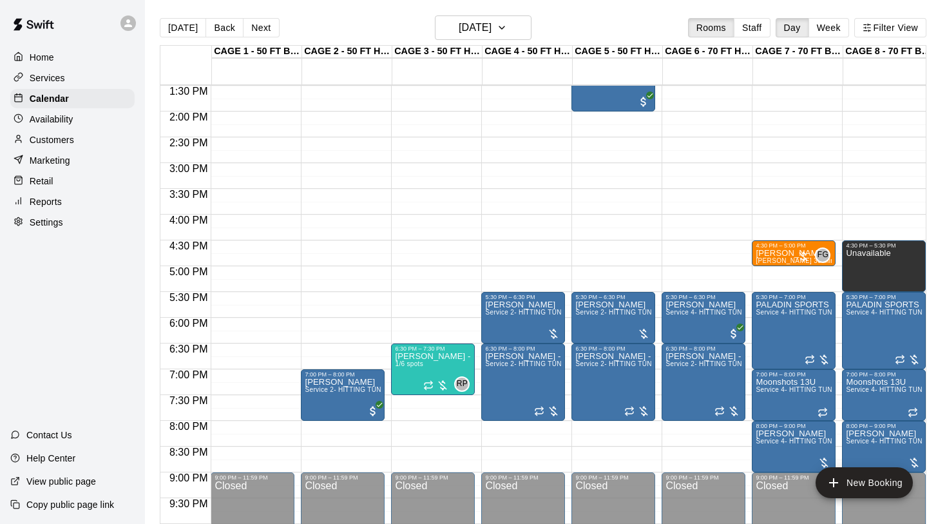
scroll to position [700, 0]
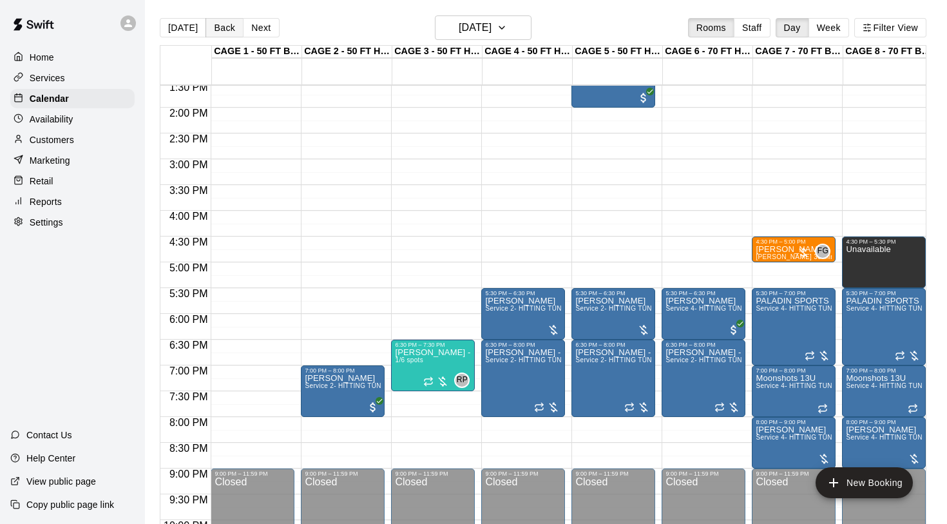
click at [219, 30] on button "Back" at bounding box center [224, 27] width 38 height 19
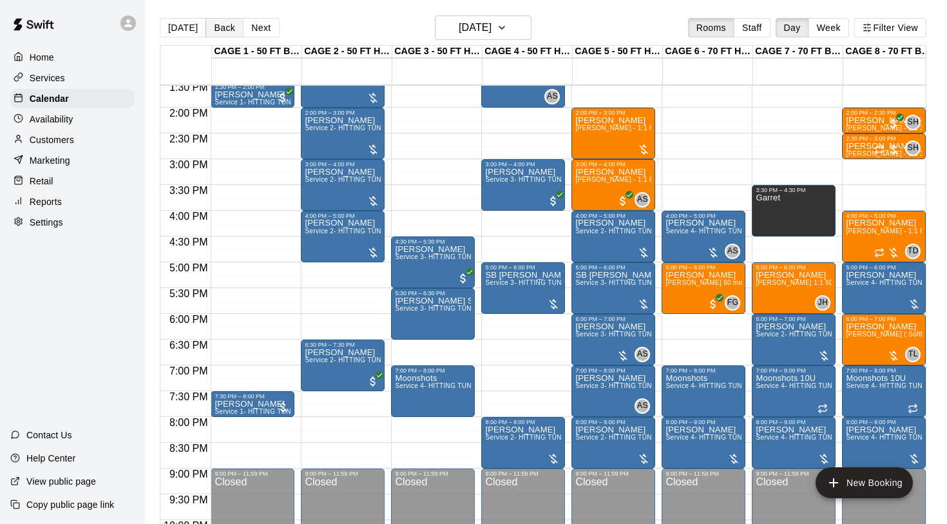
click at [219, 30] on button "Back" at bounding box center [224, 27] width 38 height 19
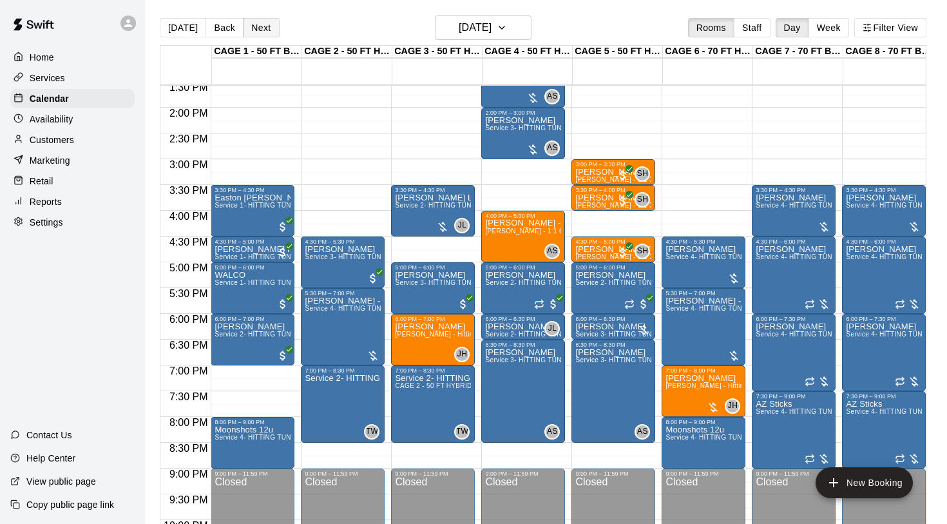
click at [243, 28] on button "Next" at bounding box center [261, 27] width 36 height 19
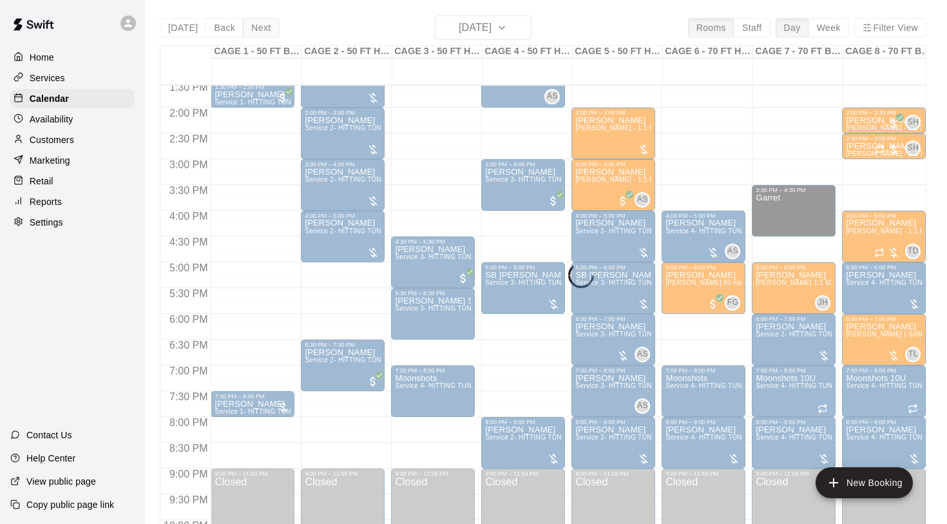
click at [242, 28] on div "[DATE] Back [DATE][DATE] Rooms Staff Day Week Filter View CAGE 1 - 50 FT BASEBA…" at bounding box center [543, 277] width 767 height 524
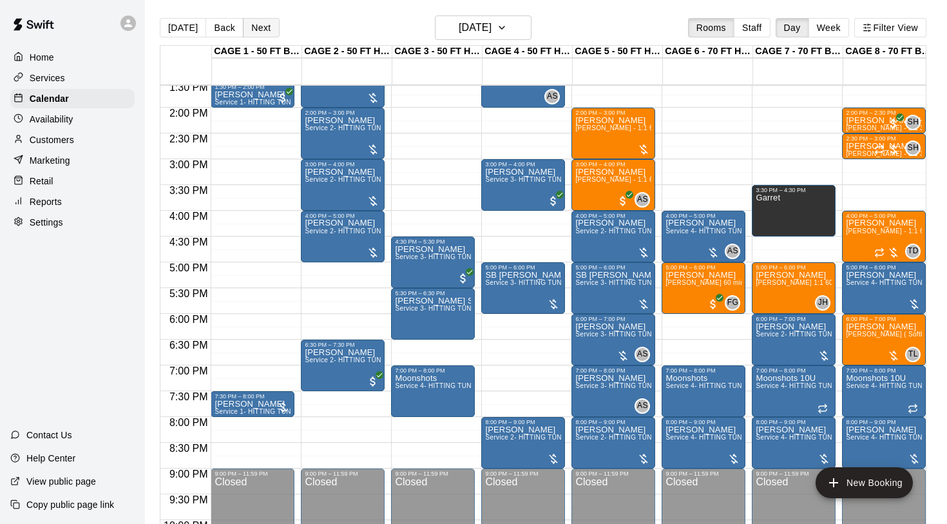
click at [243, 28] on button "Next" at bounding box center [261, 27] width 36 height 19
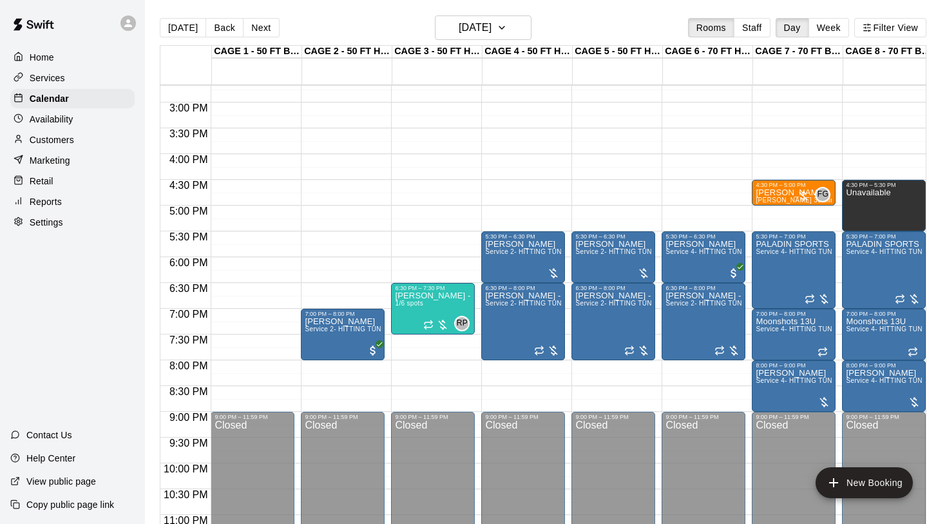
scroll to position [763, 0]
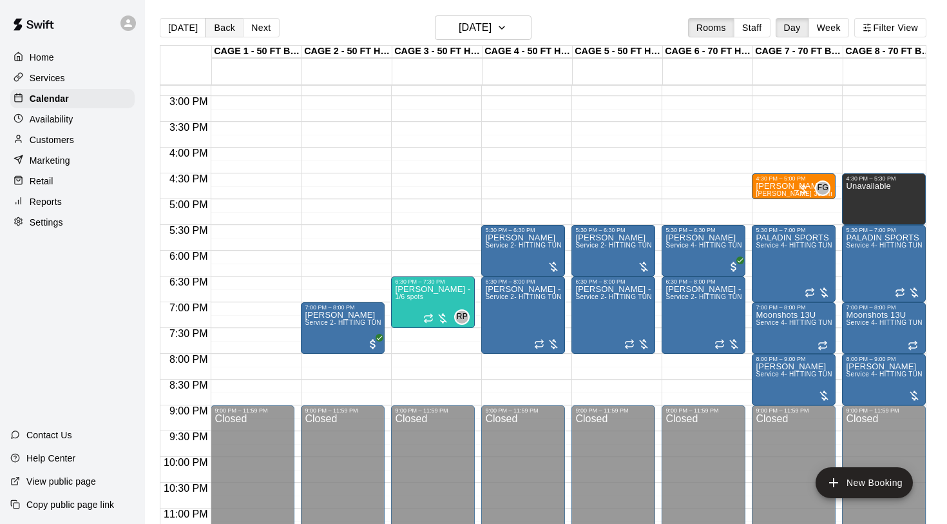
click at [221, 25] on button "Back" at bounding box center [224, 27] width 38 height 19
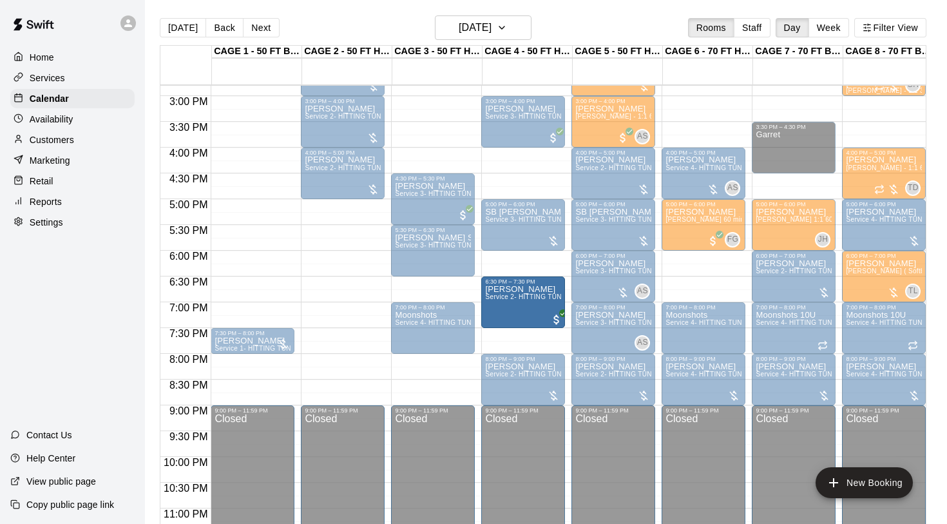
drag, startPoint x: 359, startPoint y: 308, endPoint x: 504, endPoint y: 312, distance: 144.3
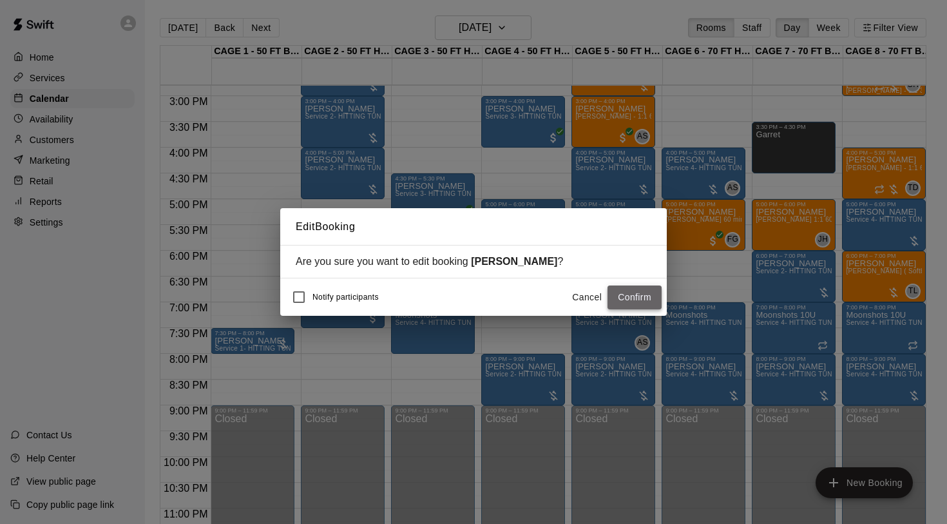
click at [635, 294] on button "Confirm" at bounding box center [634, 297] width 54 height 24
